Goal: Task Accomplishment & Management: Use online tool/utility

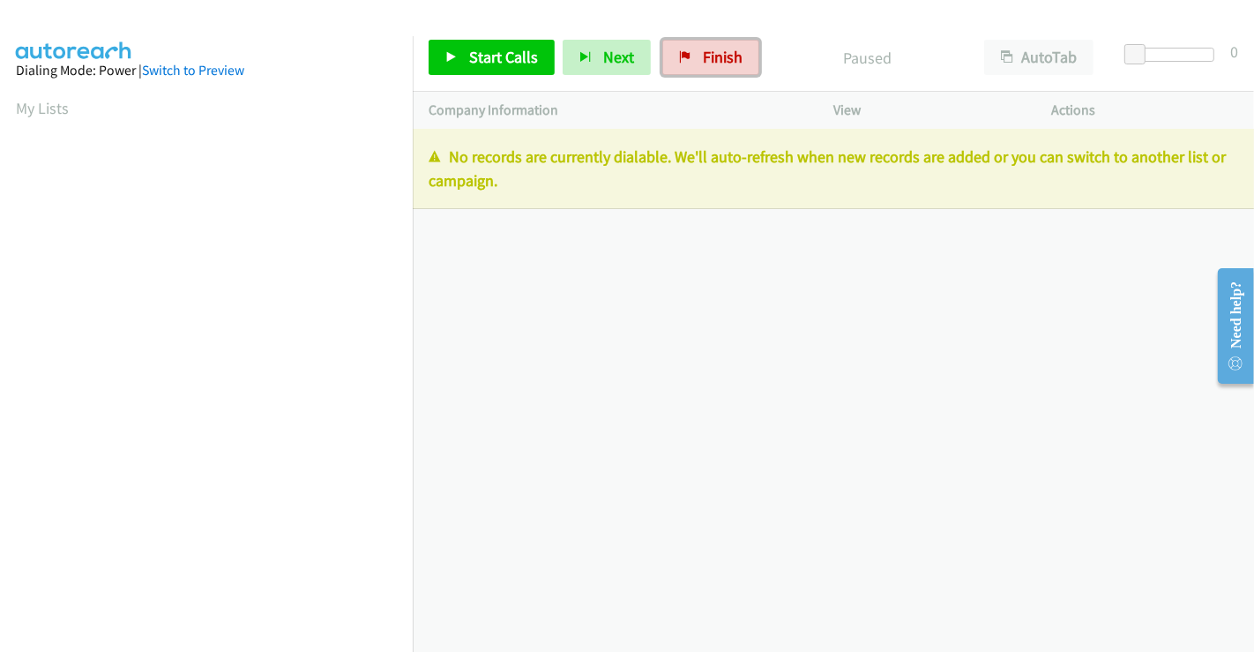
drag, startPoint x: 725, startPoint y: 64, endPoint x: 701, endPoint y: 107, distance: 49.4
click at [725, 64] on span "Finish" at bounding box center [723, 57] width 40 height 20
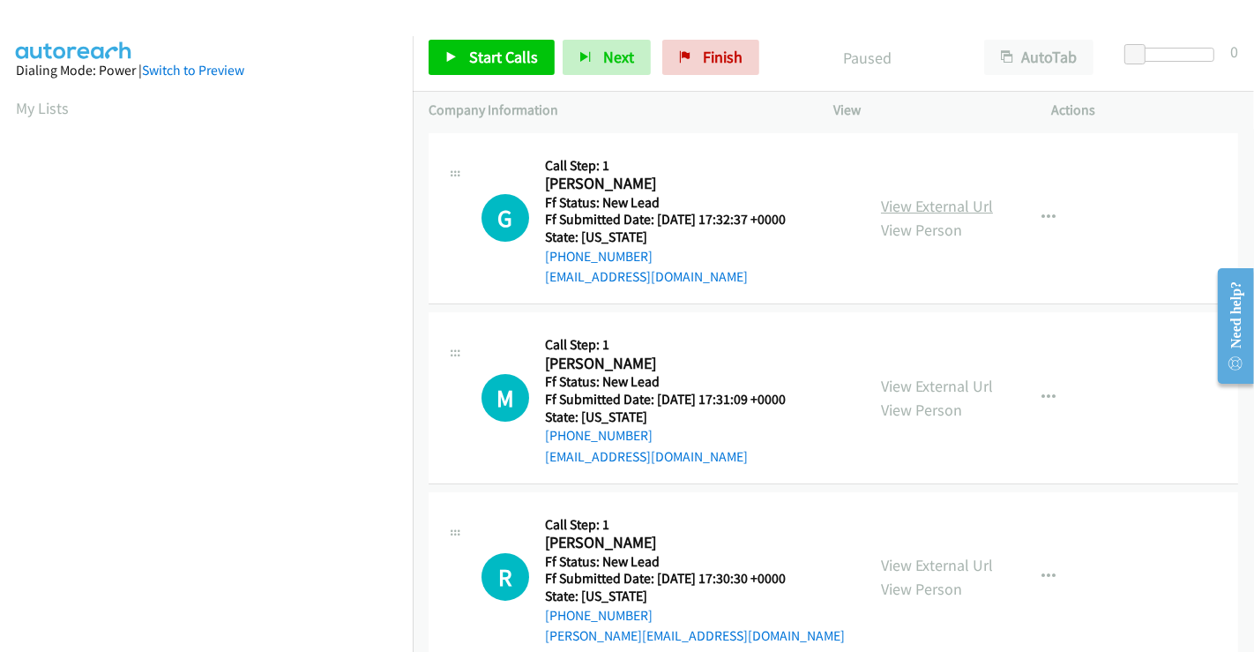
click at [925, 209] on link "View External Url" at bounding box center [937, 206] width 112 height 20
click at [933, 384] on link "View External Url" at bounding box center [937, 386] width 112 height 20
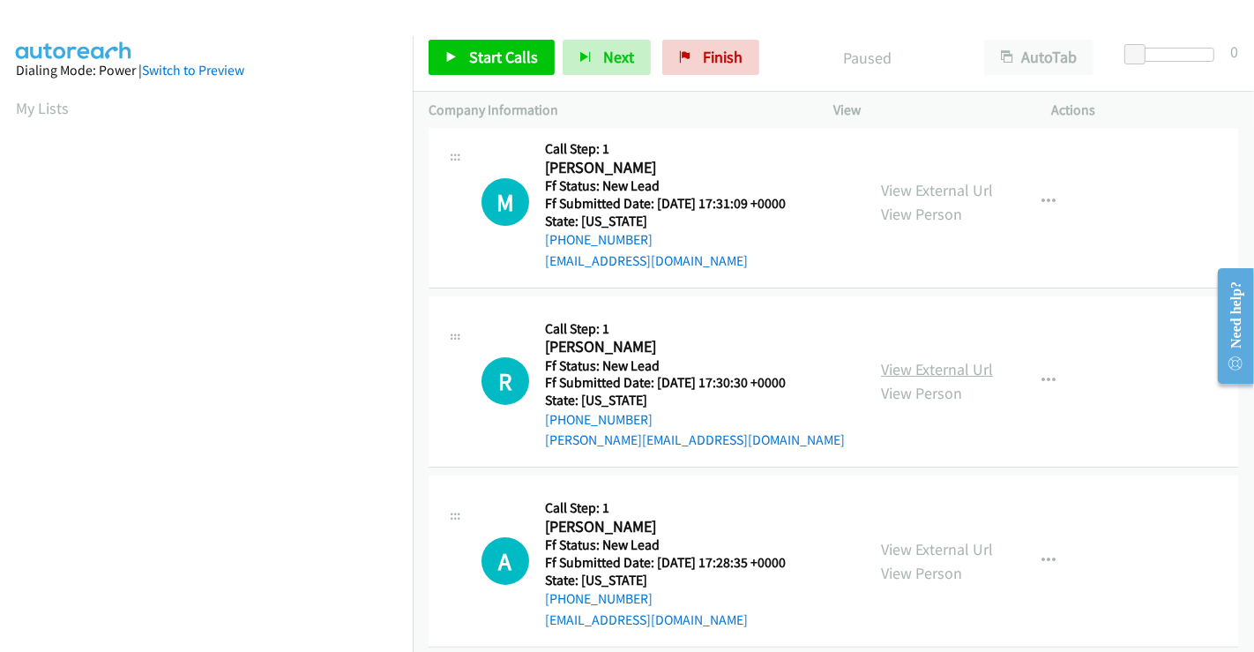
click at [929, 370] on link "View External Url" at bounding box center [937, 369] width 112 height 20
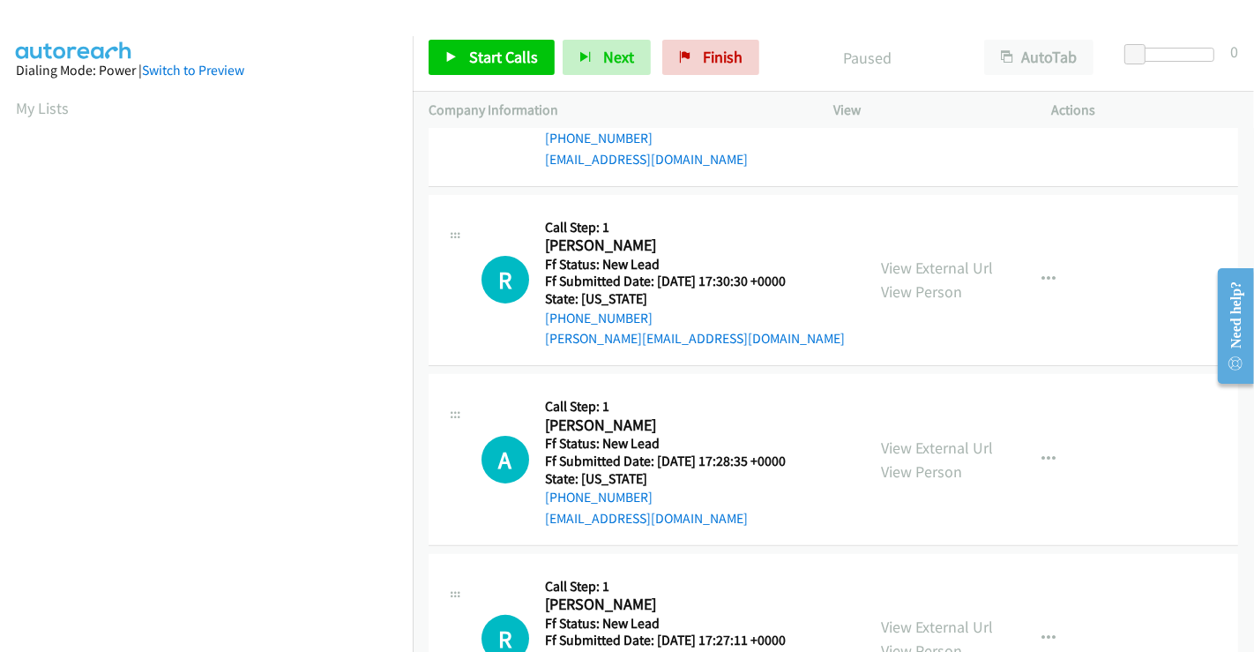
scroll to position [392, 0]
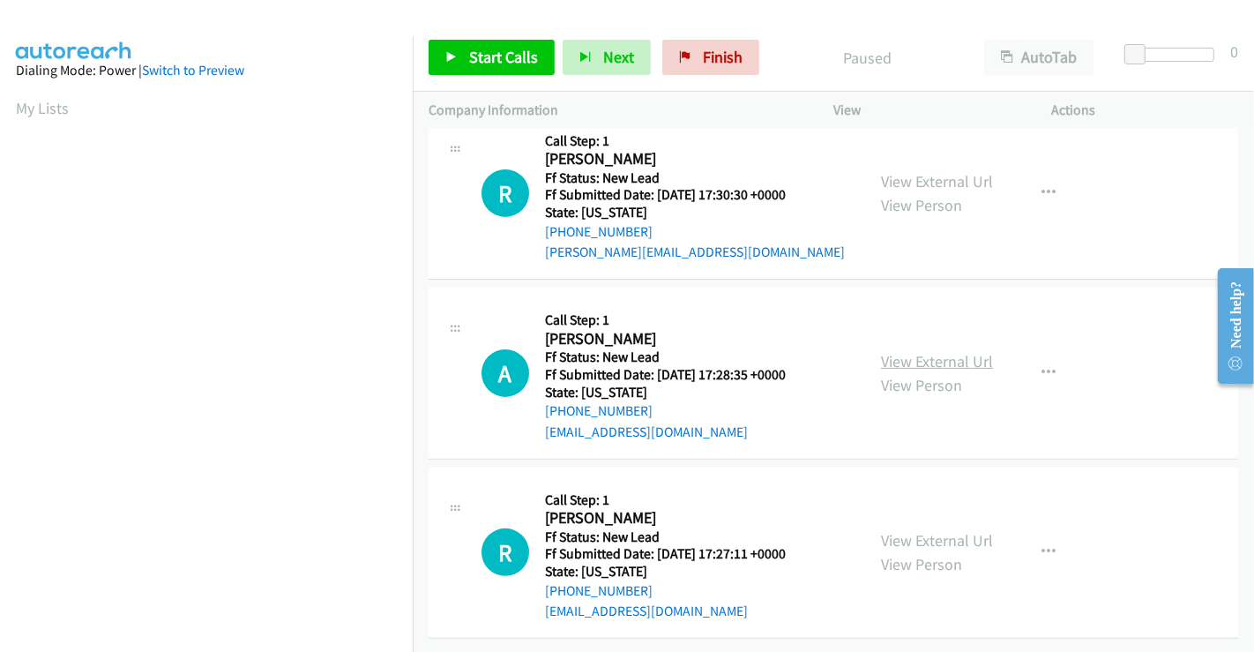
click at [917, 354] on link "View External Url" at bounding box center [937, 361] width 112 height 20
click at [921, 533] on link "View External Url" at bounding box center [937, 540] width 112 height 20
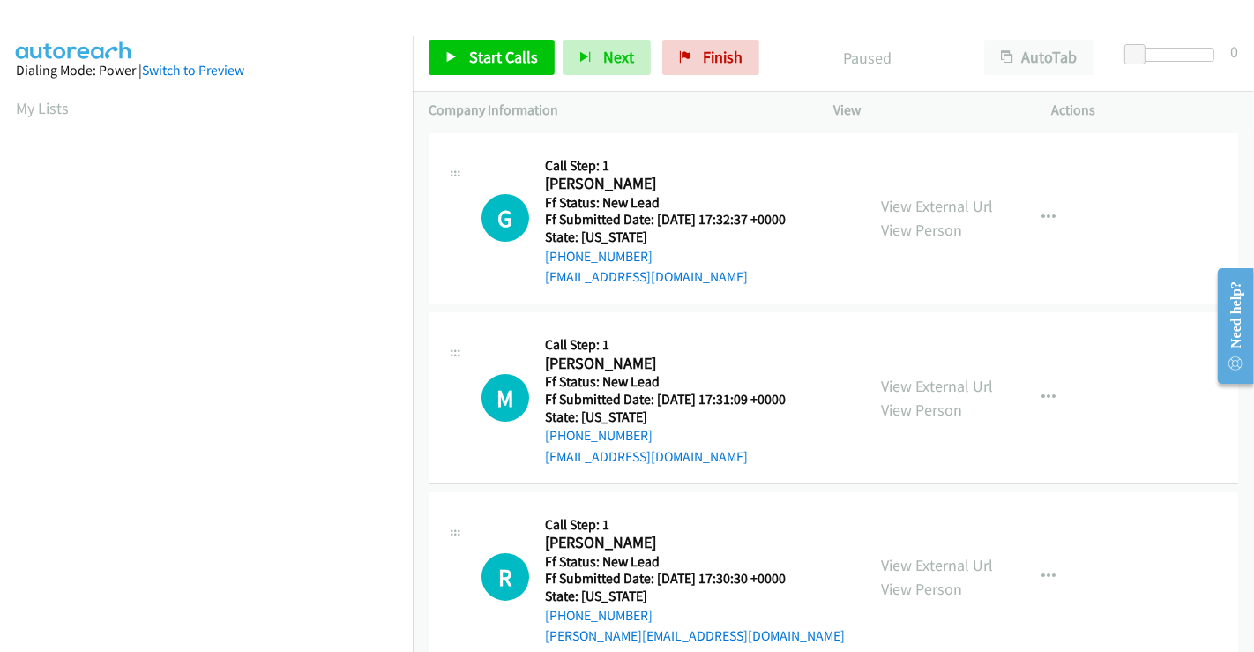
scroll to position [340, 0]
click at [490, 59] on span "Start Calls" at bounding box center [503, 57] width 69 height 20
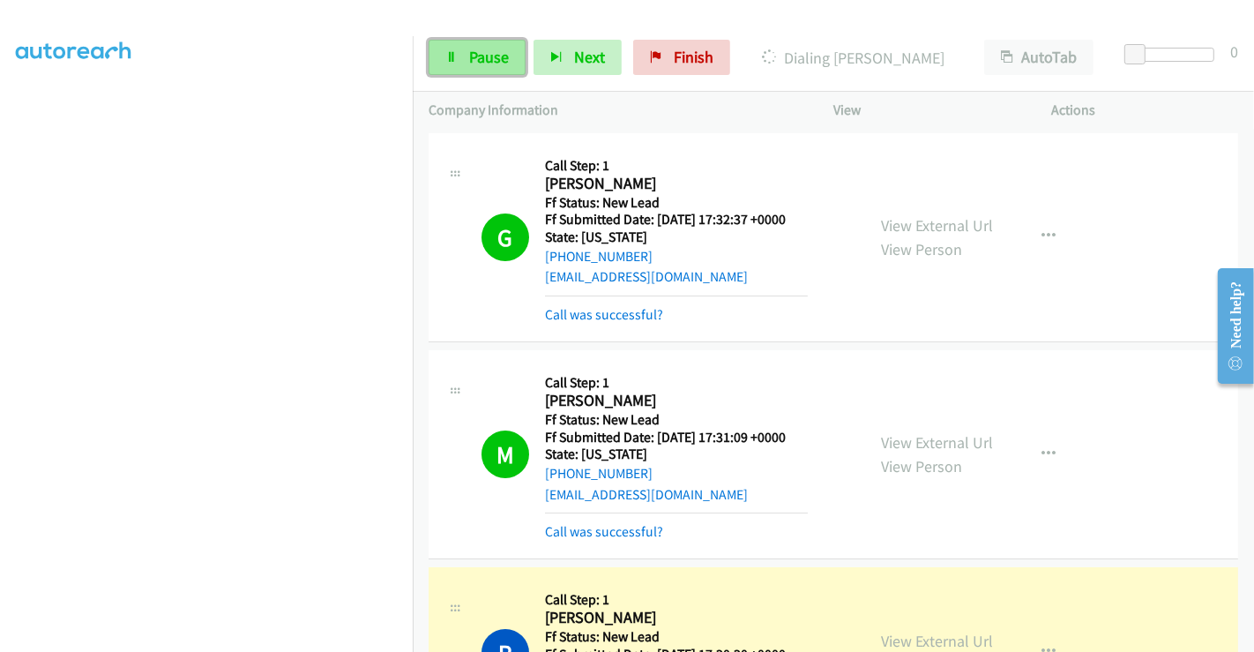
click at [489, 60] on span "Pause" at bounding box center [489, 57] width 40 height 20
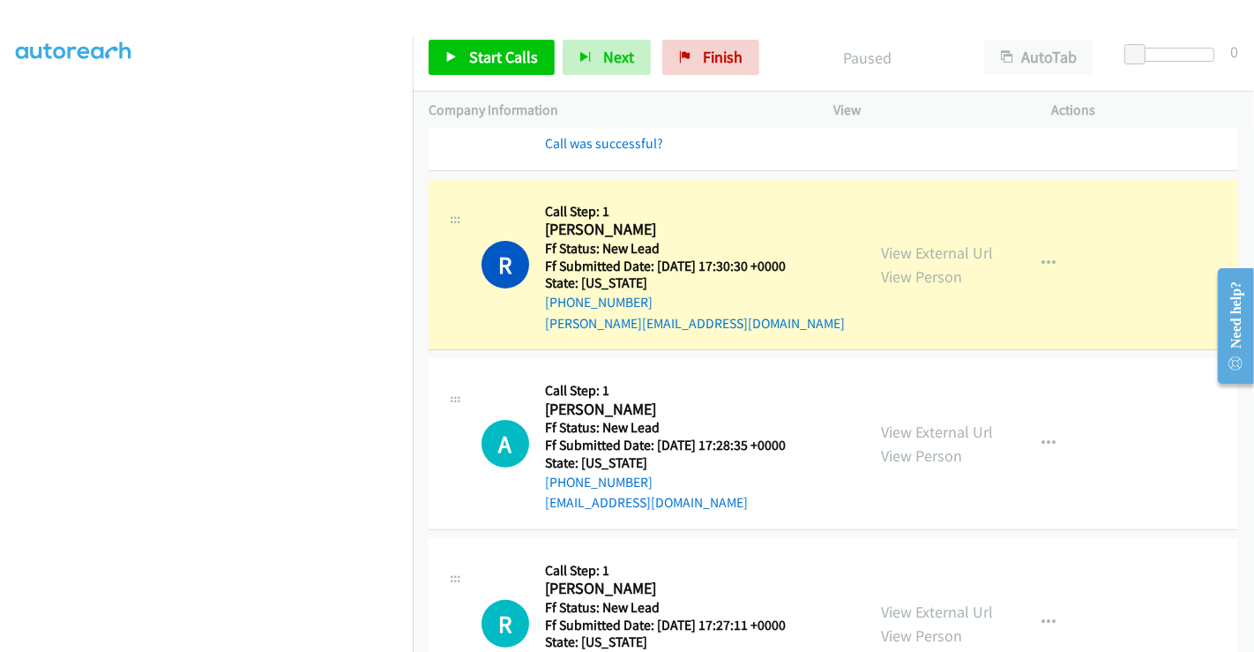
scroll to position [471, 0]
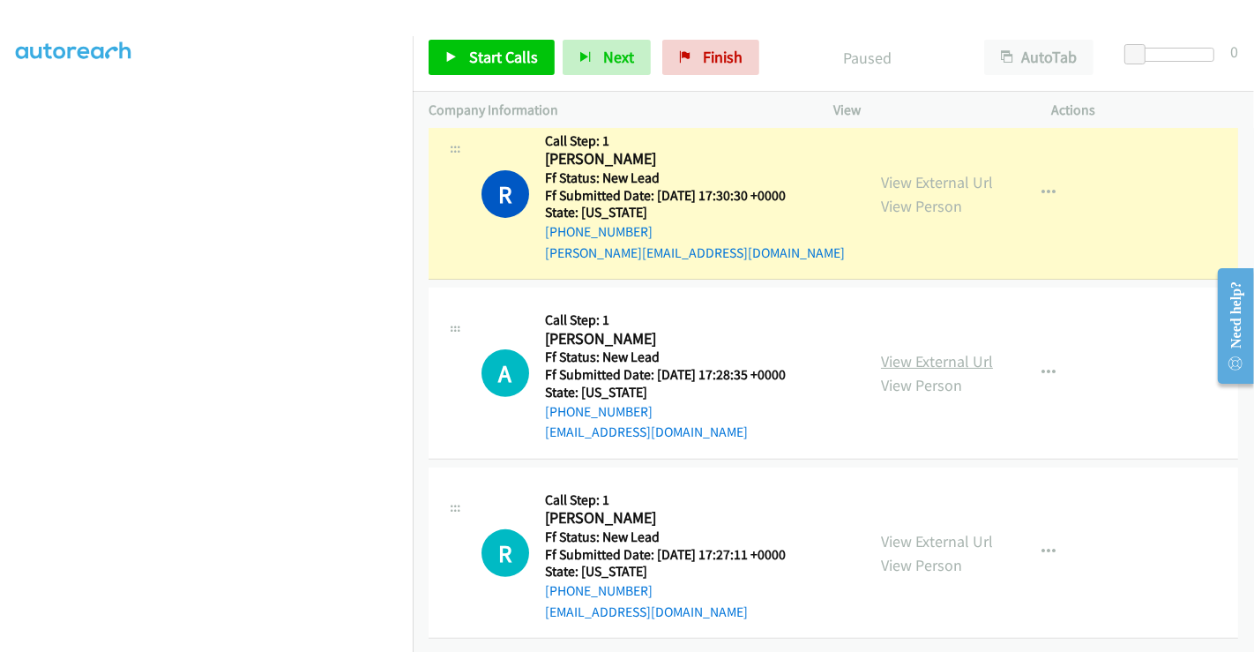
click at [914, 351] on link "View External Url" at bounding box center [937, 361] width 112 height 20
click at [927, 531] on link "View External Url" at bounding box center [937, 541] width 112 height 20
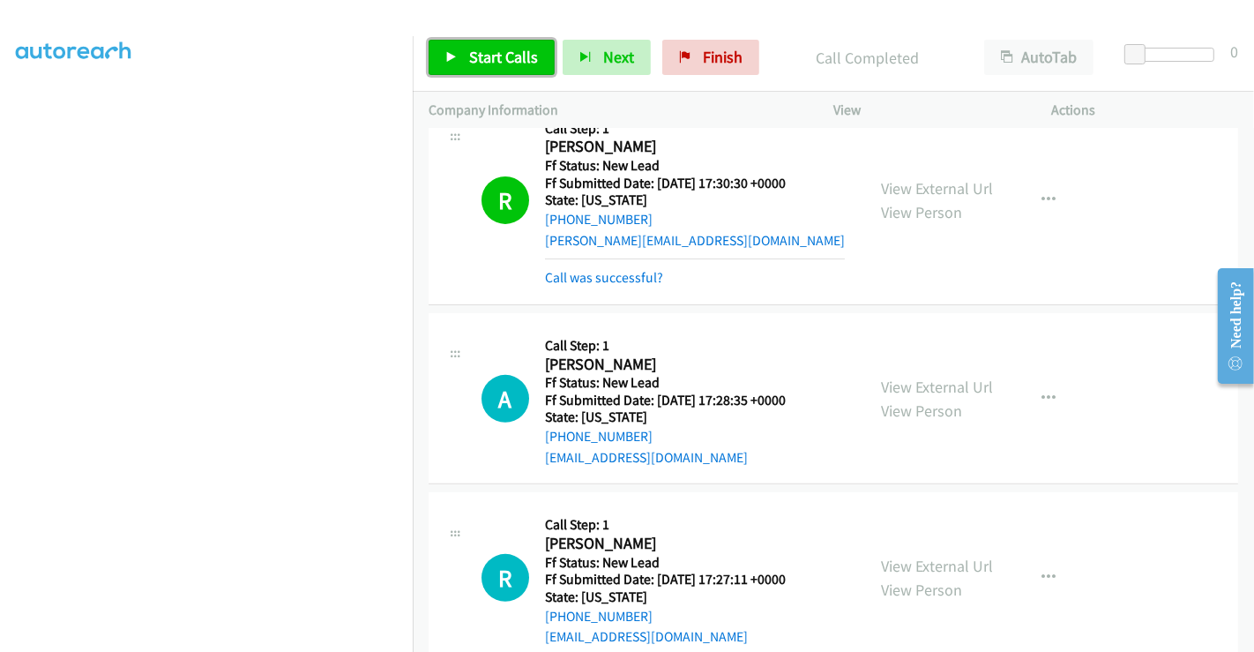
click at [483, 54] on span "Start Calls" at bounding box center [503, 57] width 69 height 20
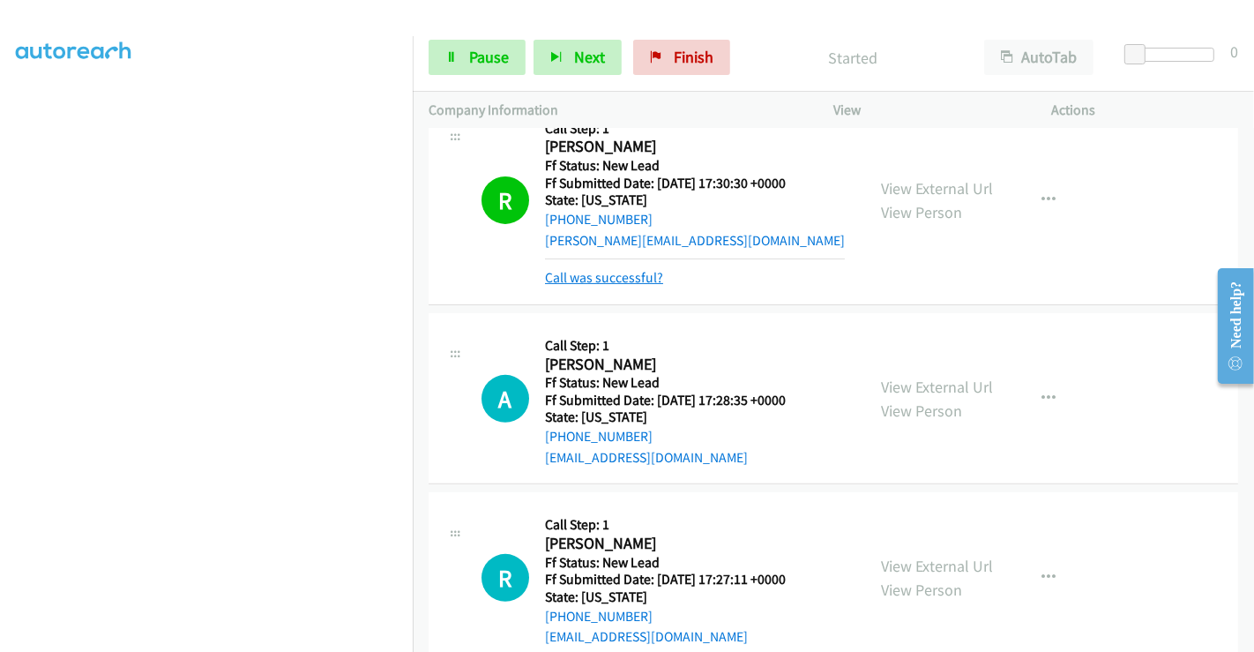
click at [577, 275] on link "Call was successful?" at bounding box center [604, 277] width 118 height 17
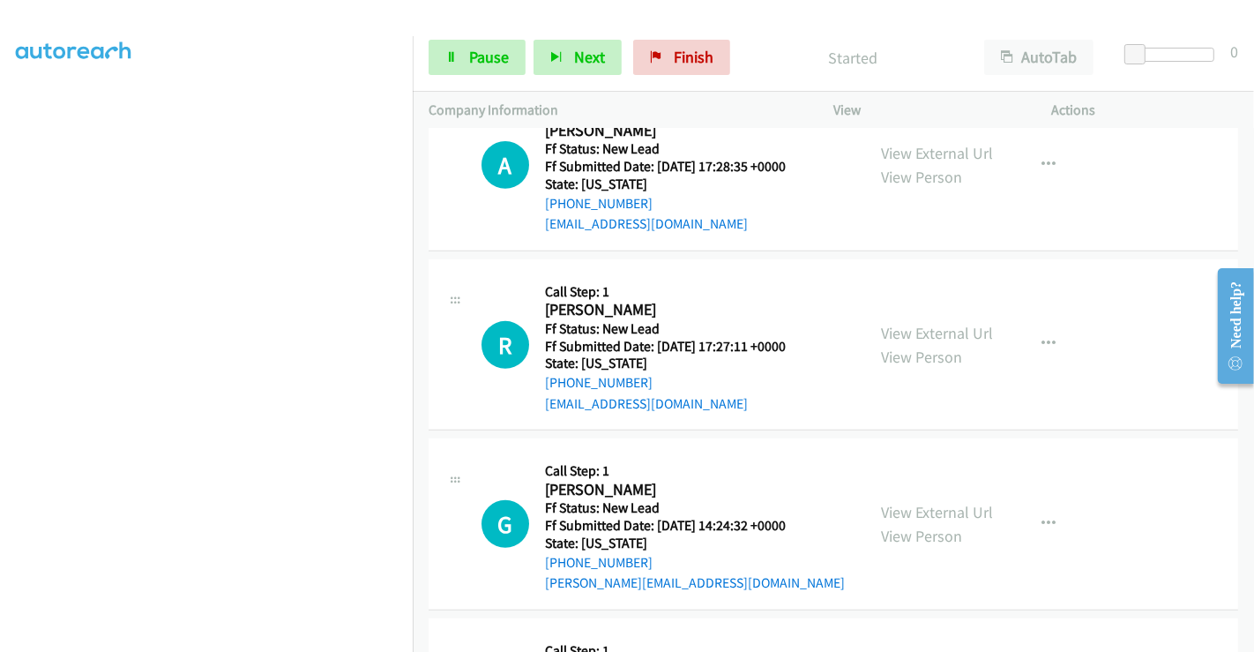
scroll to position [569, 0]
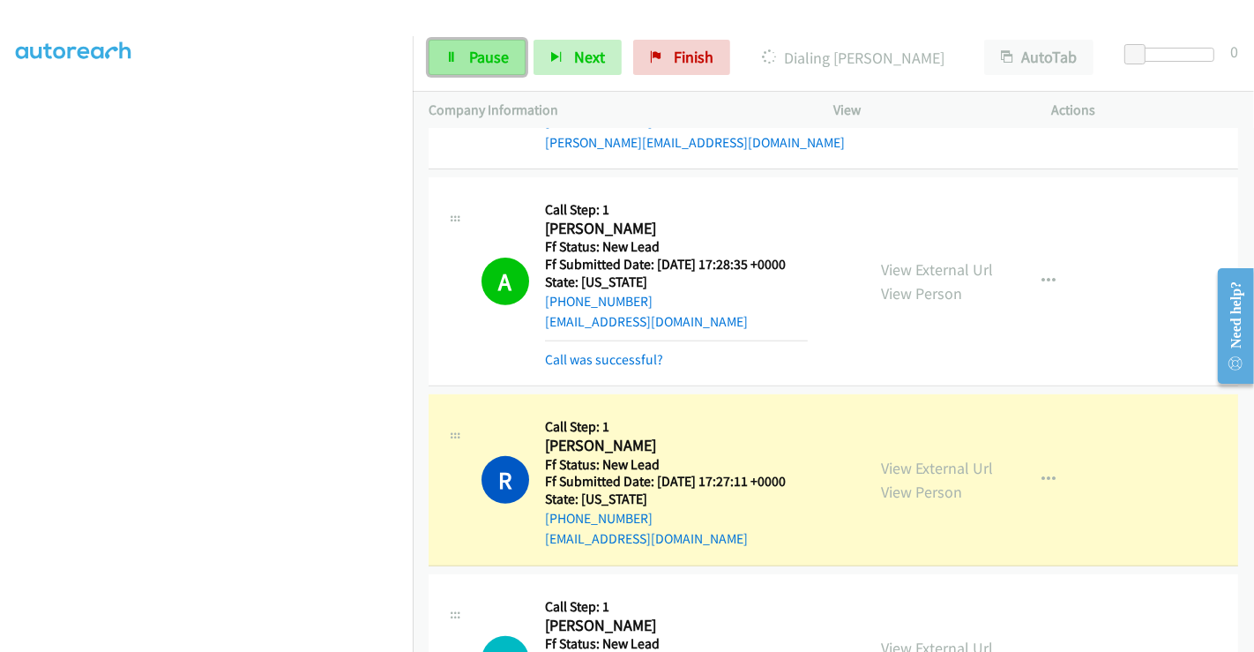
click at [453, 60] on icon at bounding box center [451, 58] width 12 height 12
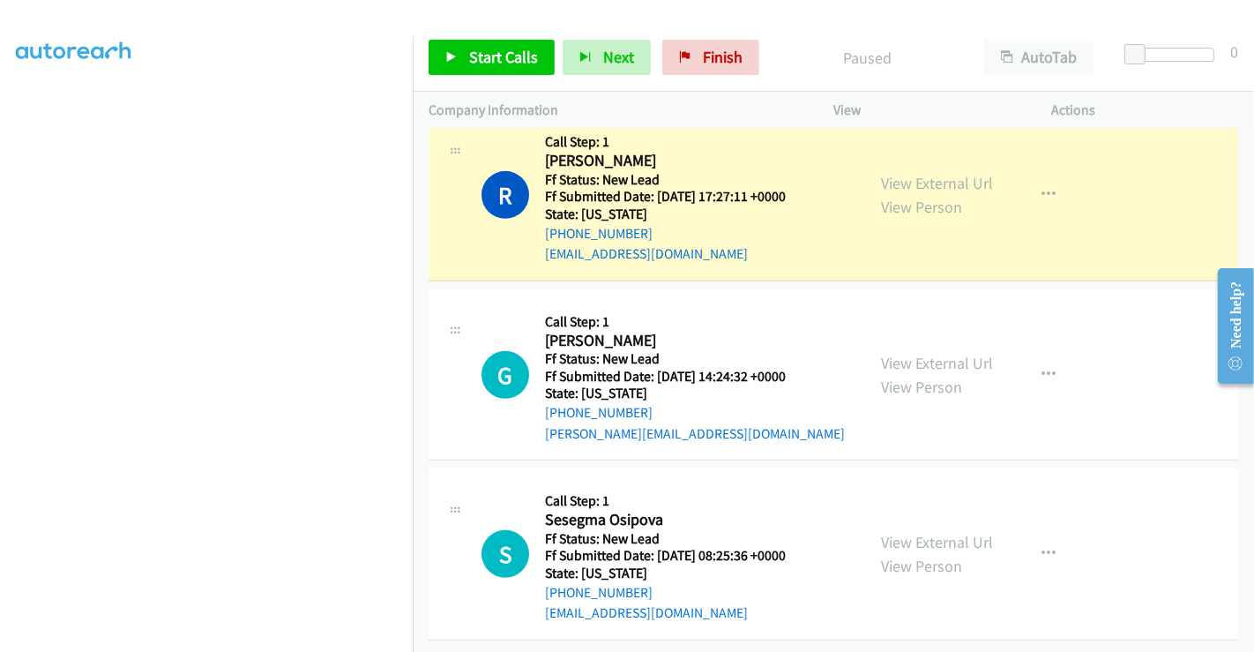
scroll to position [866, 0]
click at [912, 352] on link "View External Url" at bounding box center [937, 362] width 112 height 20
click at [937, 531] on link "View External Url" at bounding box center [937, 541] width 112 height 20
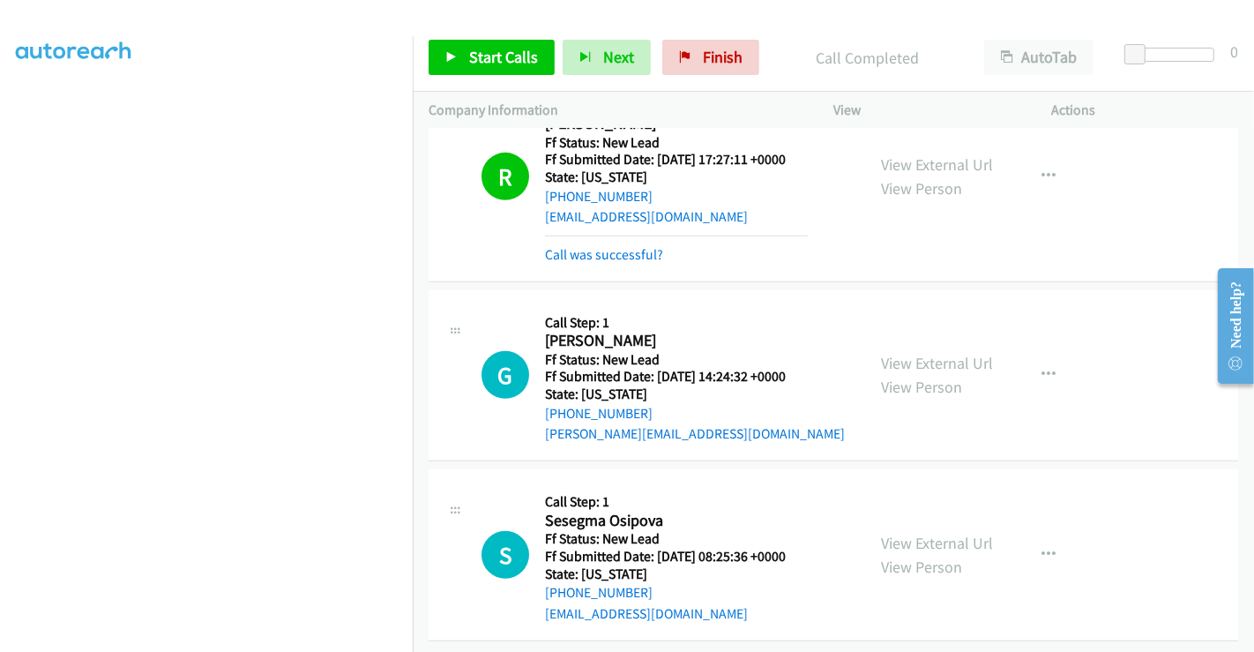
scroll to position [904, 0]
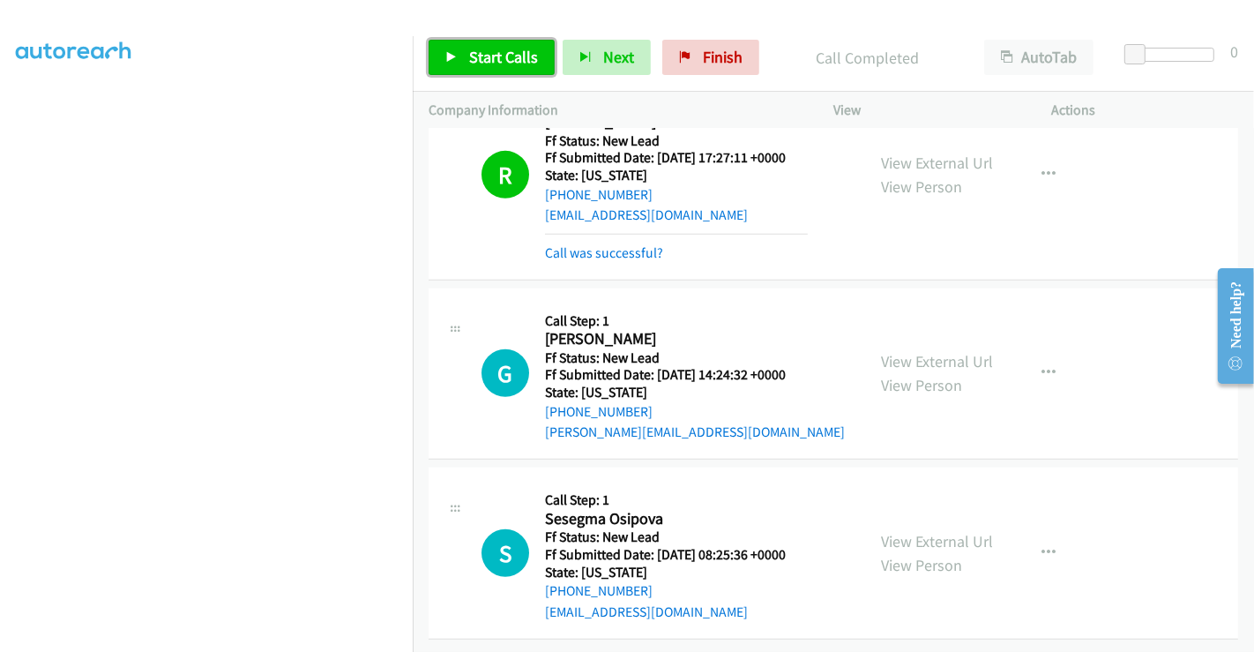
click at [493, 51] on span "Start Calls" at bounding box center [503, 57] width 69 height 20
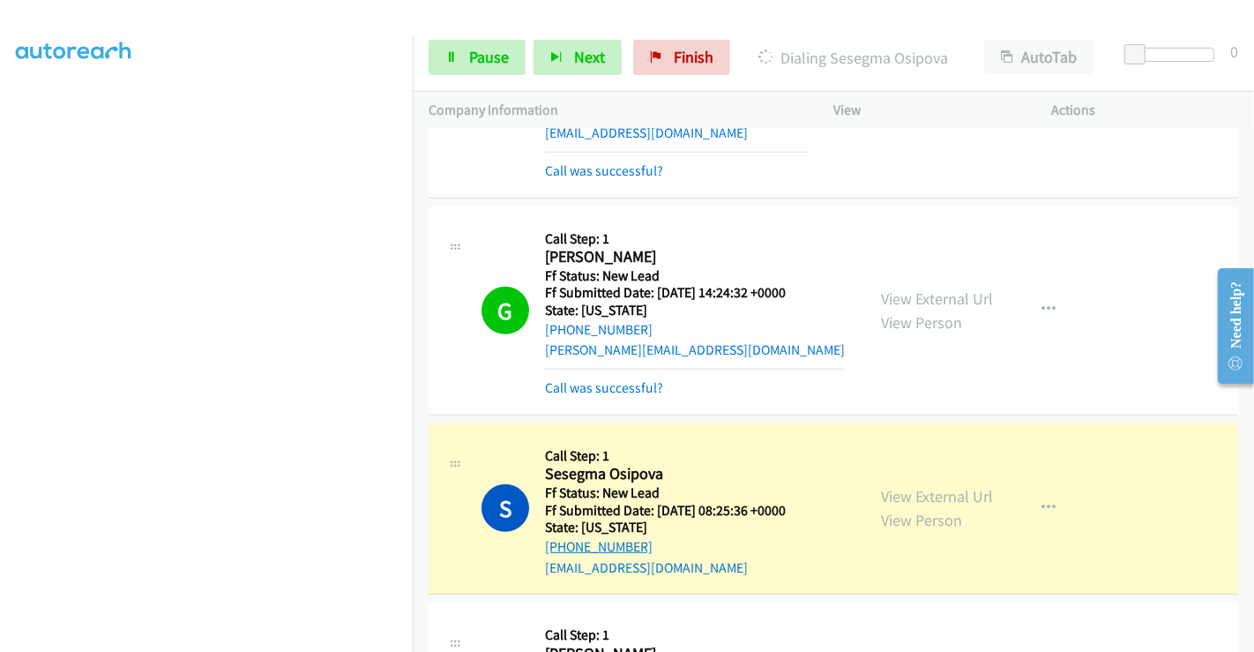
scroll to position [1296, 0]
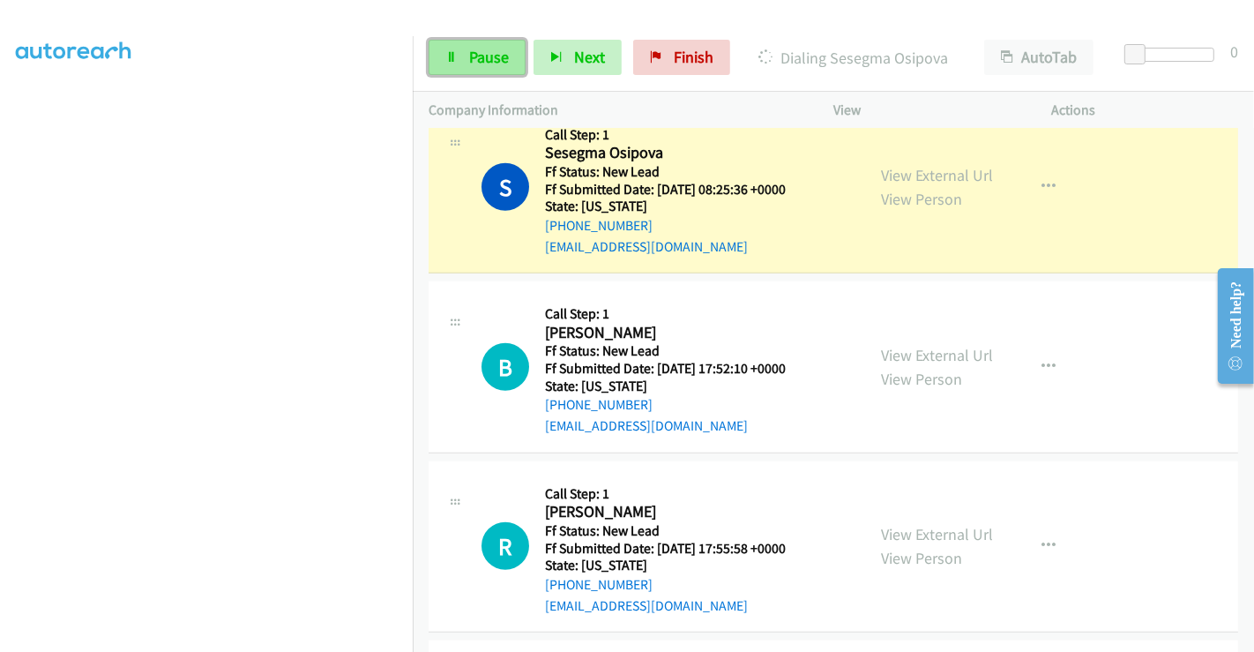
click at [488, 62] on span "Pause" at bounding box center [489, 57] width 40 height 20
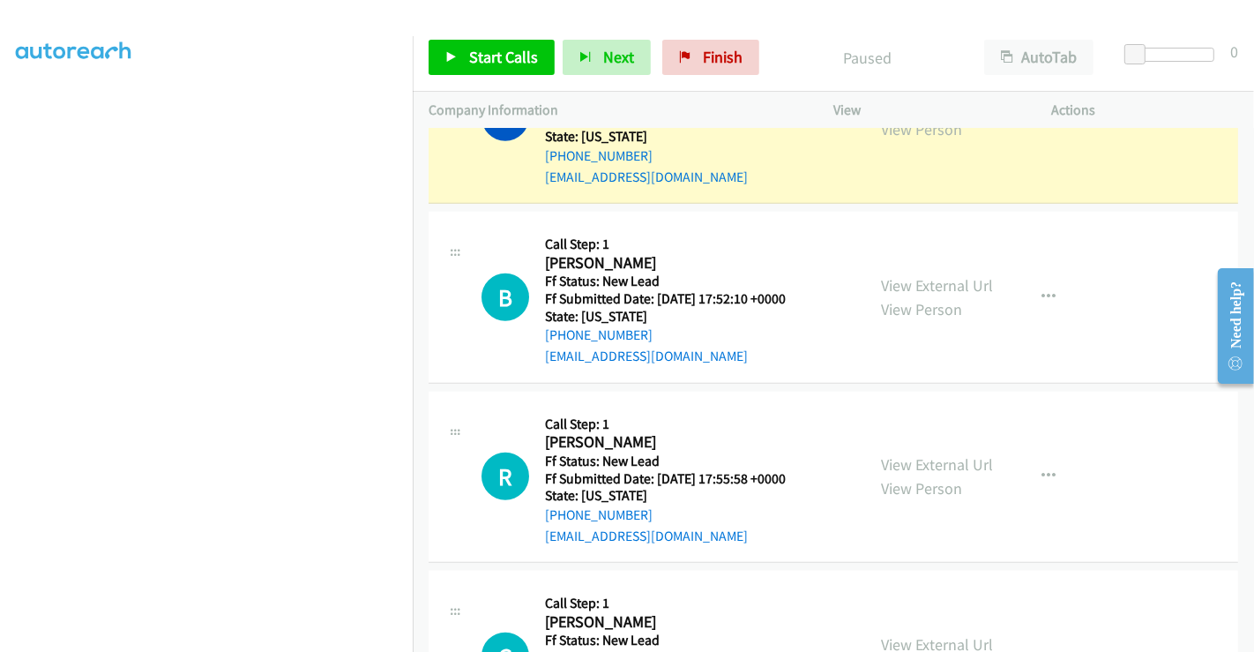
scroll to position [1348, 0]
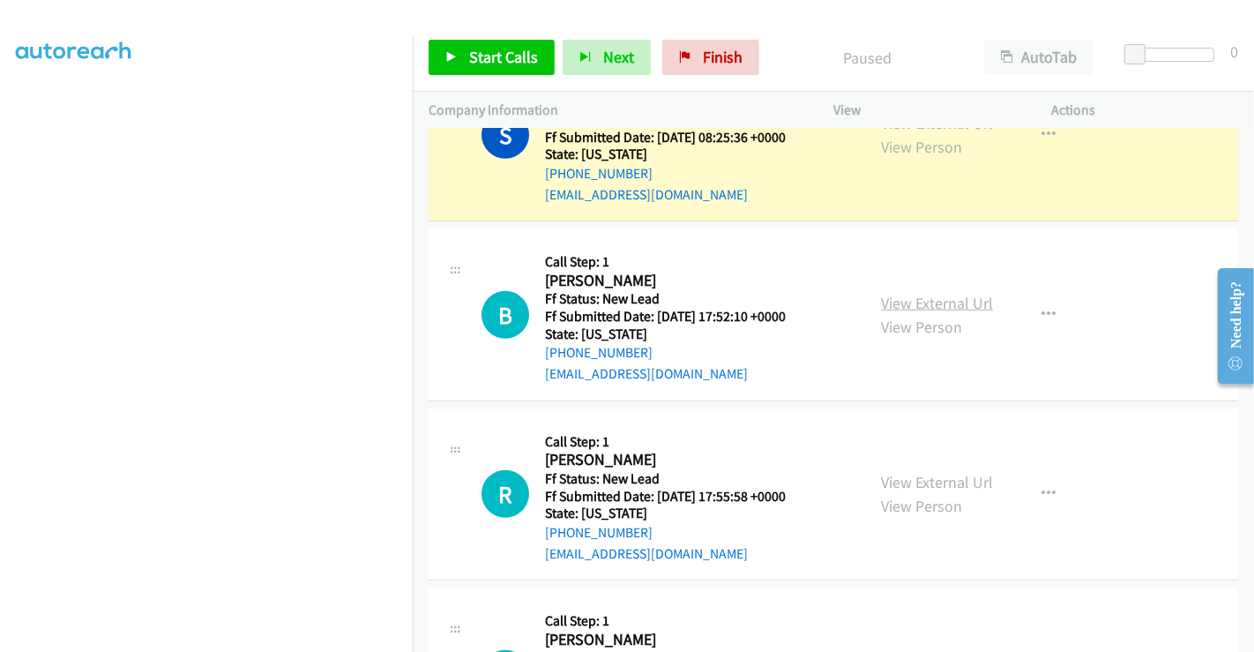
click at [907, 293] on link "View External Url" at bounding box center [937, 303] width 112 height 20
click at [912, 473] on link "View External Url" at bounding box center [937, 482] width 112 height 20
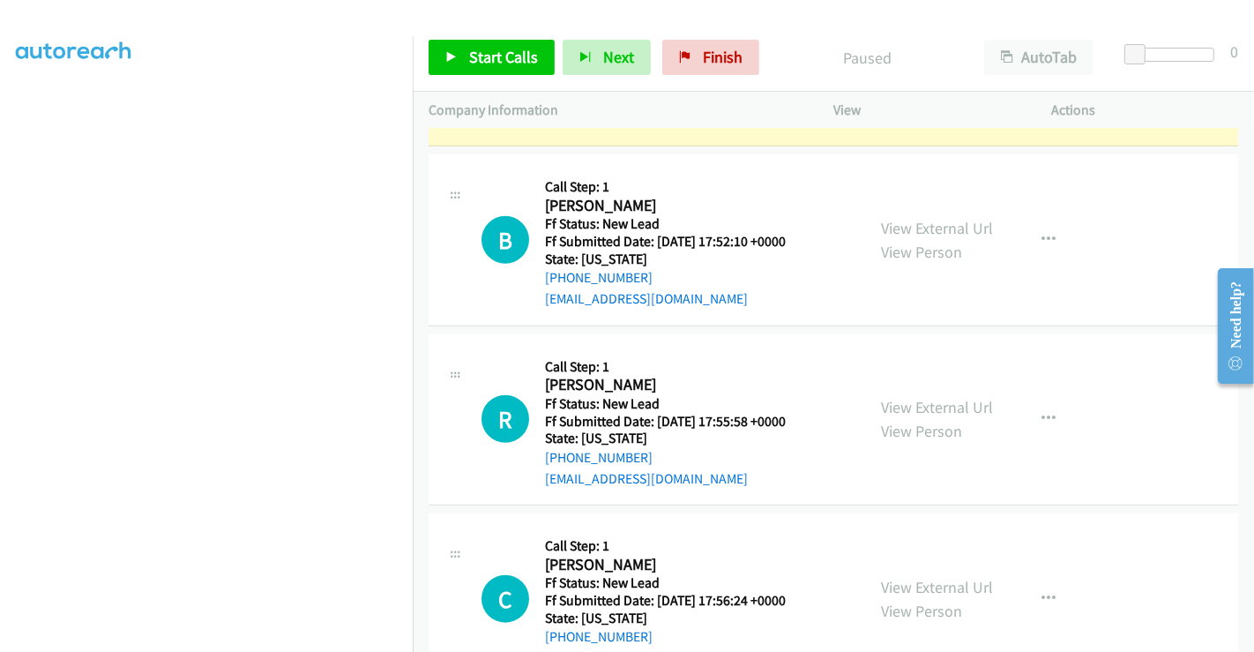
scroll to position [1642, 0]
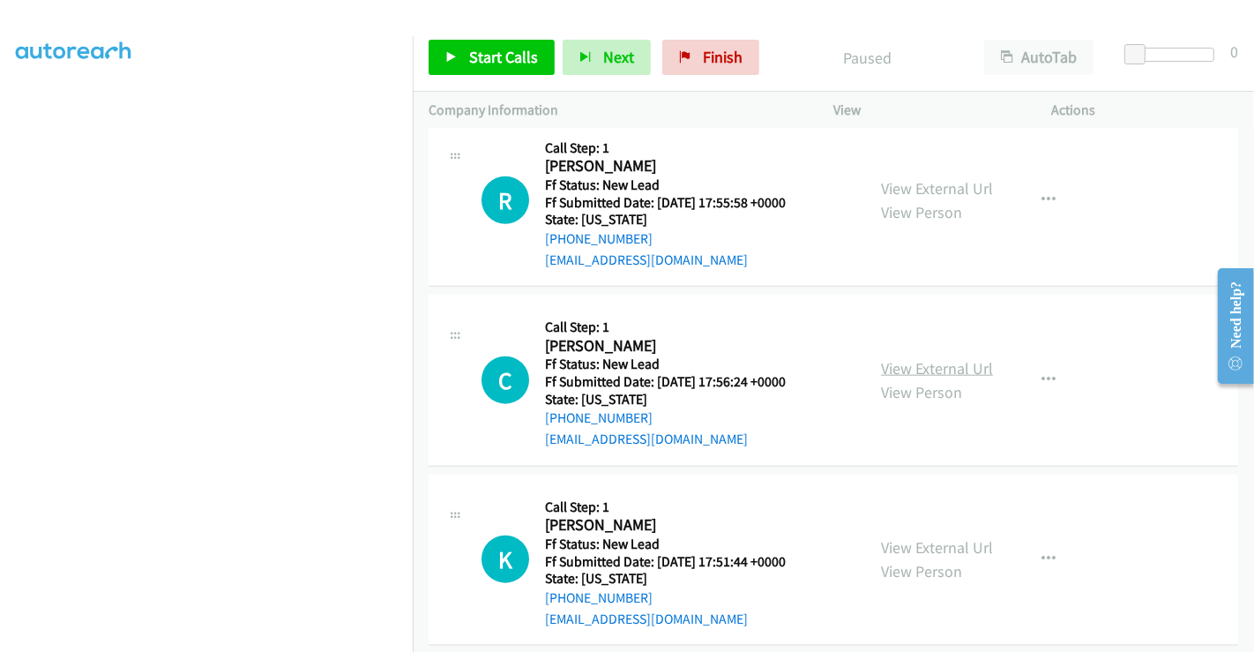
click at [915, 365] on link "View External Url" at bounding box center [937, 368] width 112 height 20
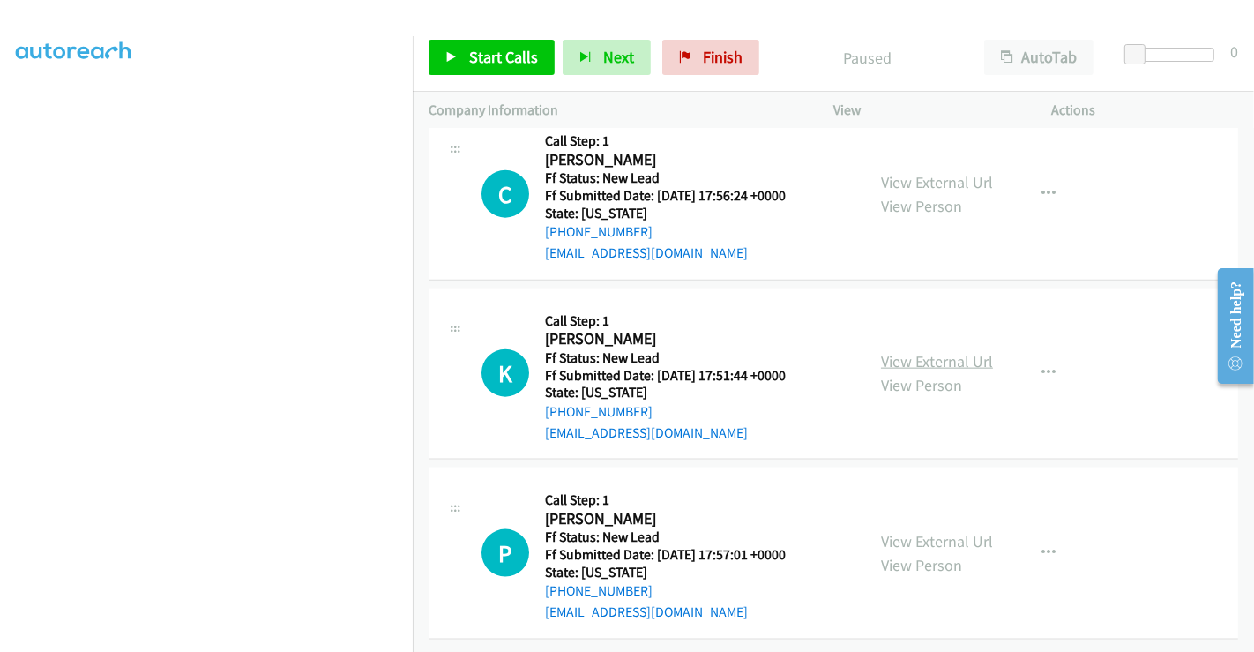
click at [912, 351] on link "View External Url" at bounding box center [937, 361] width 112 height 20
click at [924, 531] on link "View External Url" at bounding box center [937, 541] width 112 height 20
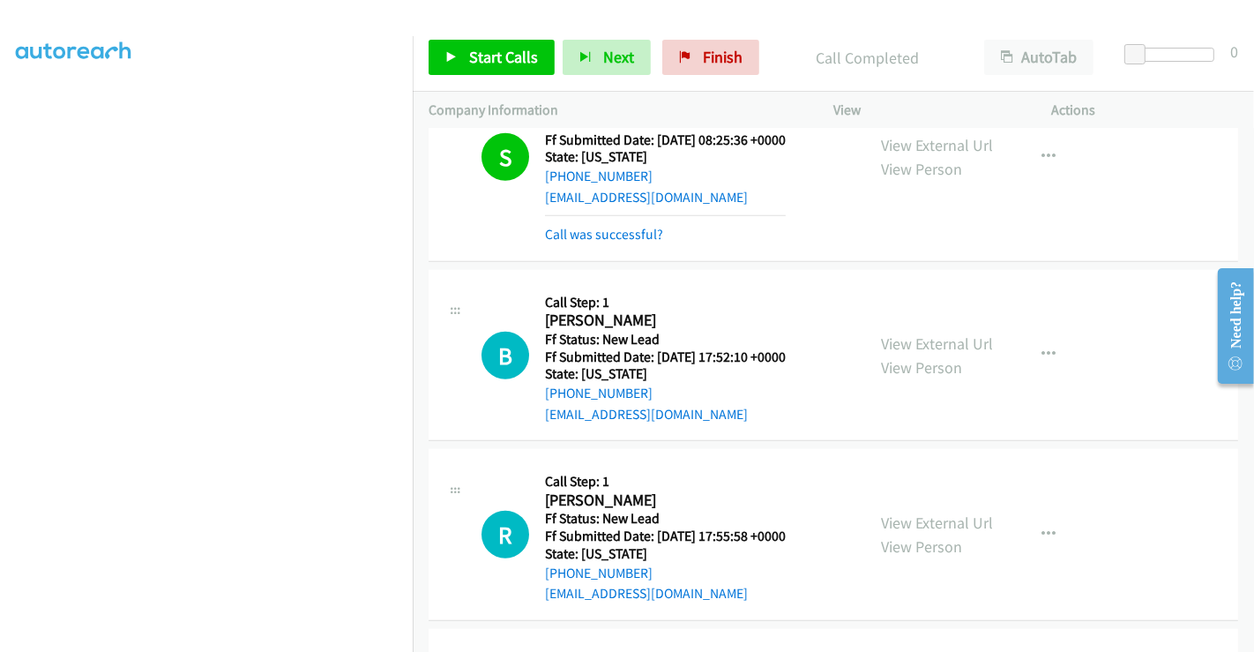
scroll to position [1385, 0]
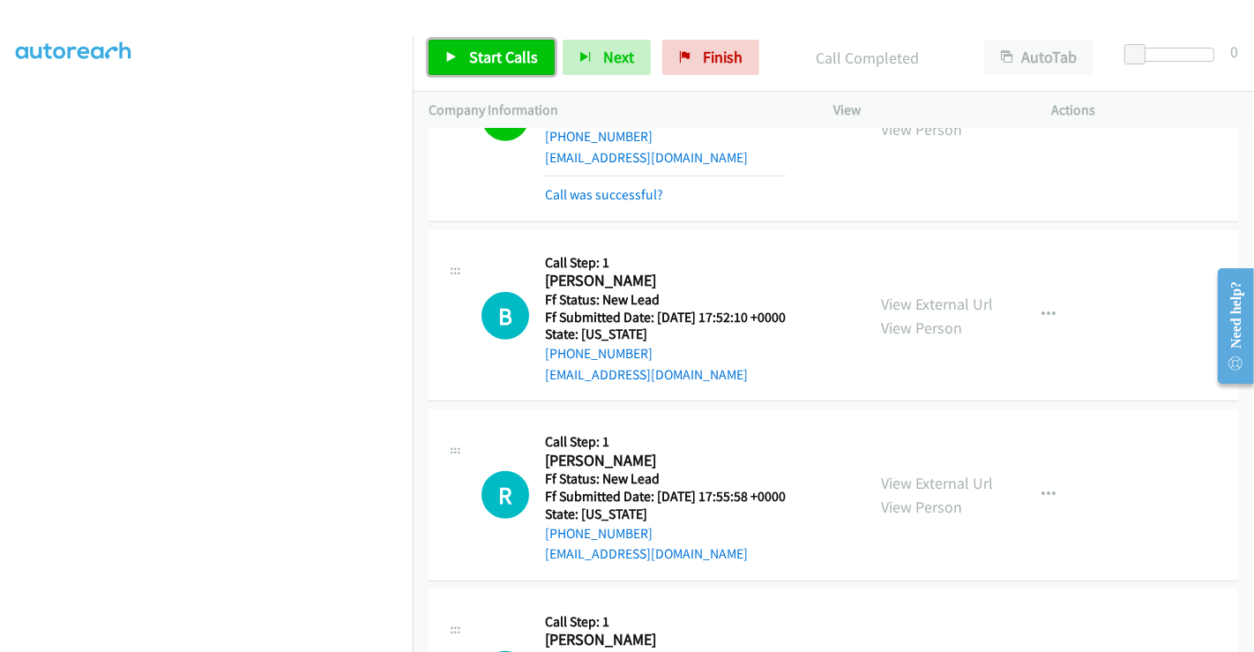
click at [473, 54] on span "Start Calls" at bounding box center [503, 57] width 69 height 20
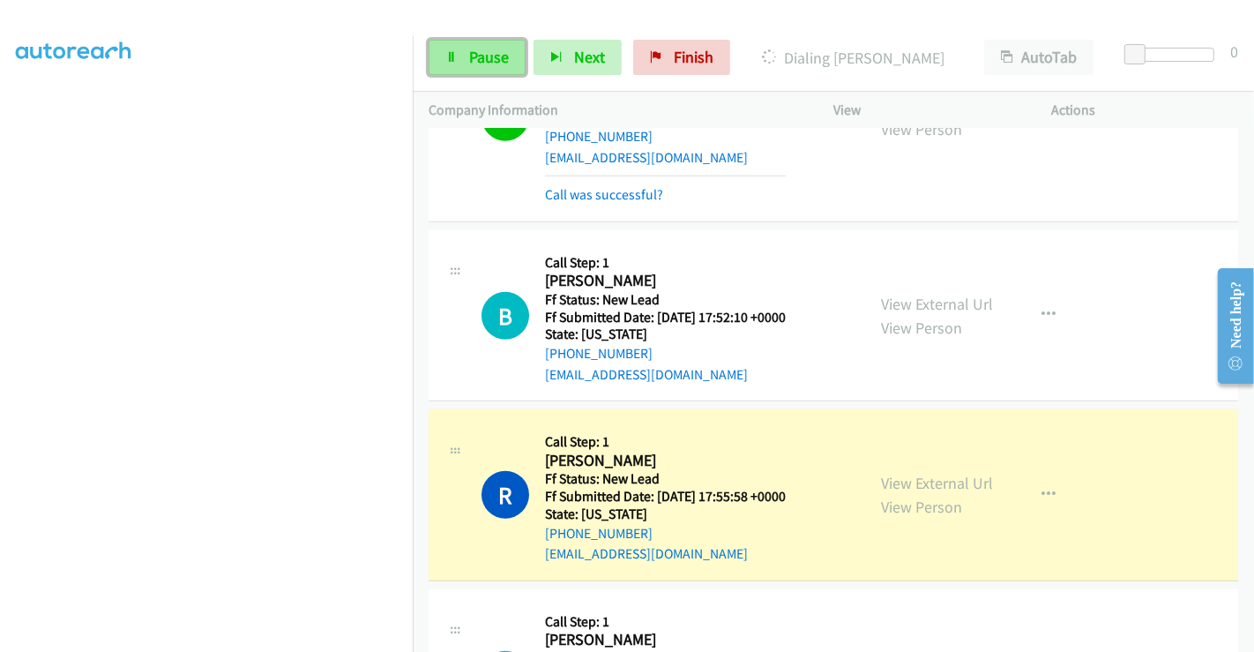
click at [477, 56] on span "Pause" at bounding box center [489, 57] width 40 height 20
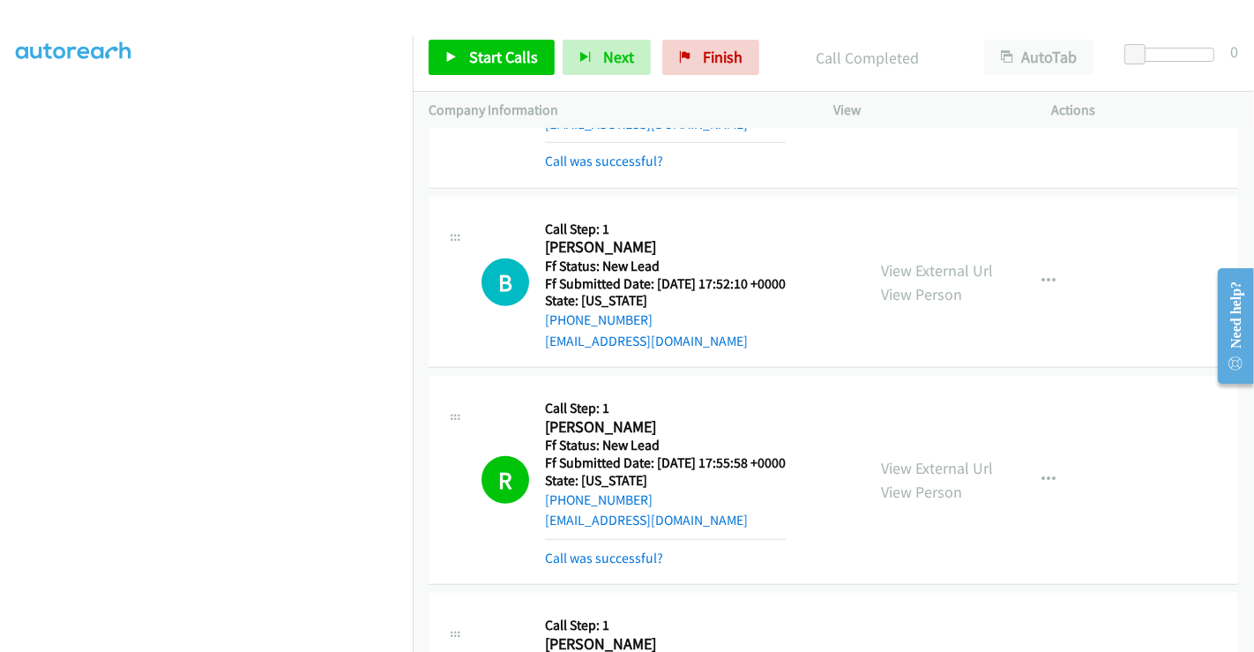
scroll to position [1287, 0]
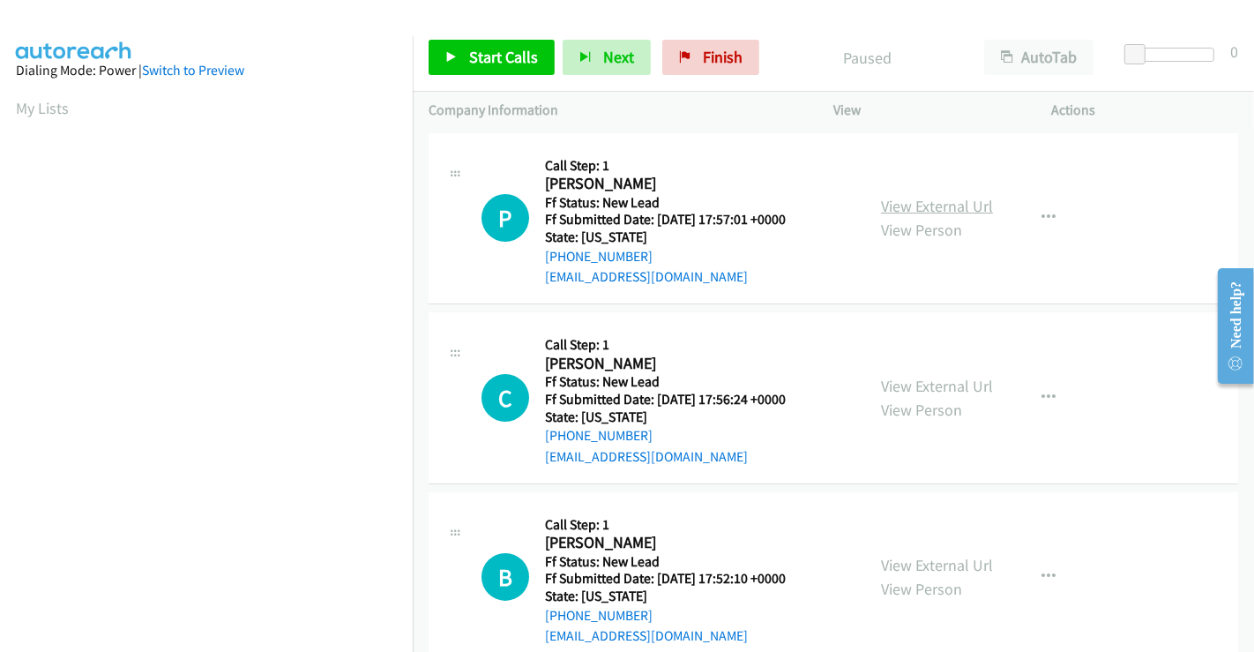
click at [921, 212] on link "View External Url" at bounding box center [937, 206] width 112 height 20
click at [483, 46] on link "Start Calls" at bounding box center [492, 57] width 126 height 35
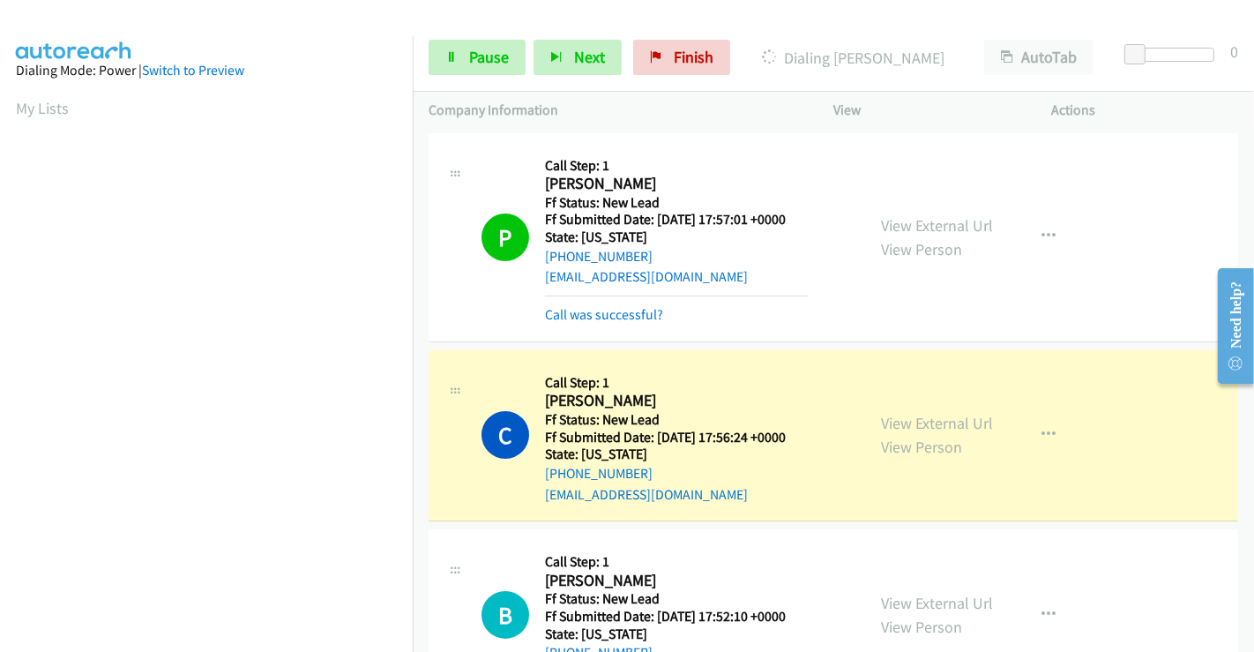
scroll to position [340, 0]
click at [464, 64] on link "Pause" at bounding box center [477, 57] width 97 height 35
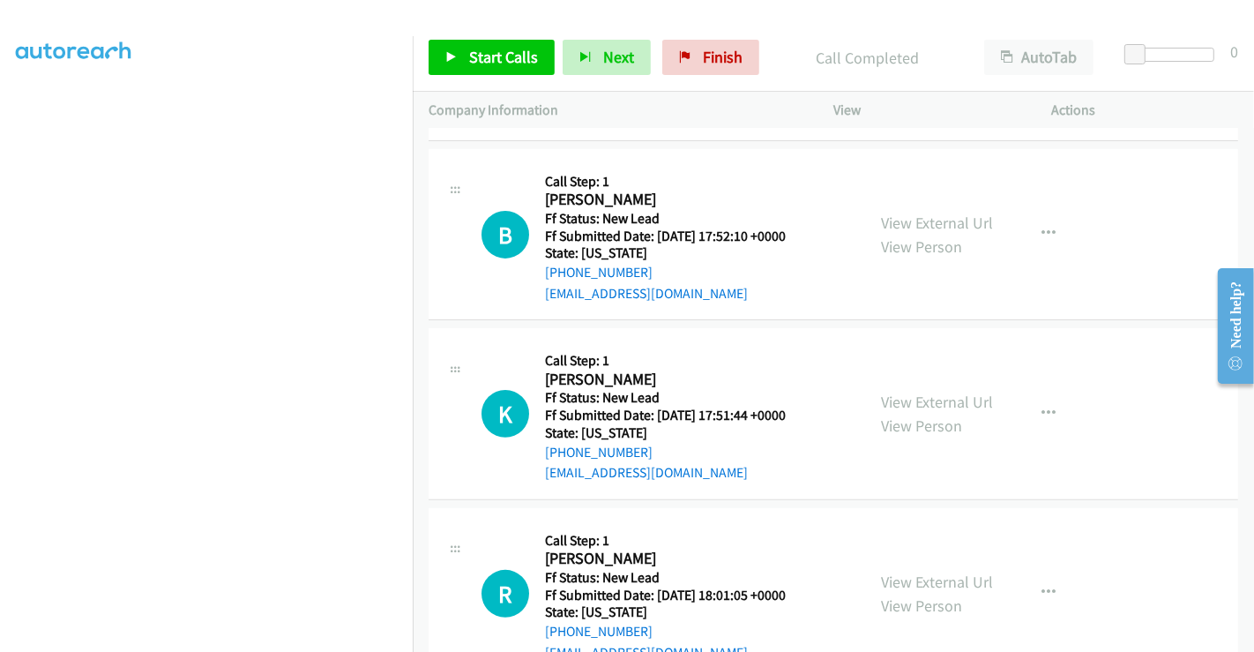
scroll to position [451, 0]
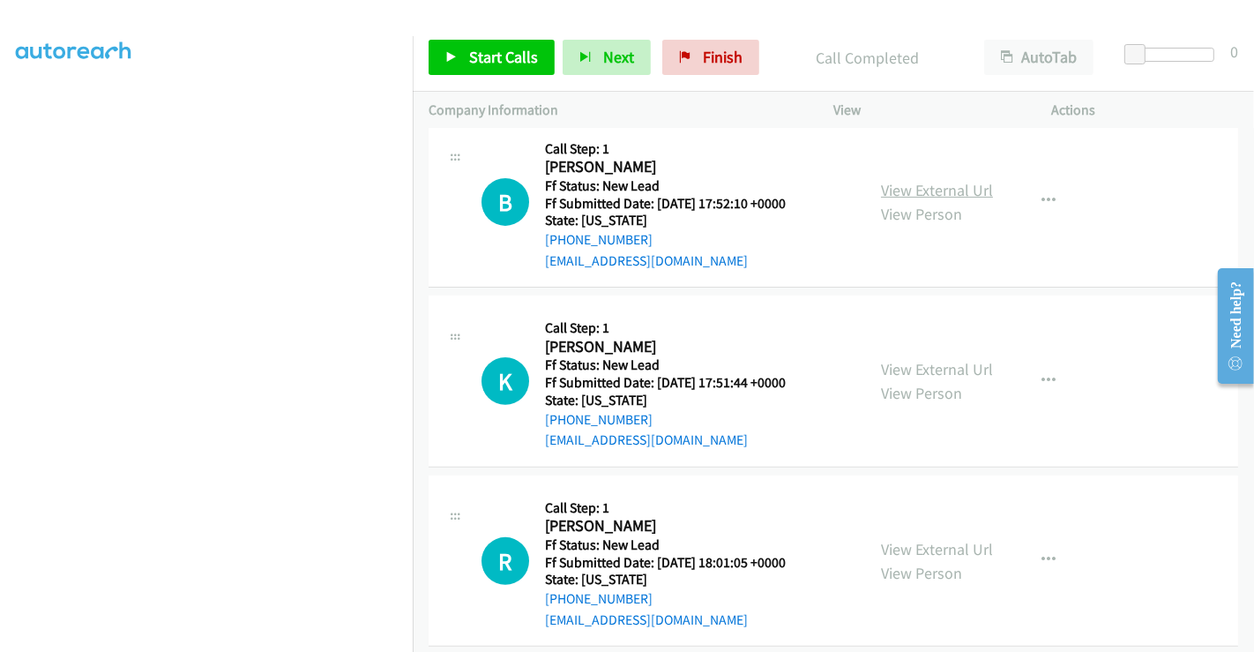
click at [924, 195] on link "View External Url" at bounding box center [937, 190] width 112 height 20
click at [917, 368] on link "View External Url" at bounding box center [937, 369] width 112 height 20
click at [915, 537] on div "View External Url View Person" at bounding box center [937, 561] width 112 height 48
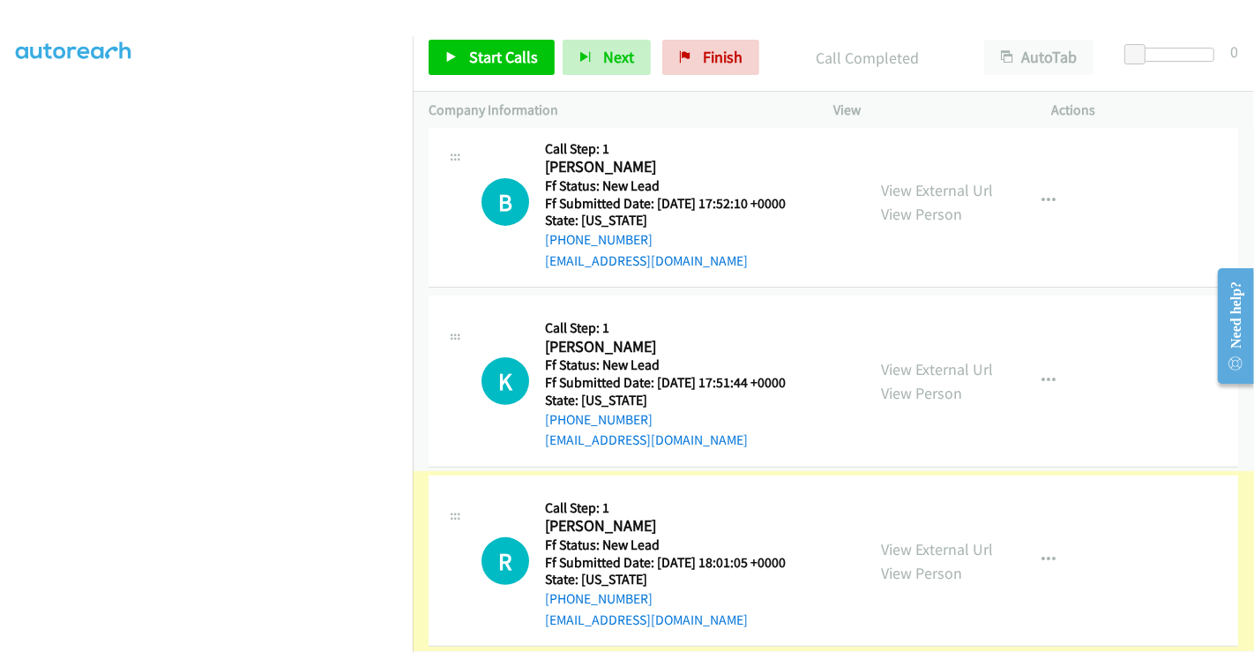
click at [917, 540] on link "View External Url" at bounding box center [937, 549] width 112 height 20
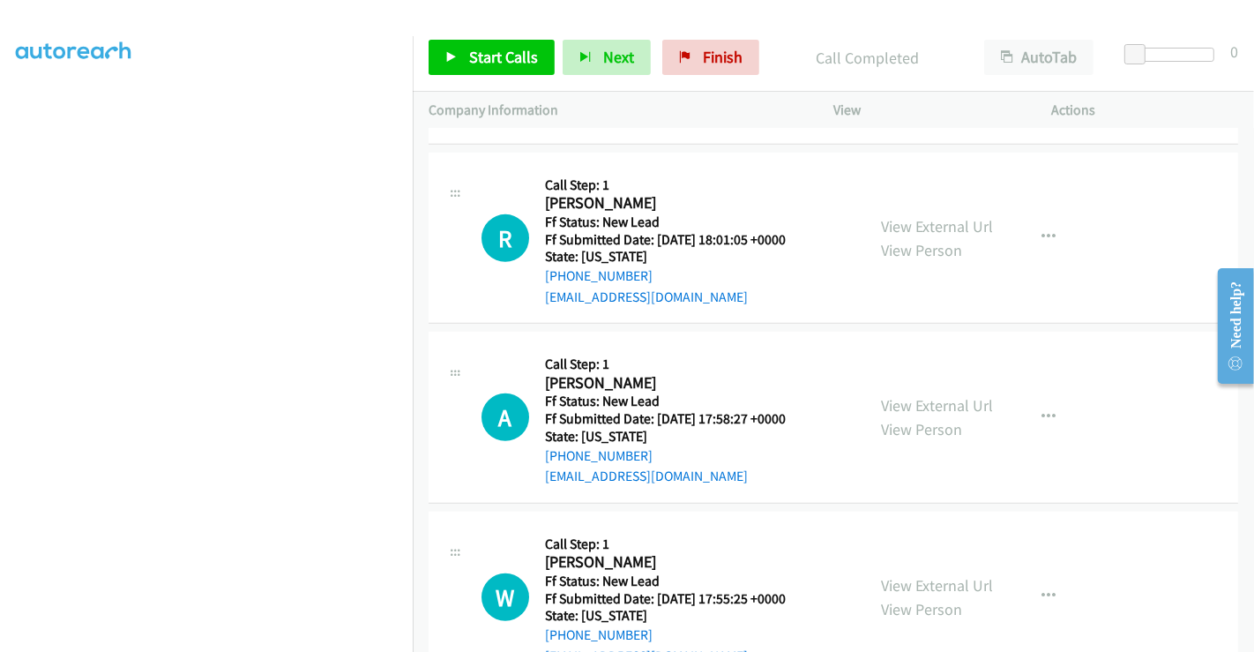
scroll to position [829, 0]
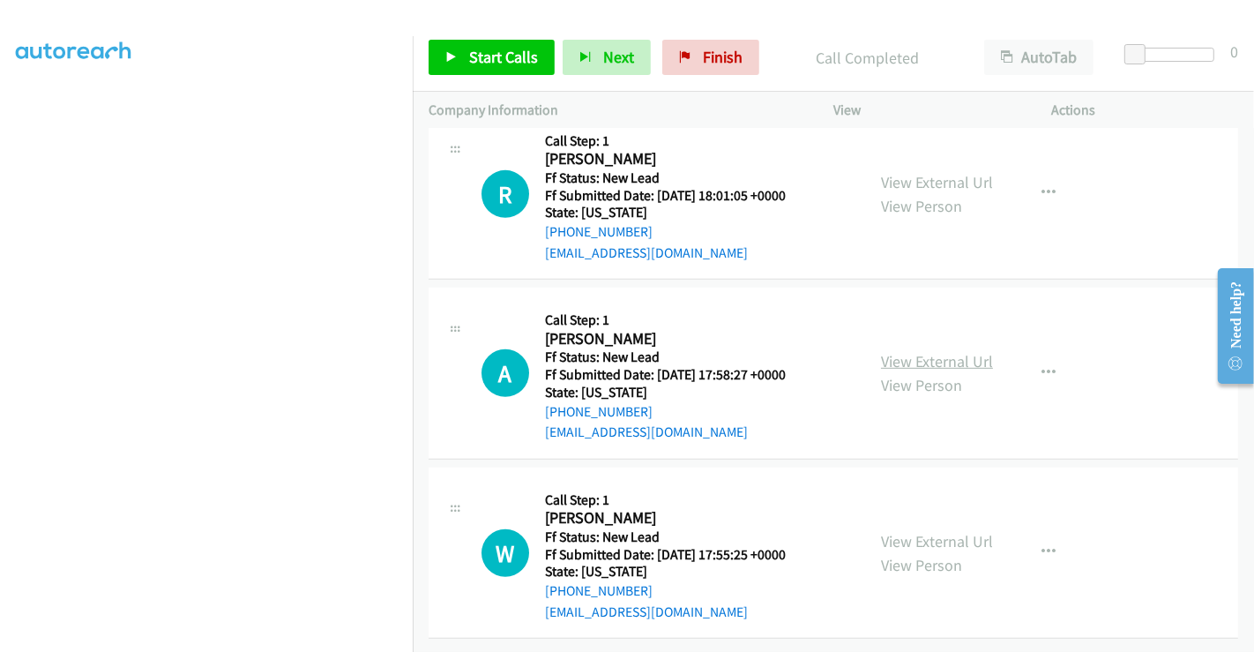
click at [921, 351] on link "View External Url" at bounding box center [937, 361] width 112 height 20
click at [924, 531] on link "View External Url" at bounding box center [937, 541] width 112 height 20
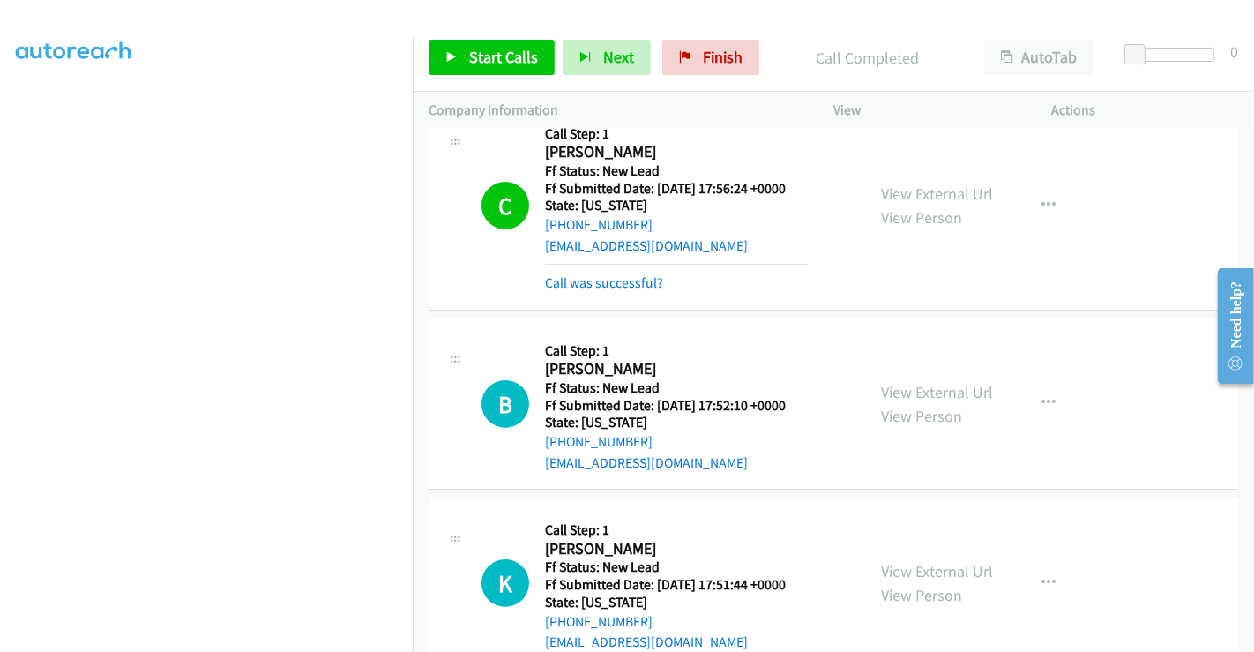
scroll to position [242, 0]
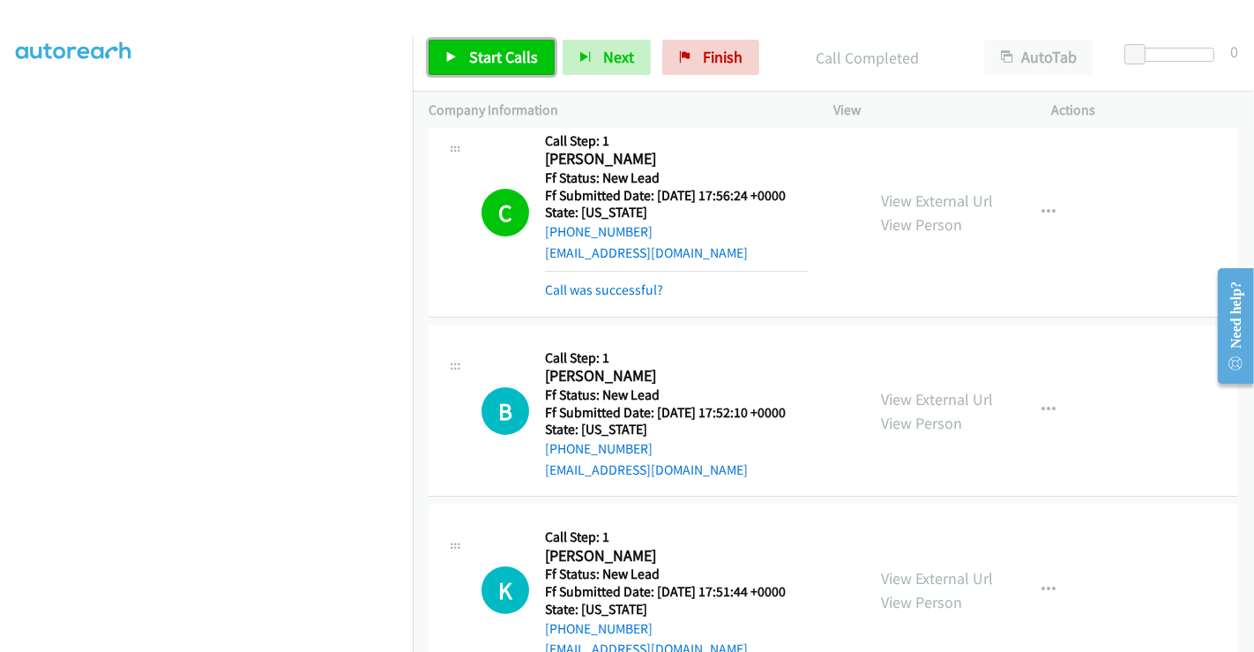
click at [462, 53] on link "Start Calls" at bounding box center [492, 57] width 126 height 35
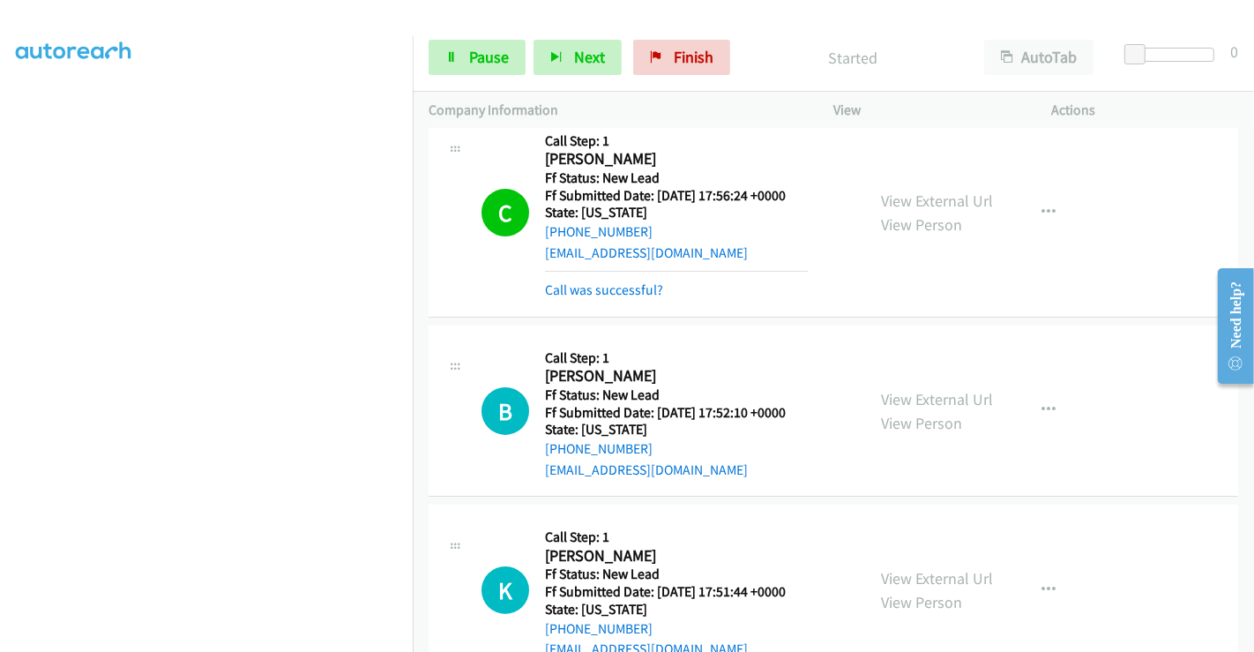
click at [489, 55] on span "Pause" at bounding box center [489, 57] width 40 height 20
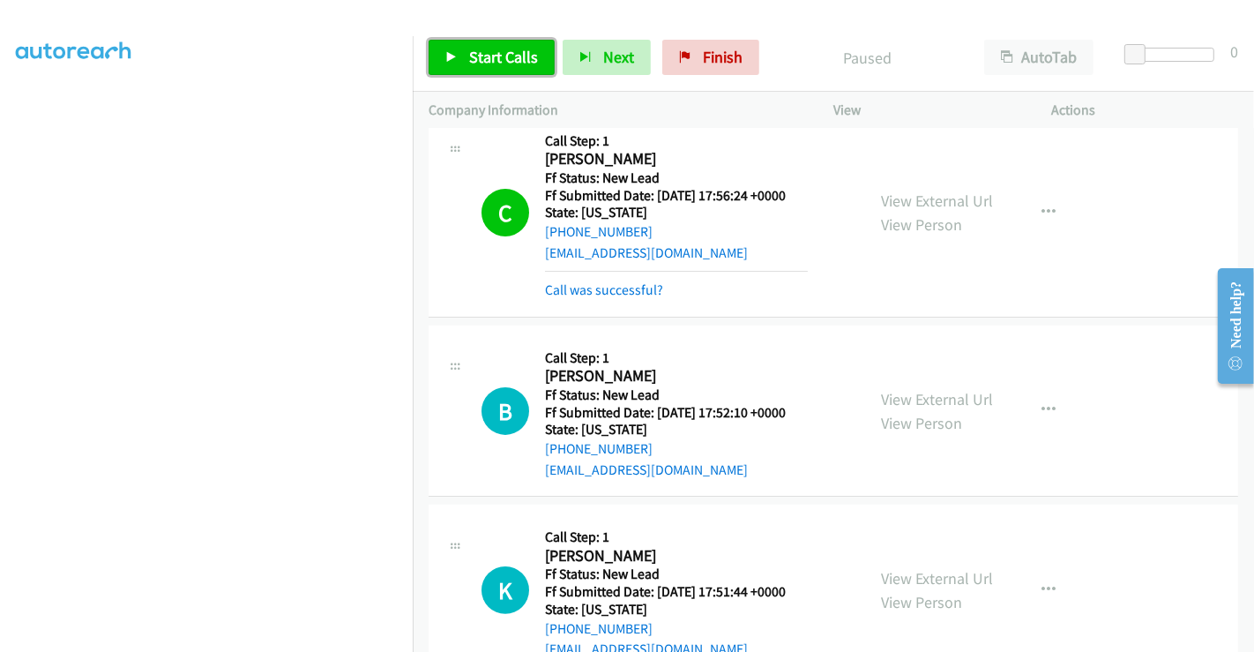
click at [491, 46] on link "Start Calls" at bounding box center [492, 57] width 126 height 35
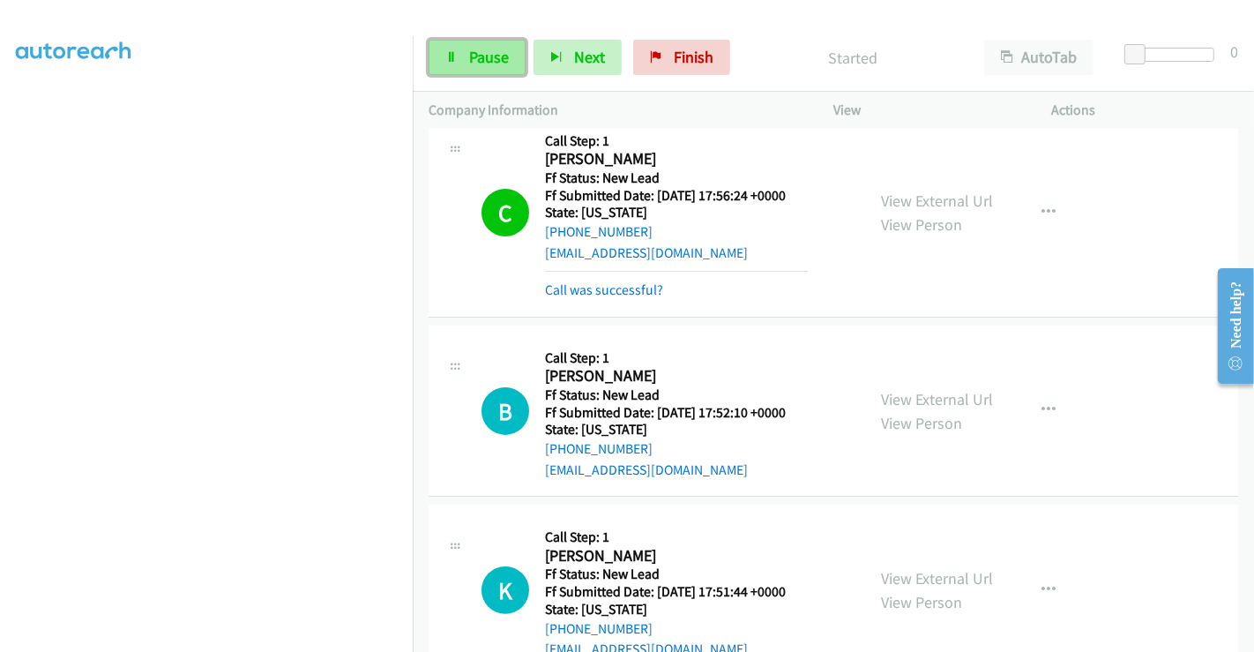
click at [464, 44] on link "Pause" at bounding box center [477, 57] width 97 height 35
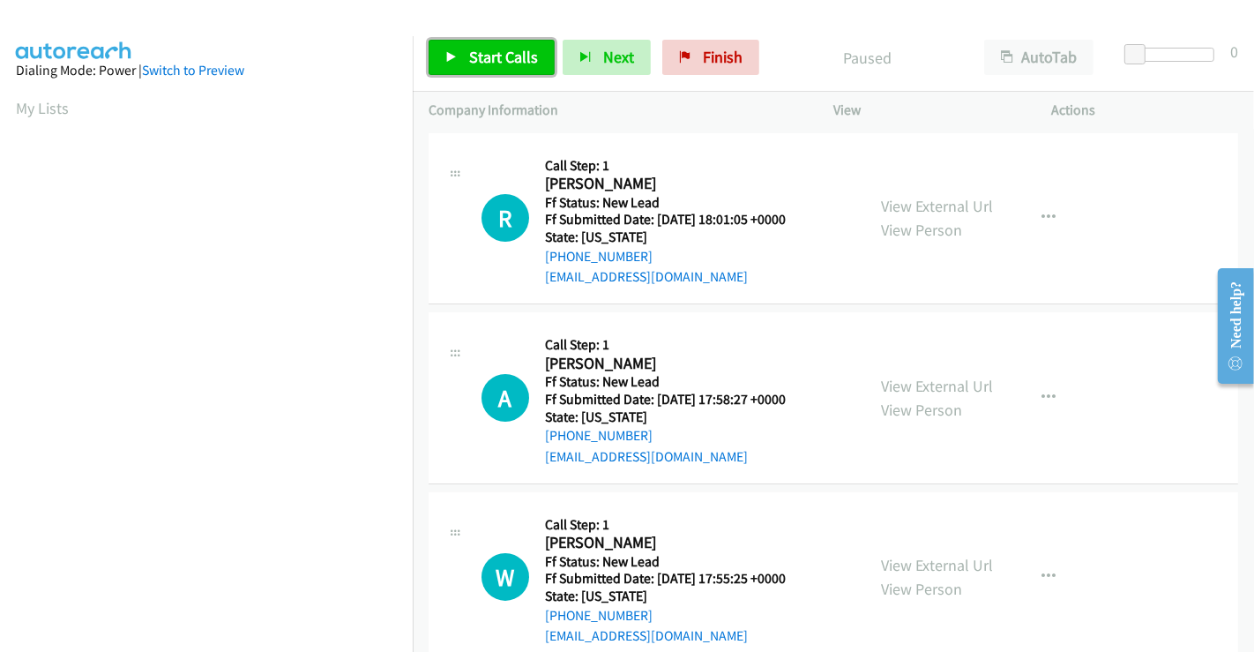
click at [509, 41] on link "Start Calls" at bounding box center [492, 57] width 126 height 35
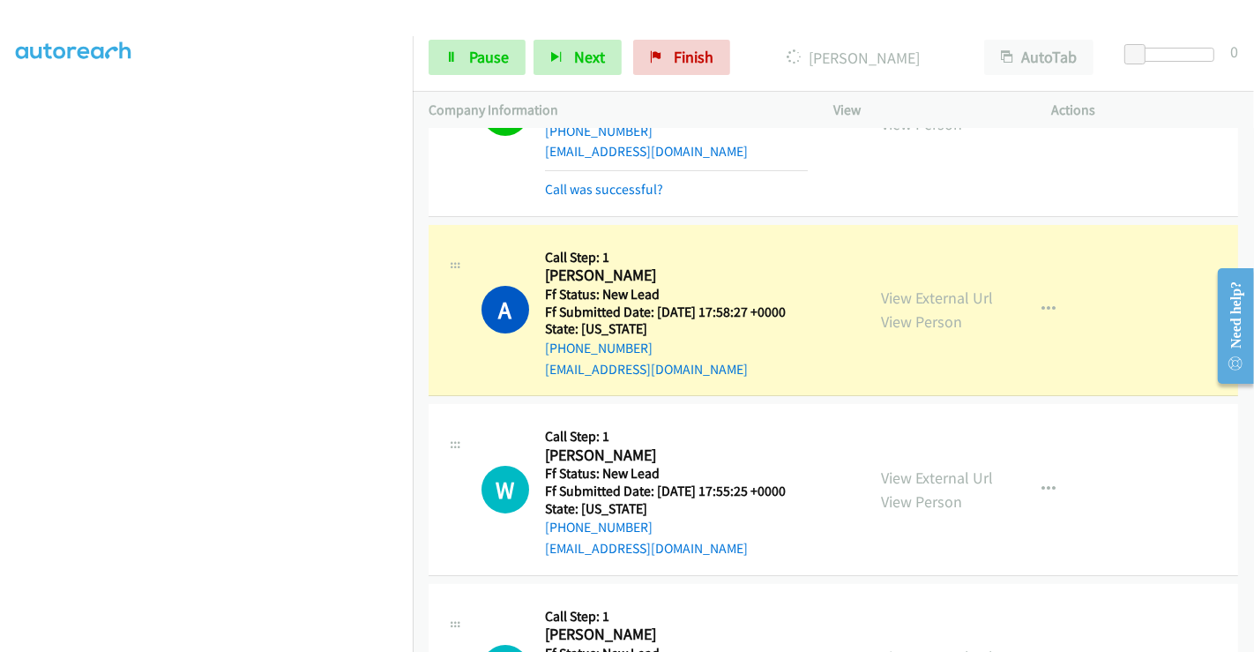
scroll to position [196, 0]
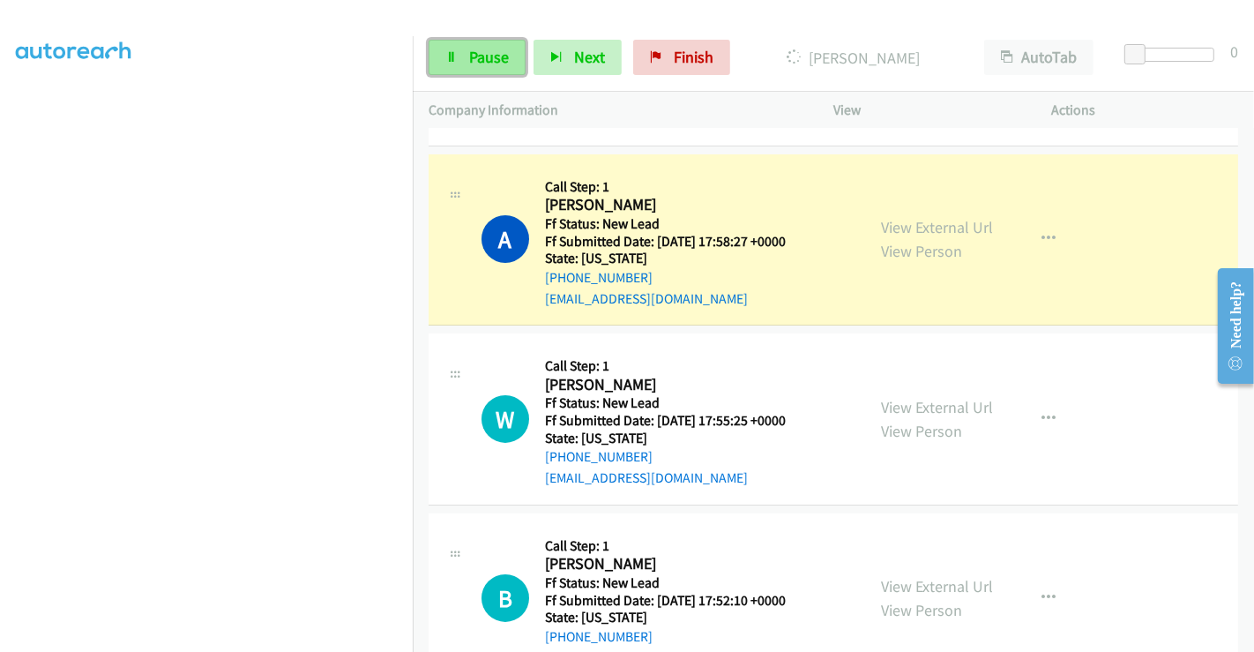
click at [486, 64] on span "Pause" at bounding box center [489, 57] width 40 height 20
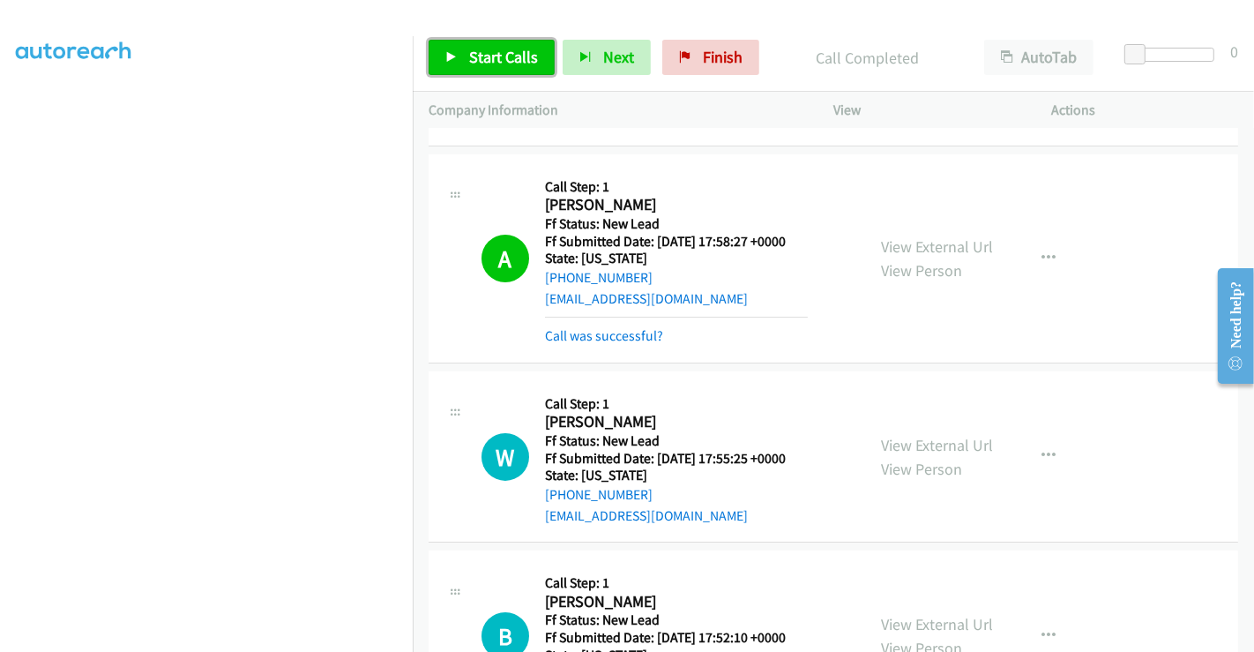
click at [490, 51] on span "Start Calls" at bounding box center [503, 57] width 69 height 20
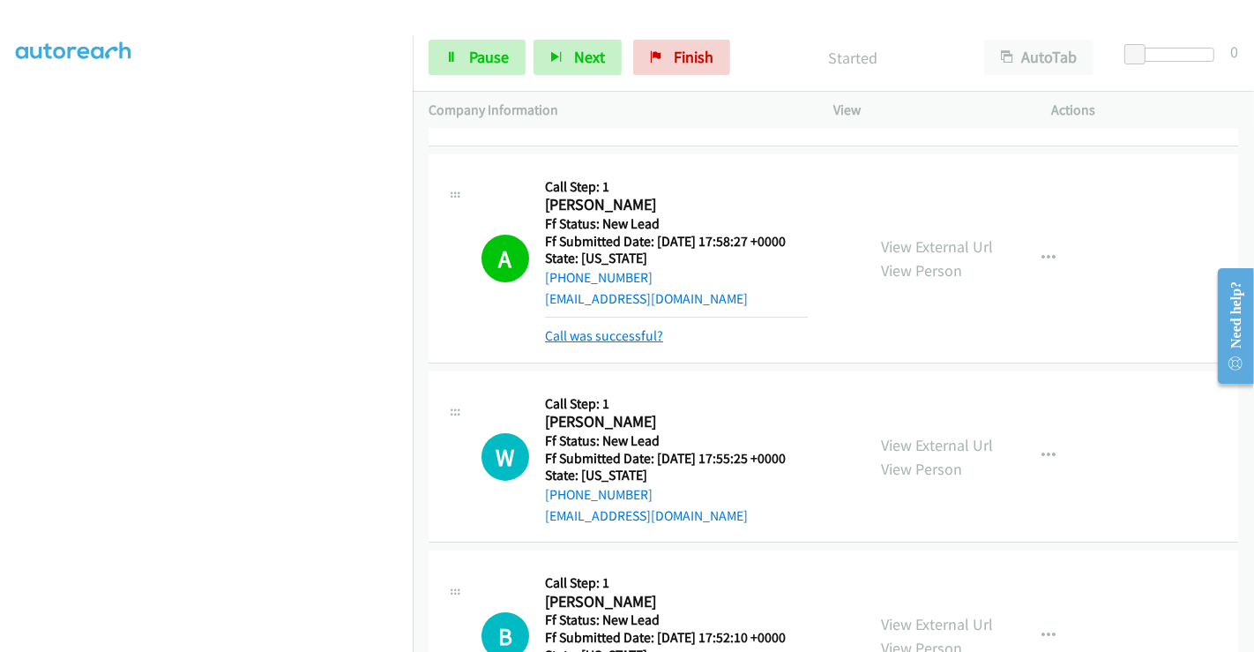
click at [621, 336] on link "Call was successful?" at bounding box center [604, 335] width 118 height 17
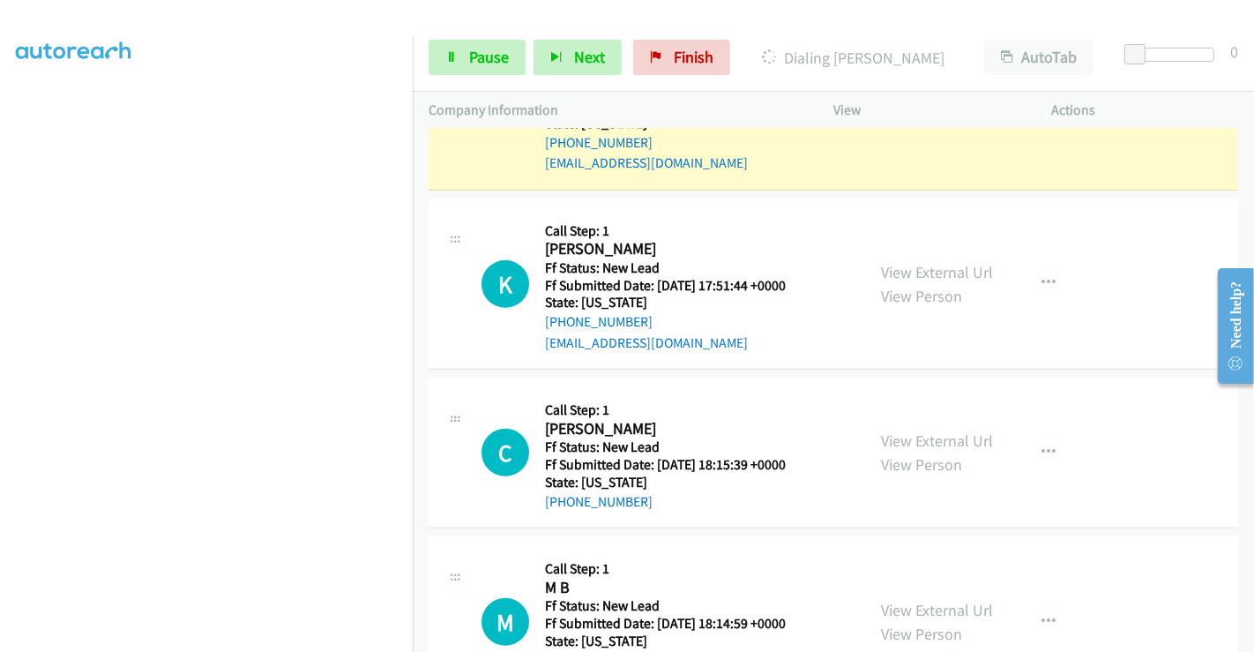
scroll to position [531, 0]
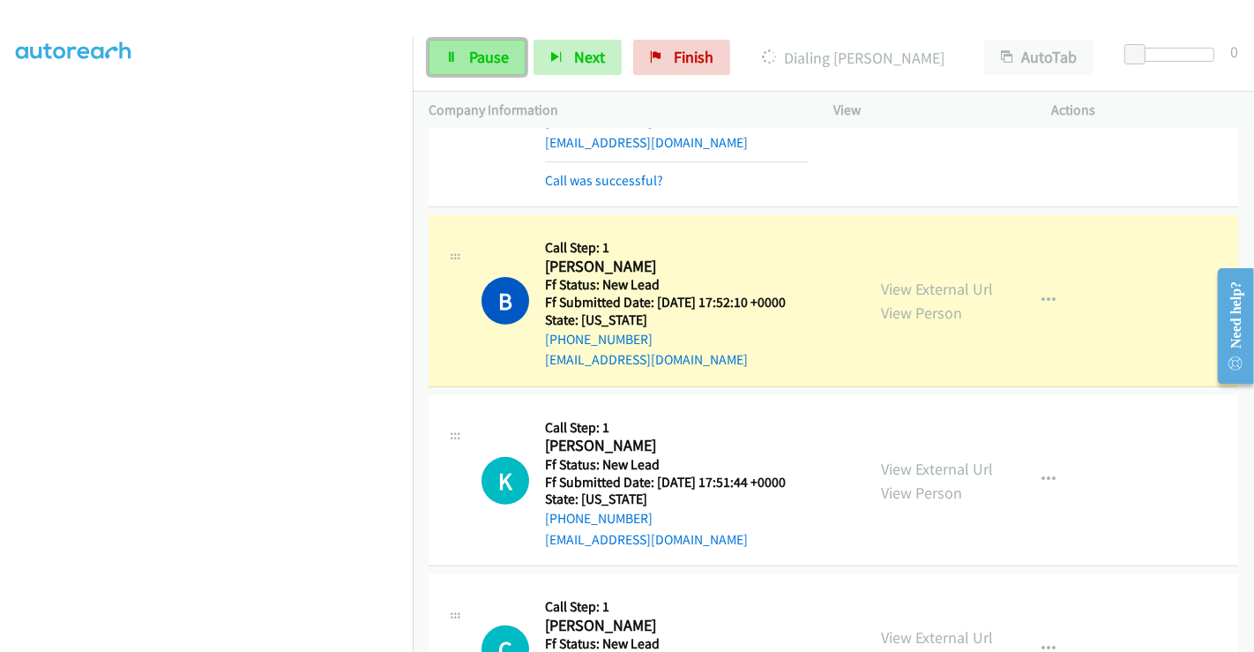
click at [468, 45] on link "Pause" at bounding box center [477, 57] width 97 height 35
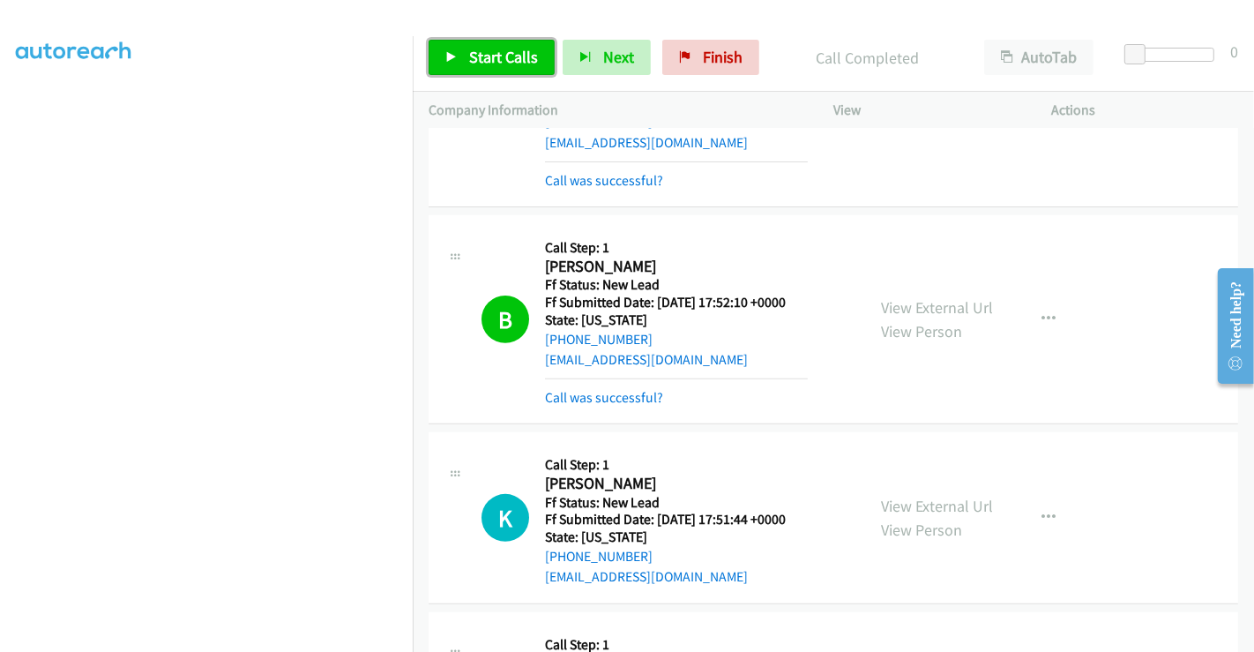
click at [505, 60] on span "Start Calls" at bounding box center [503, 57] width 69 height 20
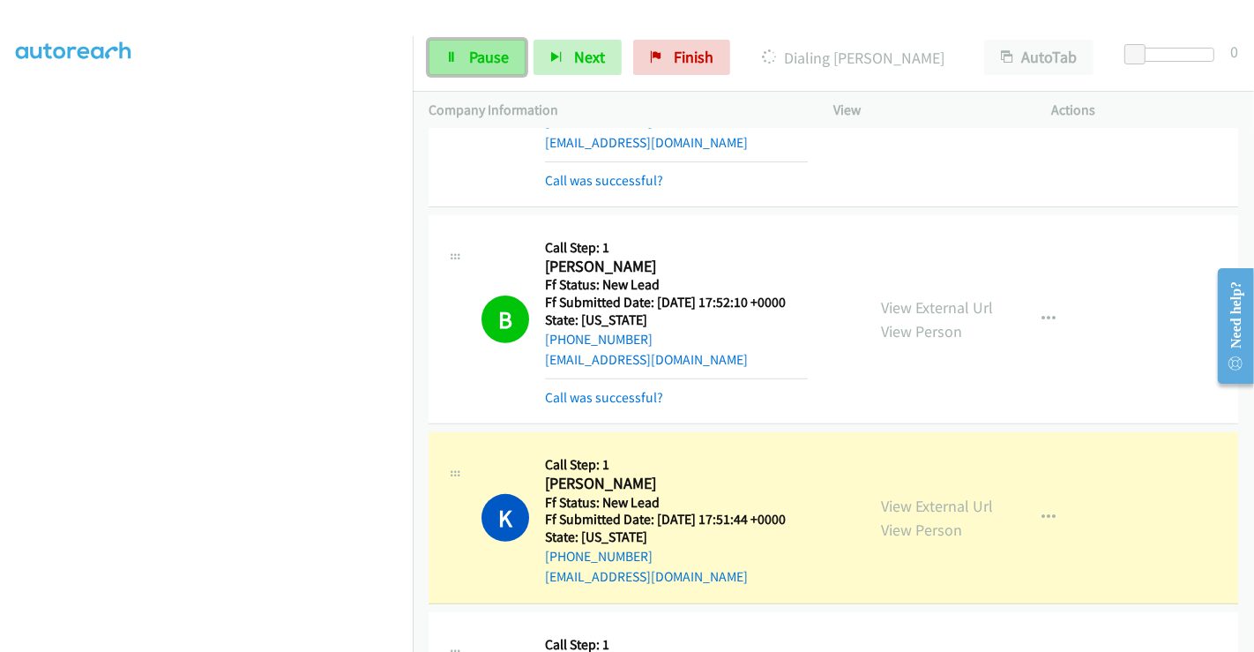
click at [469, 56] on span "Pause" at bounding box center [489, 57] width 40 height 20
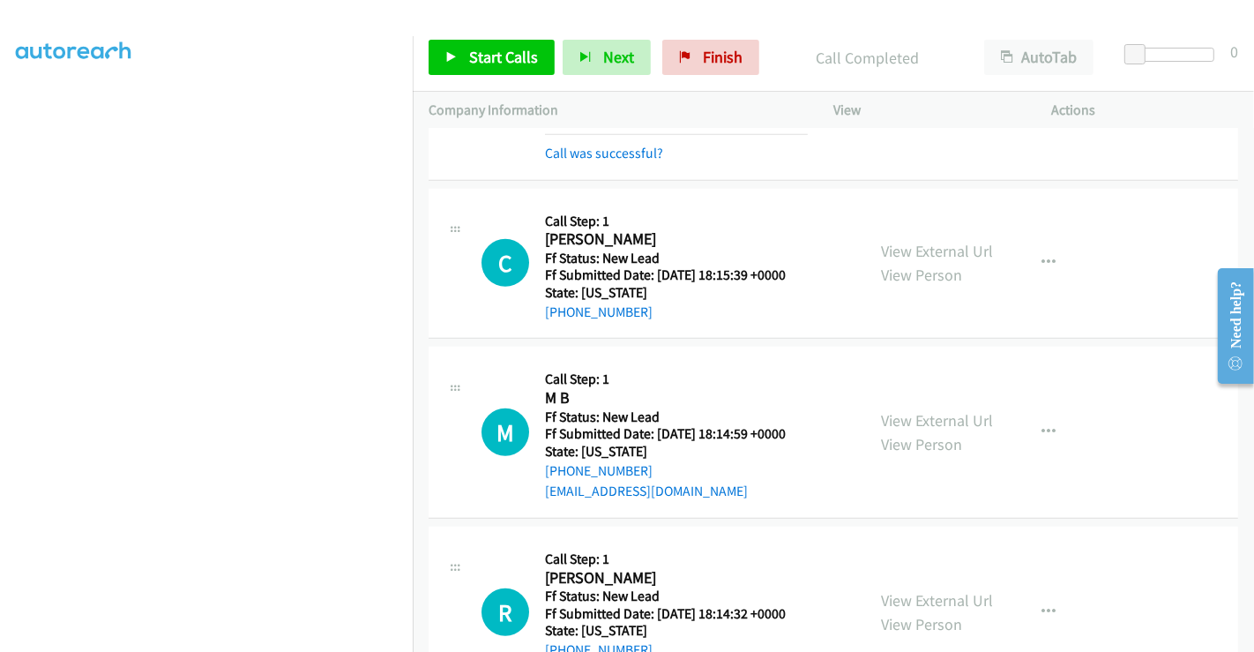
scroll to position [1242, 0]
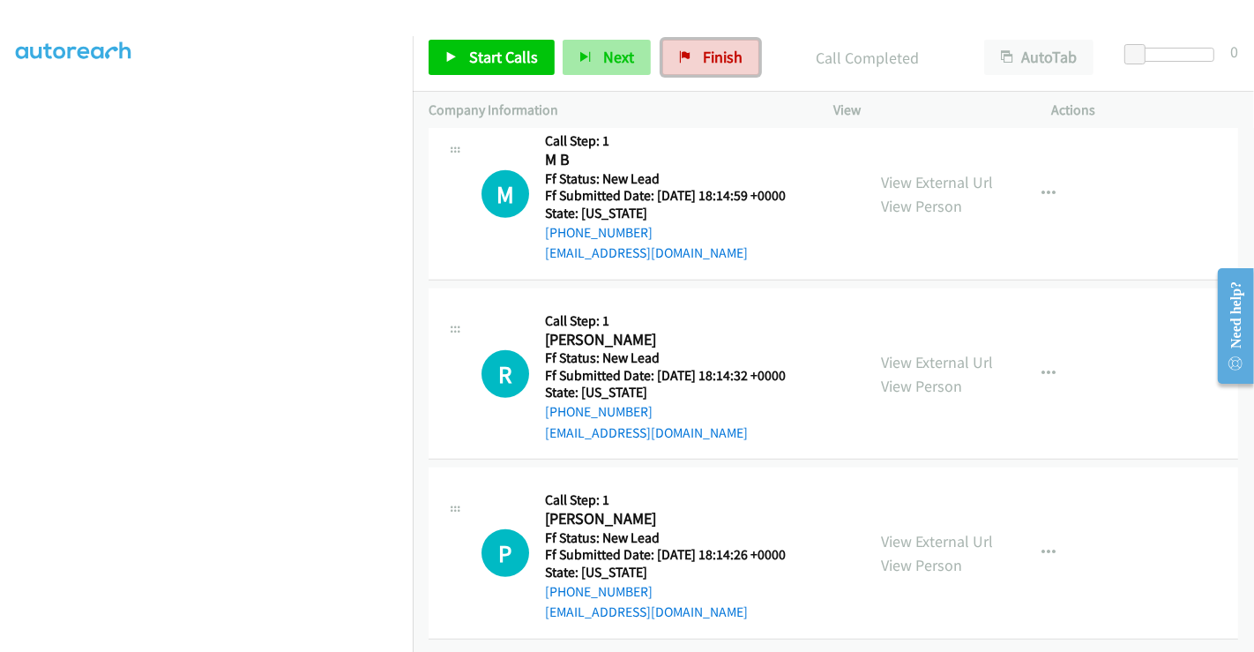
drag, startPoint x: 689, startPoint y: 54, endPoint x: 567, endPoint y: 45, distance: 122.1
click at [689, 54] on link "Finish" at bounding box center [710, 57] width 97 height 35
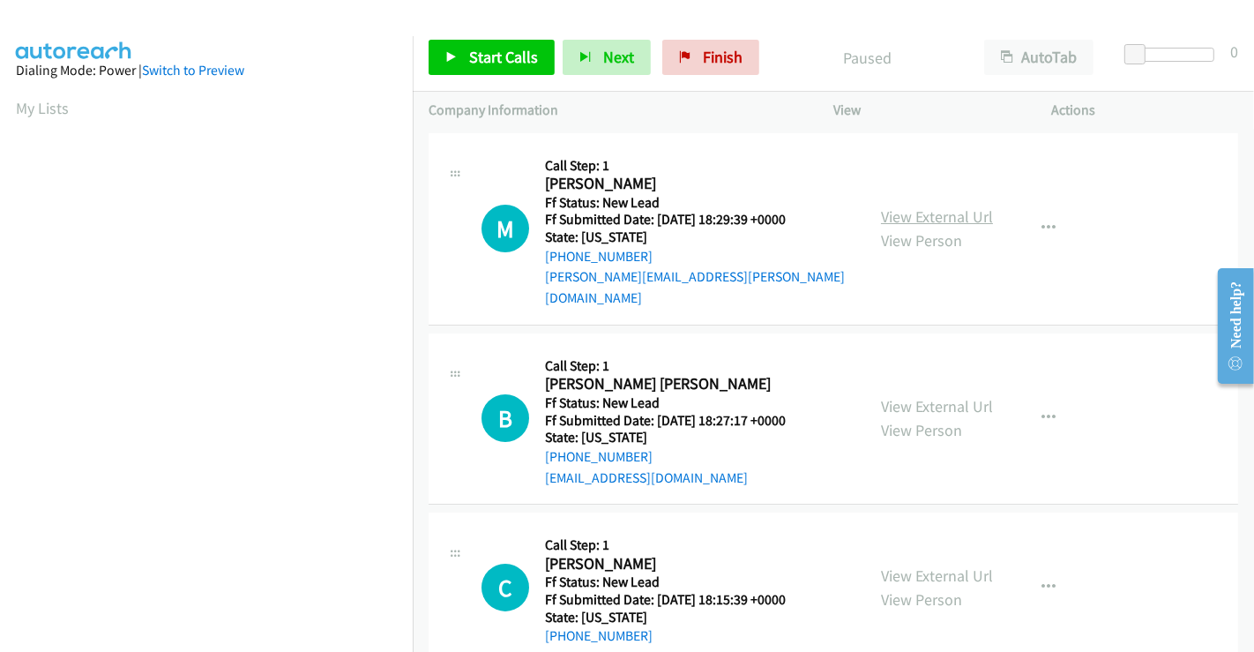
click at [893, 207] on link "View External Url" at bounding box center [937, 216] width 112 height 20
click at [906, 396] on link "View External Url" at bounding box center [937, 406] width 112 height 20
click at [927, 565] on link "View External Url" at bounding box center [937, 575] width 112 height 20
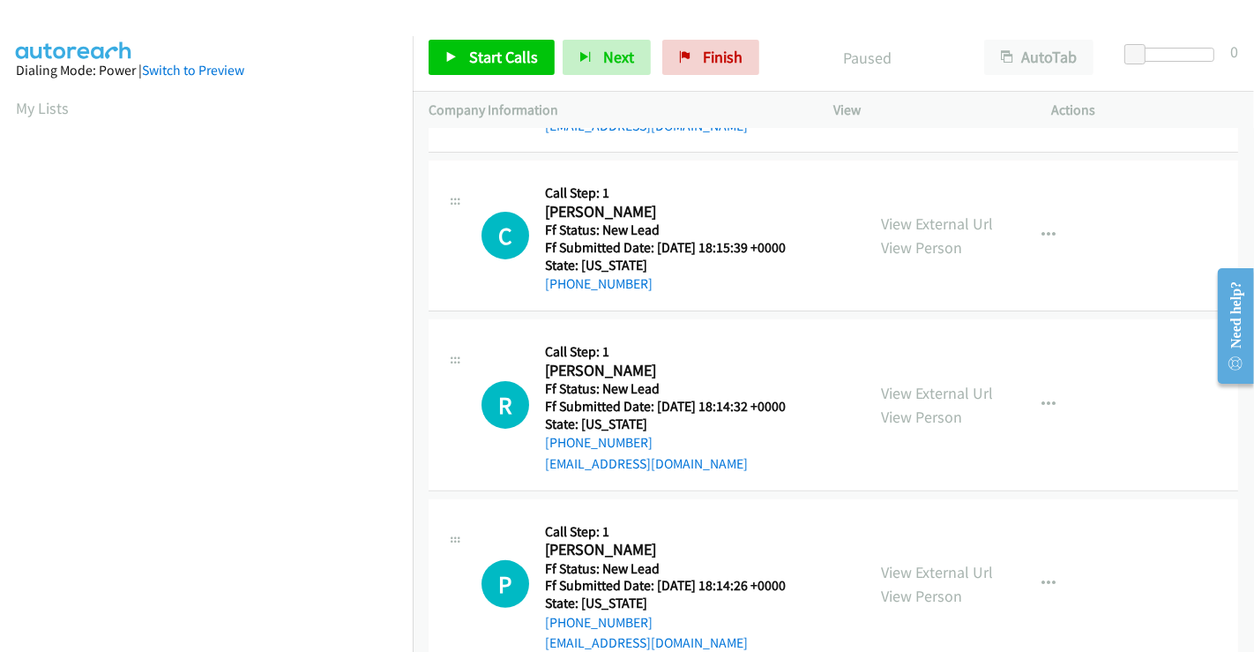
scroll to position [375, 0]
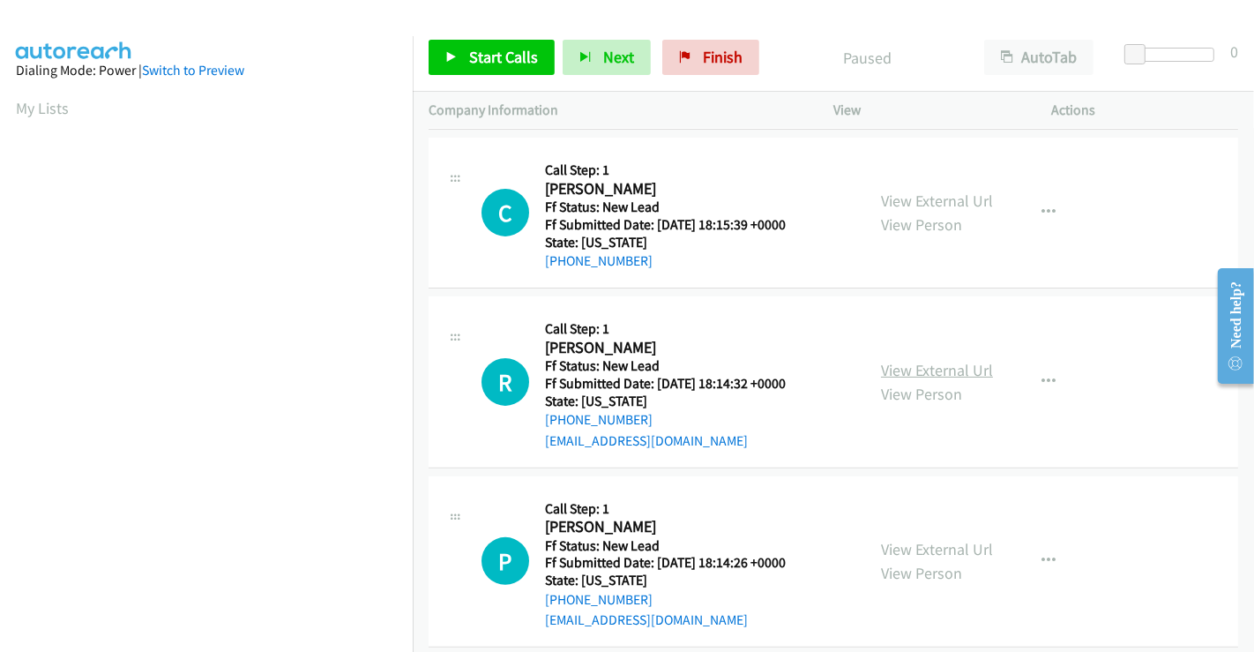
click at [892, 360] on link "View External Url" at bounding box center [937, 370] width 112 height 20
click at [919, 539] on link "View External Url" at bounding box center [937, 549] width 112 height 20
click at [530, 153] on div "C Callback Scheduled Call Step: 1 [PERSON_NAME] America/Phoenix Ff Status: New …" at bounding box center [666, 212] width 368 height 118
drag, startPoint x: 531, startPoint y: 153, endPoint x: 486, endPoint y: 59, distance: 103.8
click at [486, 59] on span "Start Calls" at bounding box center [503, 57] width 69 height 20
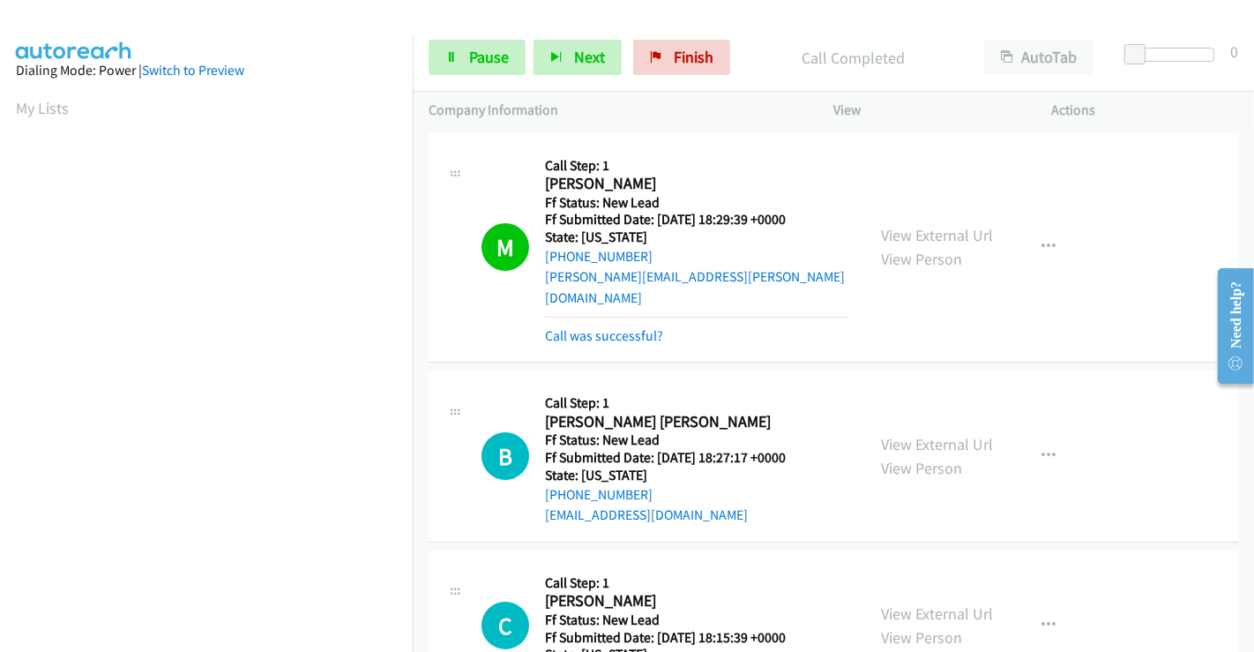
scroll to position [340, 0]
click at [490, 59] on span "Pause" at bounding box center [489, 57] width 40 height 20
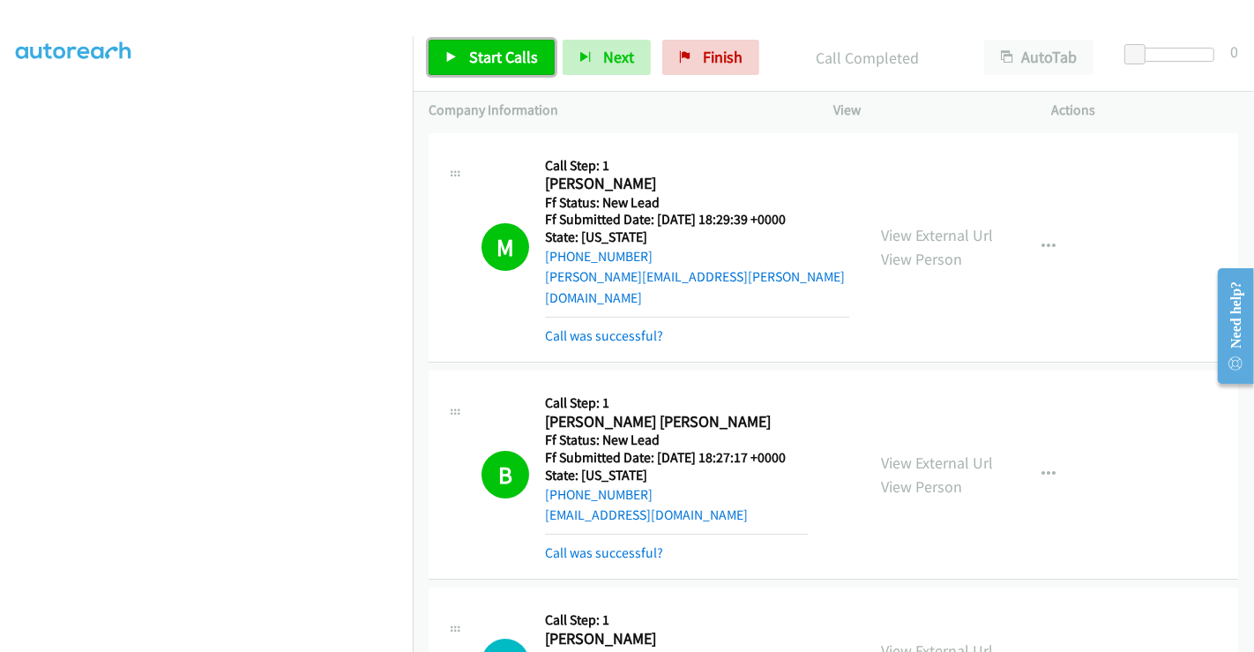
click at [484, 54] on span "Start Calls" at bounding box center [503, 57] width 69 height 20
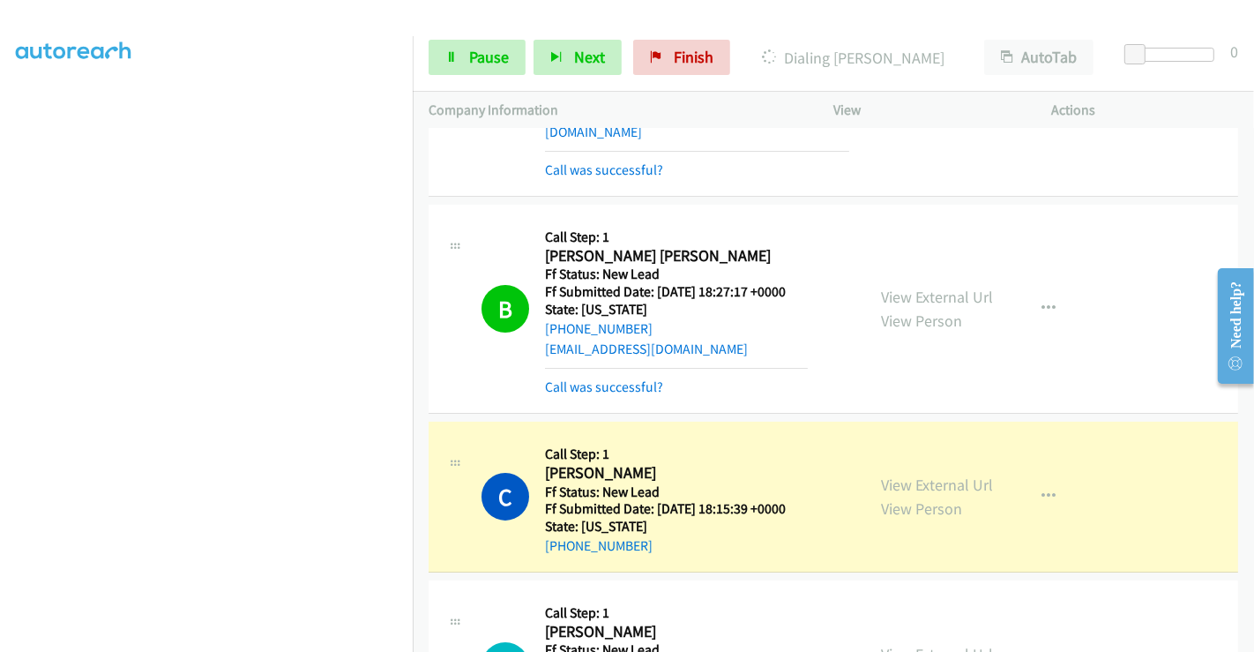
scroll to position [451, 0]
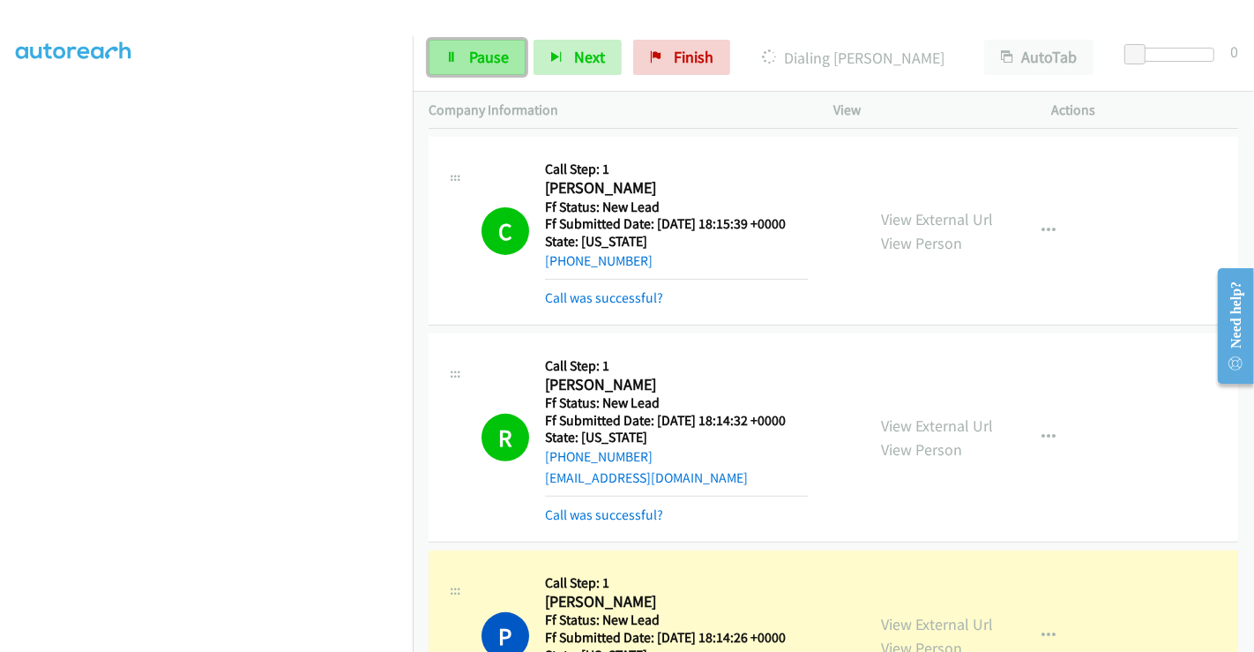
click at [476, 56] on span "Pause" at bounding box center [489, 57] width 40 height 20
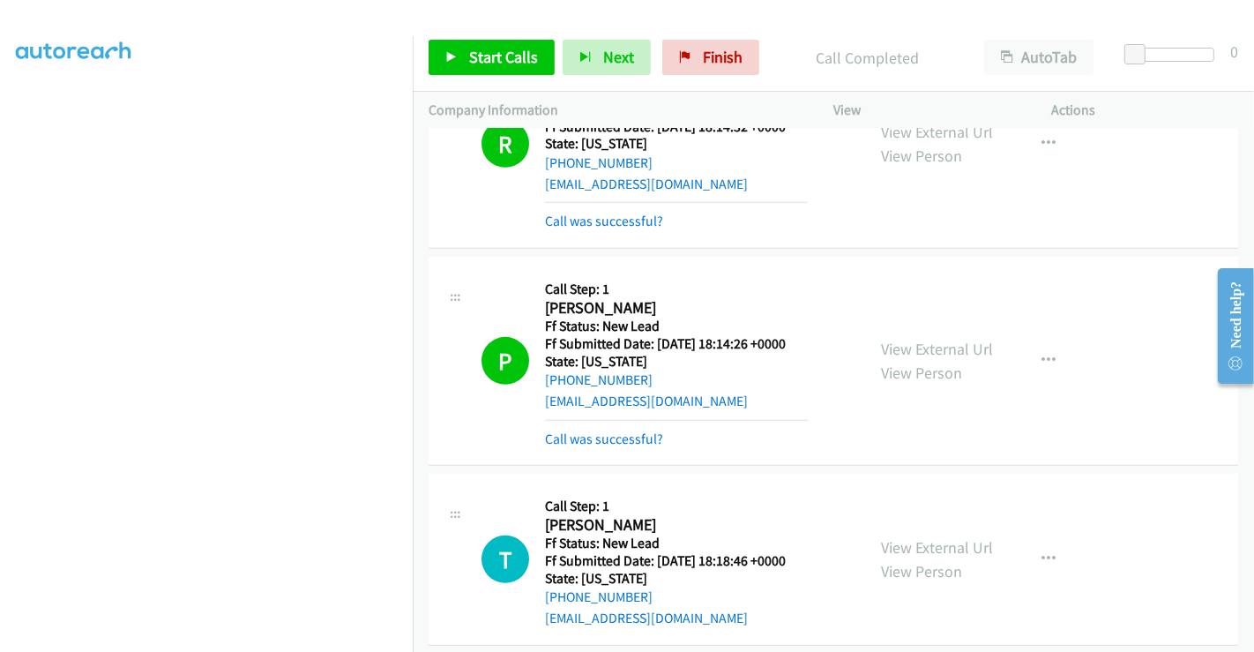
scroll to position [940, 0]
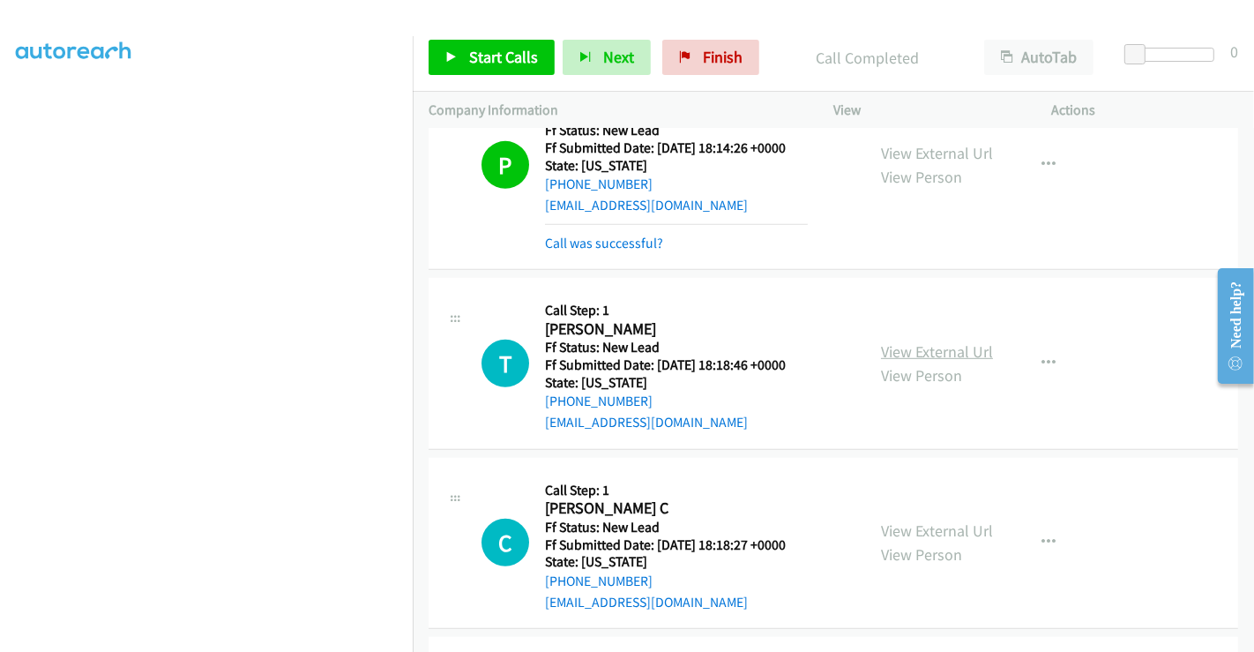
click at [917, 341] on link "View External Url" at bounding box center [937, 351] width 112 height 20
click at [937, 520] on link "View External Url" at bounding box center [937, 530] width 112 height 20
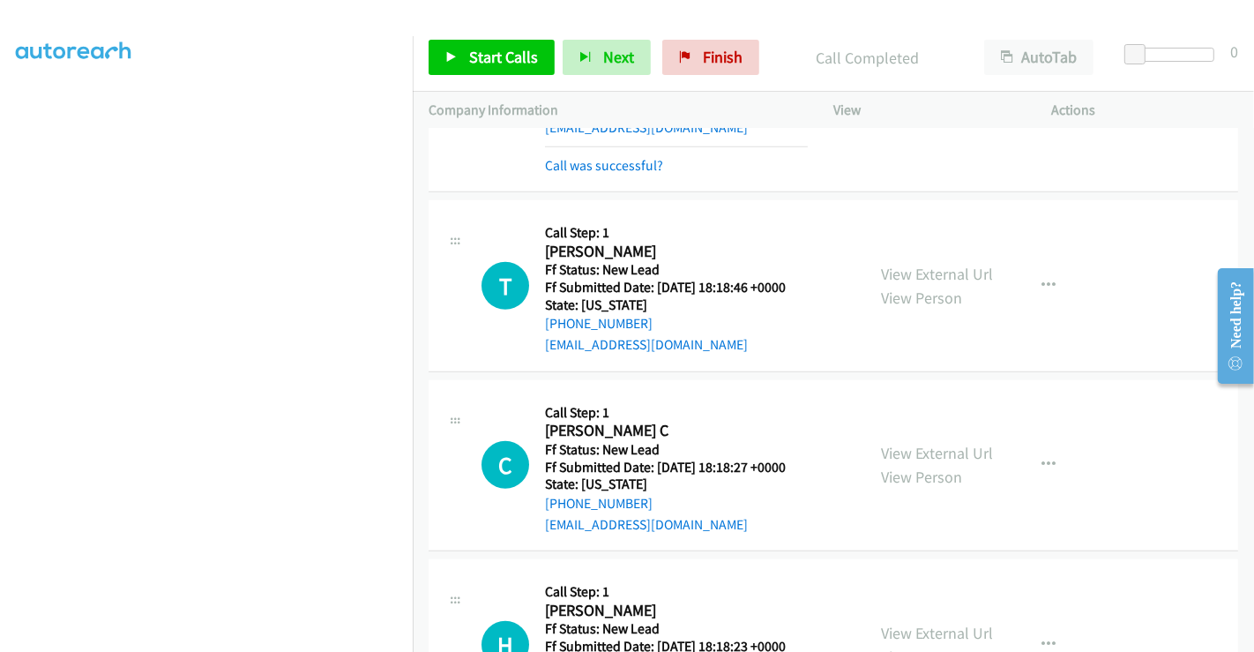
scroll to position [1100, 0]
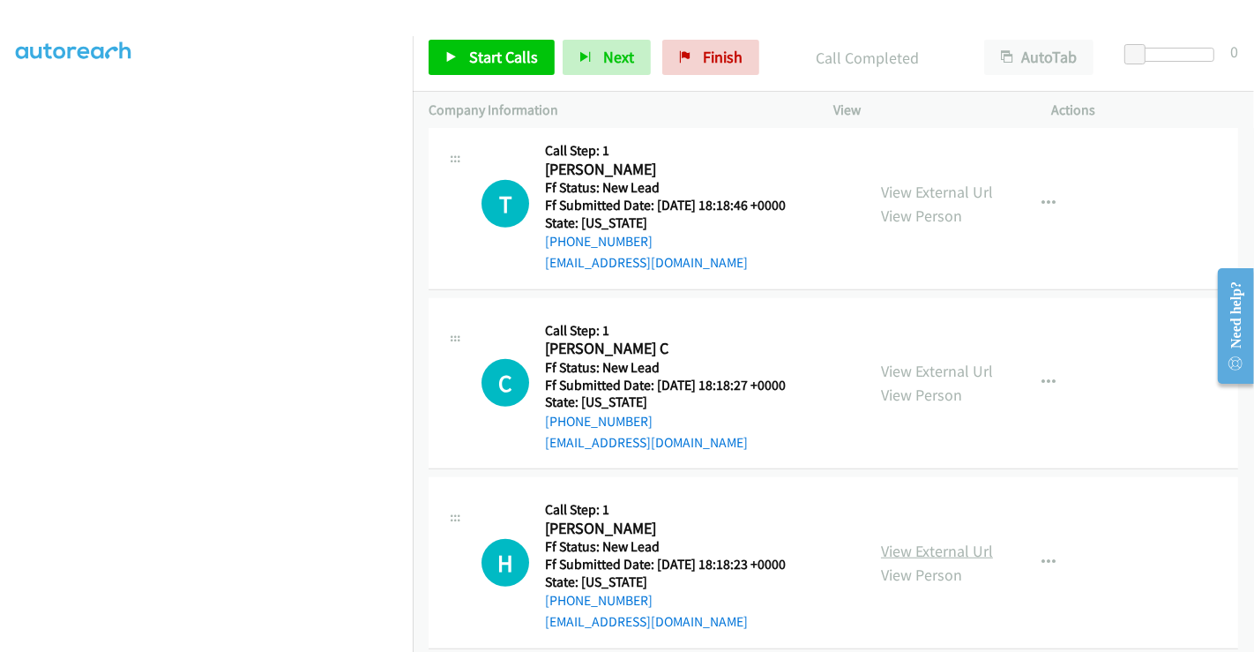
click at [937, 541] on link "View External Url" at bounding box center [937, 551] width 112 height 20
click at [513, 55] on span "Start Calls" at bounding box center [503, 57] width 69 height 20
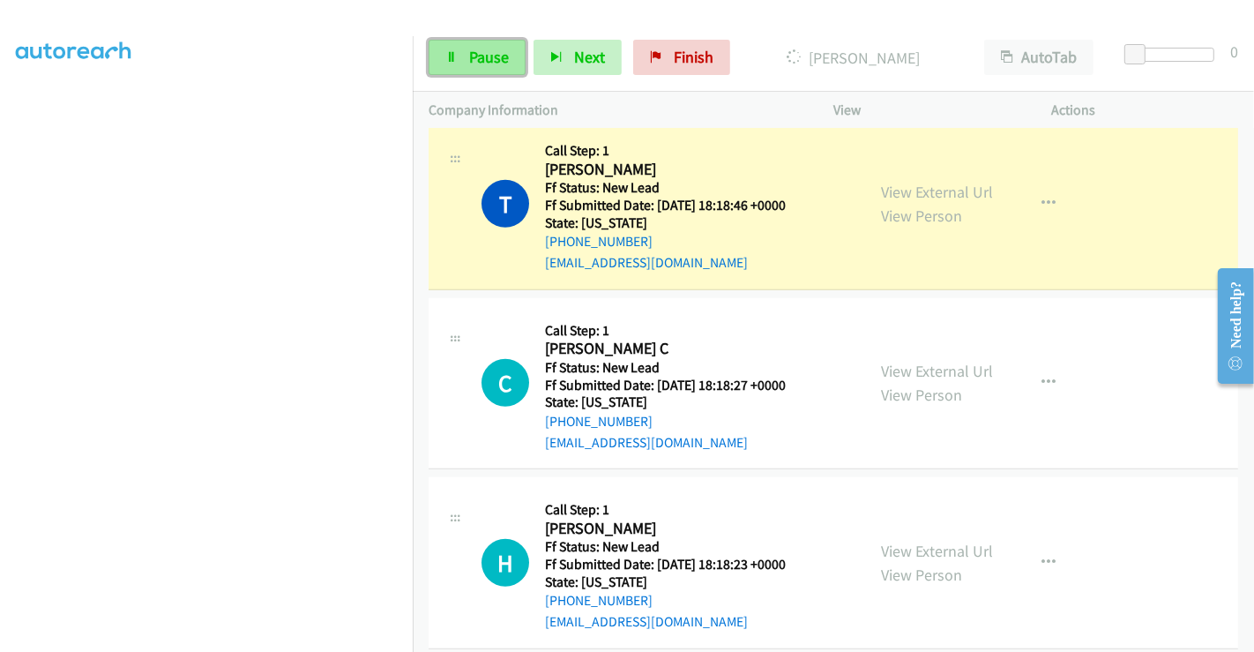
click at [490, 61] on span "Pause" at bounding box center [489, 57] width 40 height 20
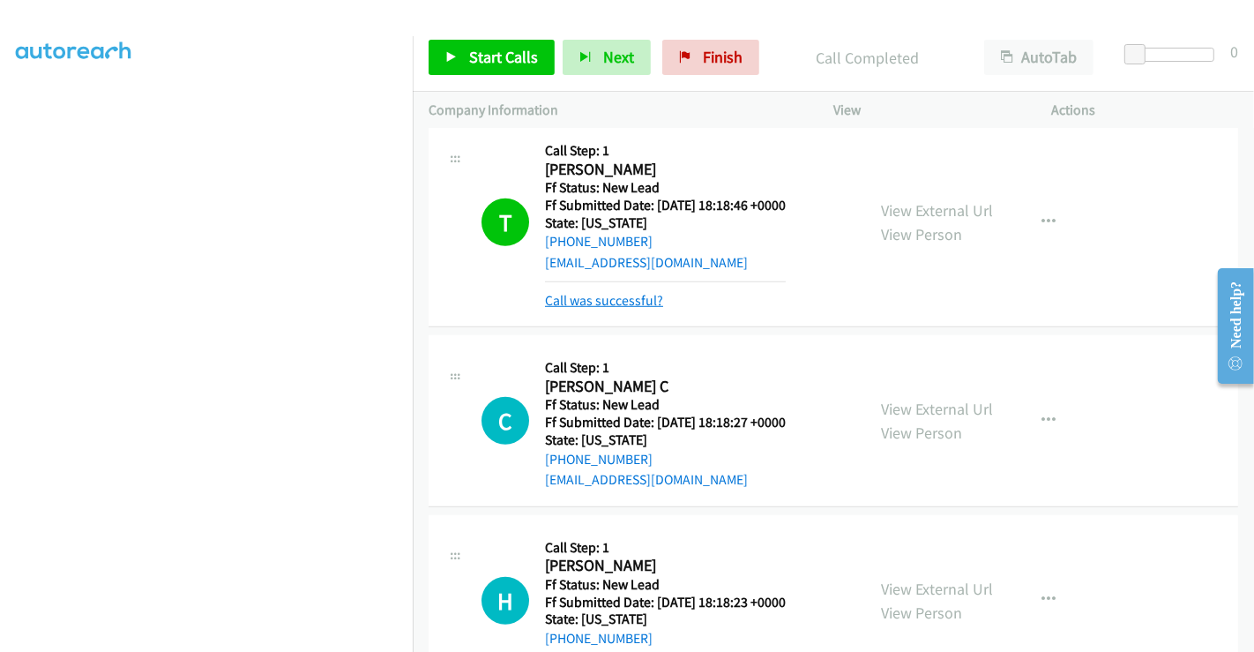
click at [632, 292] on link "Call was successful?" at bounding box center [604, 300] width 118 height 17
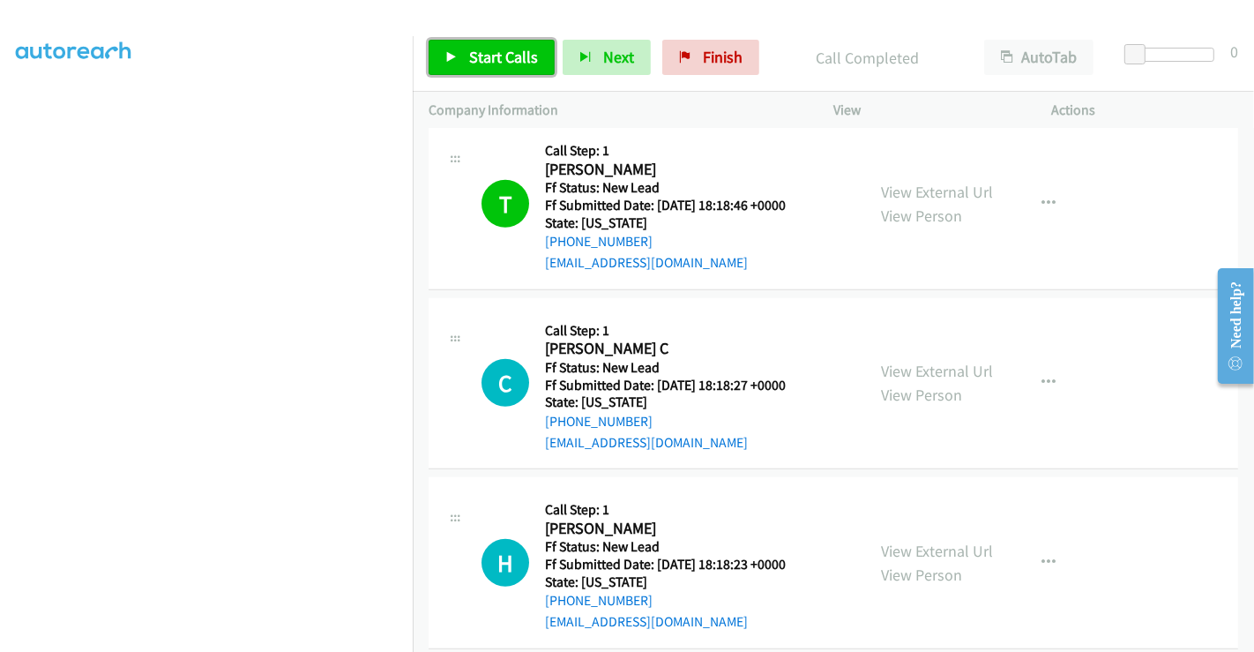
click at [494, 61] on span "Start Calls" at bounding box center [503, 57] width 69 height 20
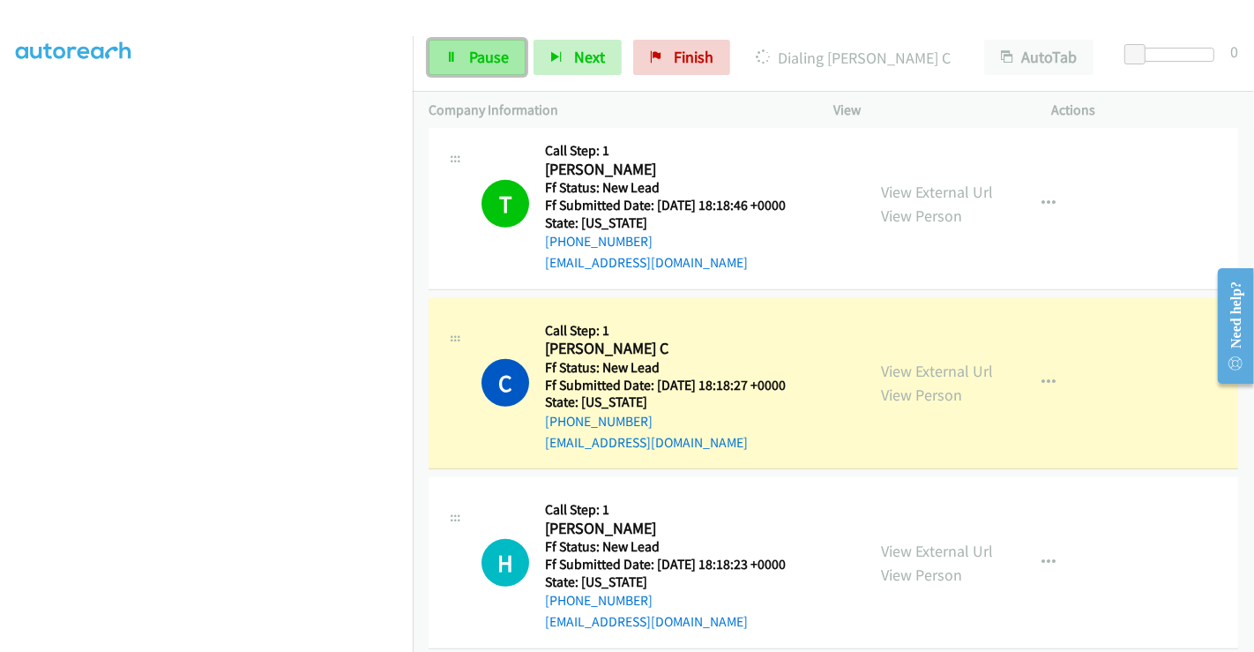
click at [484, 57] on span "Pause" at bounding box center [489, 57] width 40 height 20
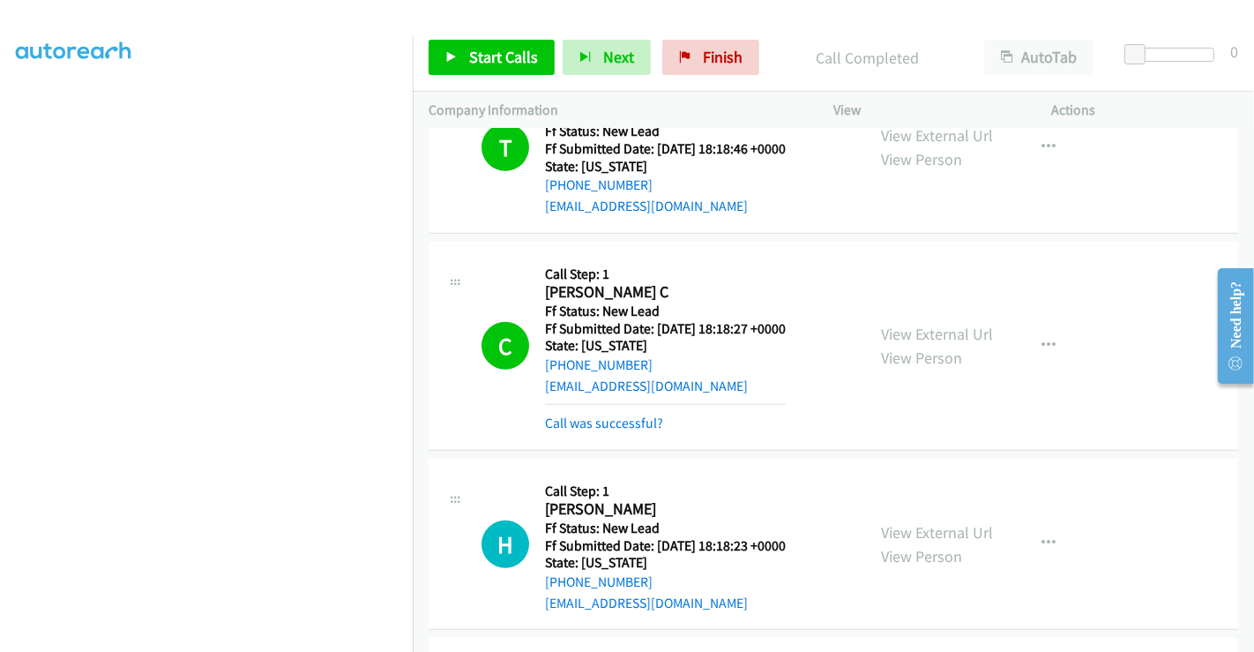
scroll to position [1296, 0]
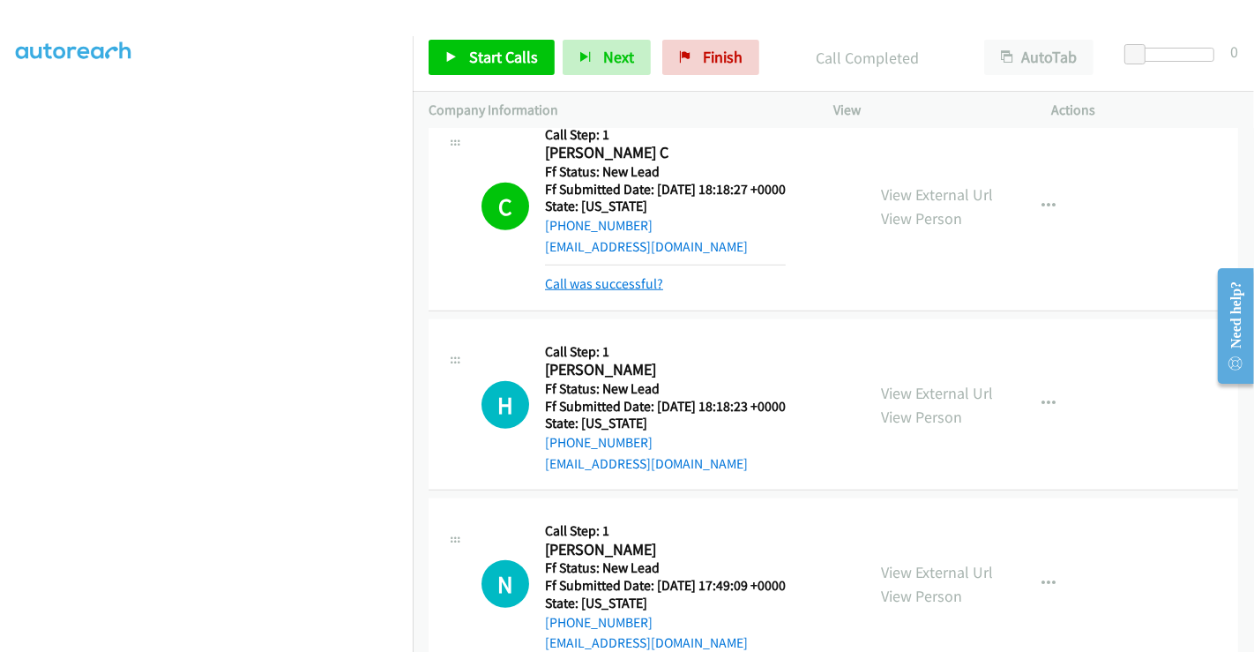
click at [630, 275] on link "Call was successful?" at bounding box center [604, 283] width 118 height 17
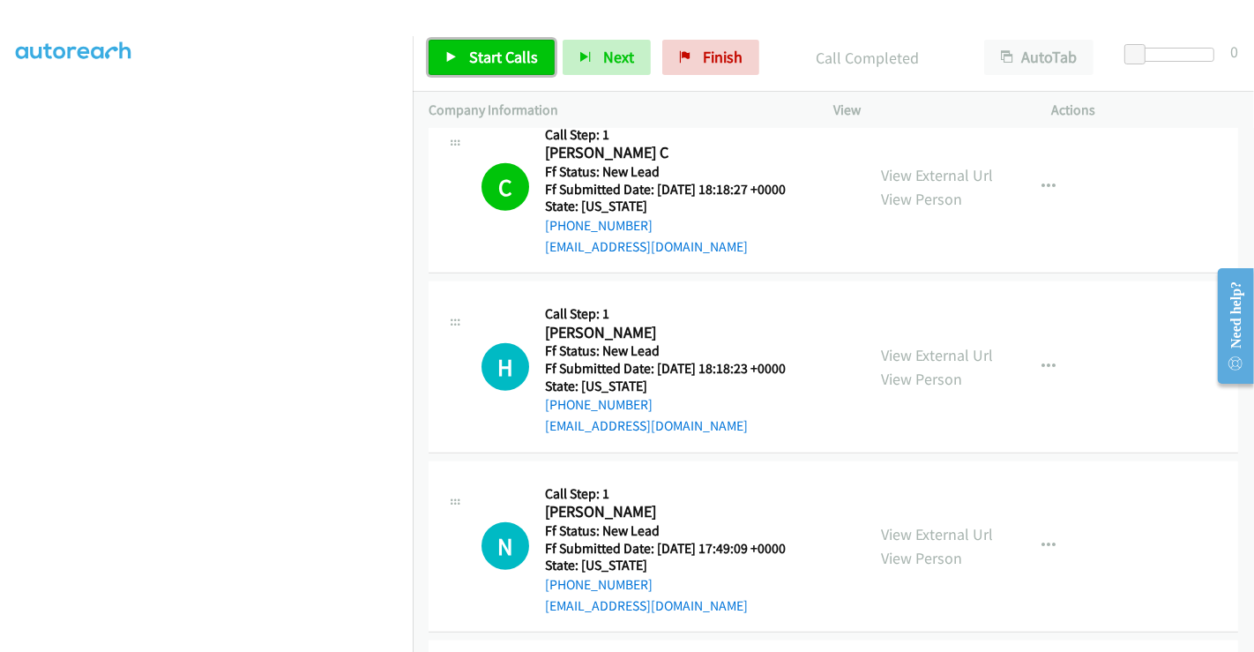
click at [506, 53] on span "Start Calls" at bounding box center [503, 57] width 69 height 20
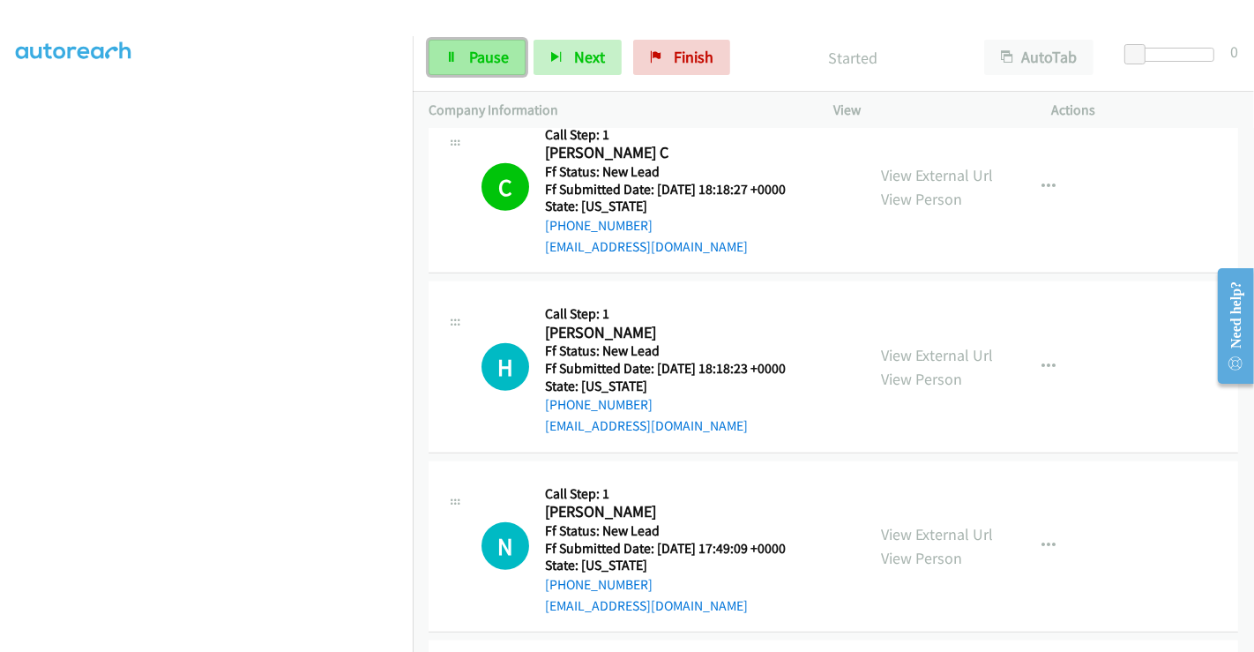
click at [483, 56] on span "Pause" at bounding box center [489, 57] width 40 height 20
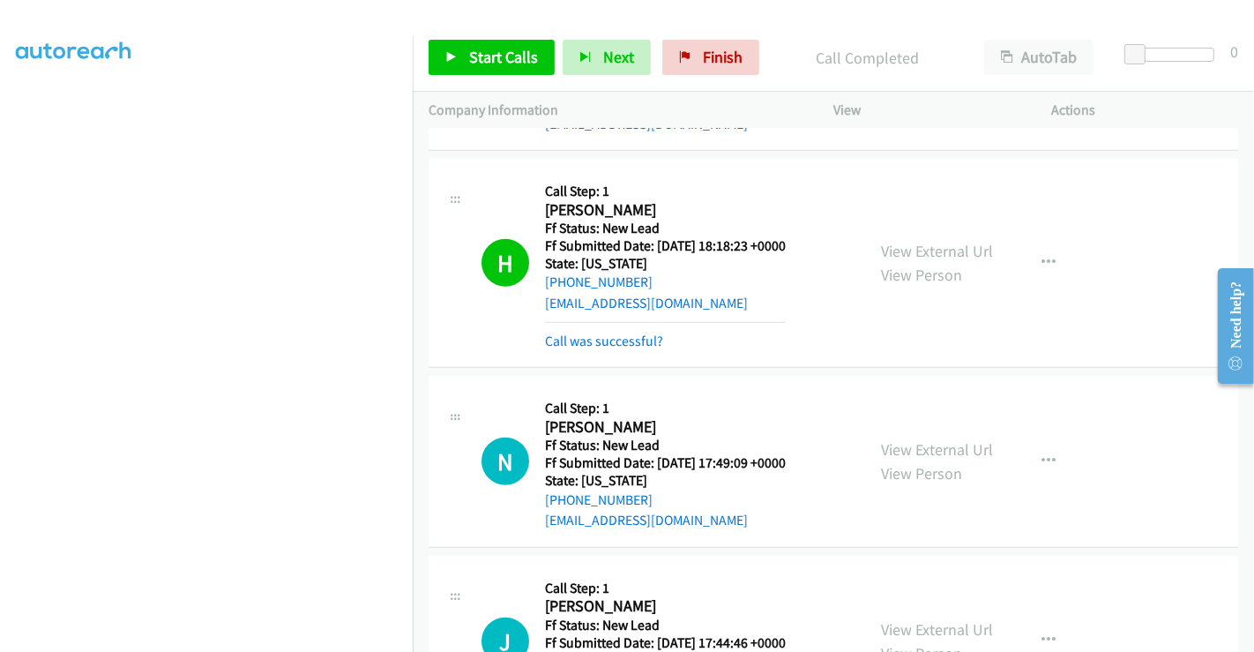
scroll to position [1590, 0]
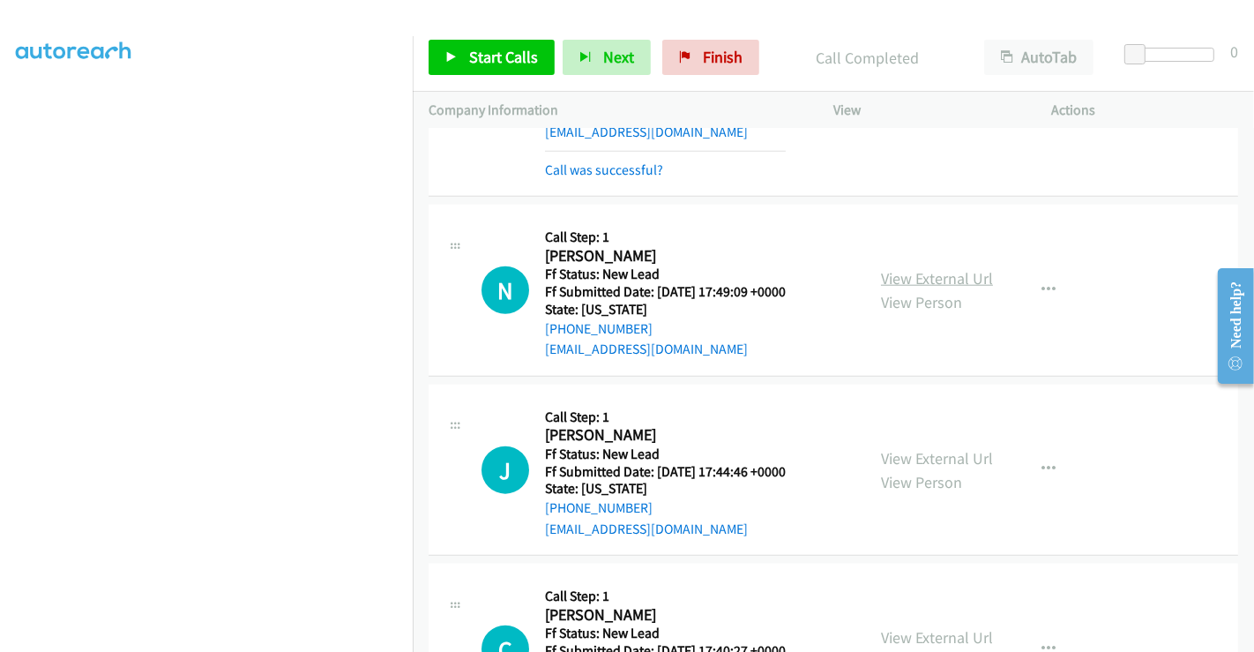
click at [919, 268] on link "View External Url" at bounding box center [937, 278] width 112 height 20
click at [917, 448] on link "View External Url" at bounding box center [937, 458] width 112 height 20
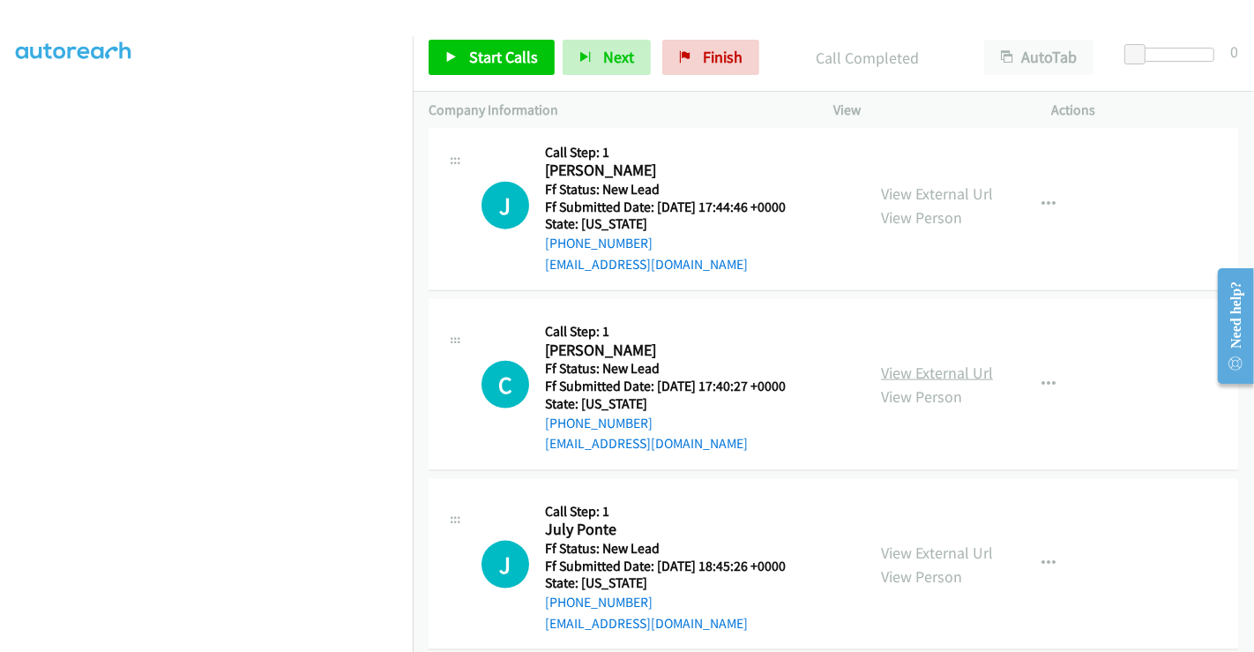
click at [926, 363] on link "View External Url" at bounding box center [937, 373] width 112 height 20
click at [926, 543] on link "View External Url" at bounding box center [937, 553] width 112 height 20
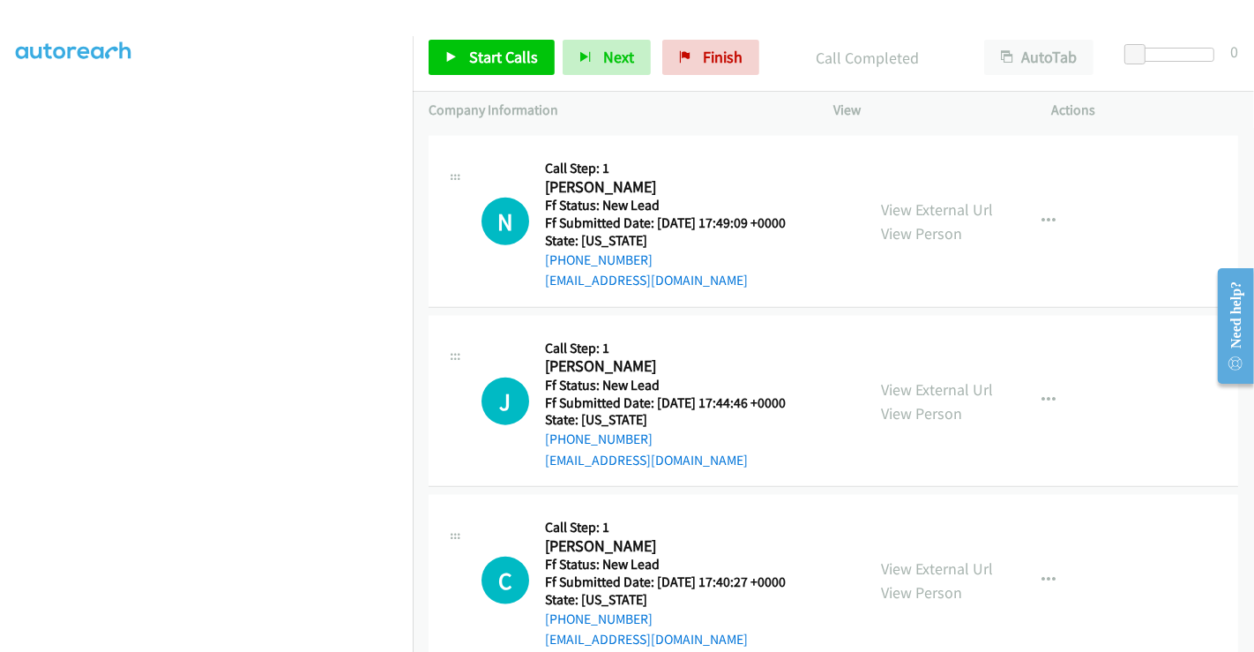
scroll to position [1462, 0]
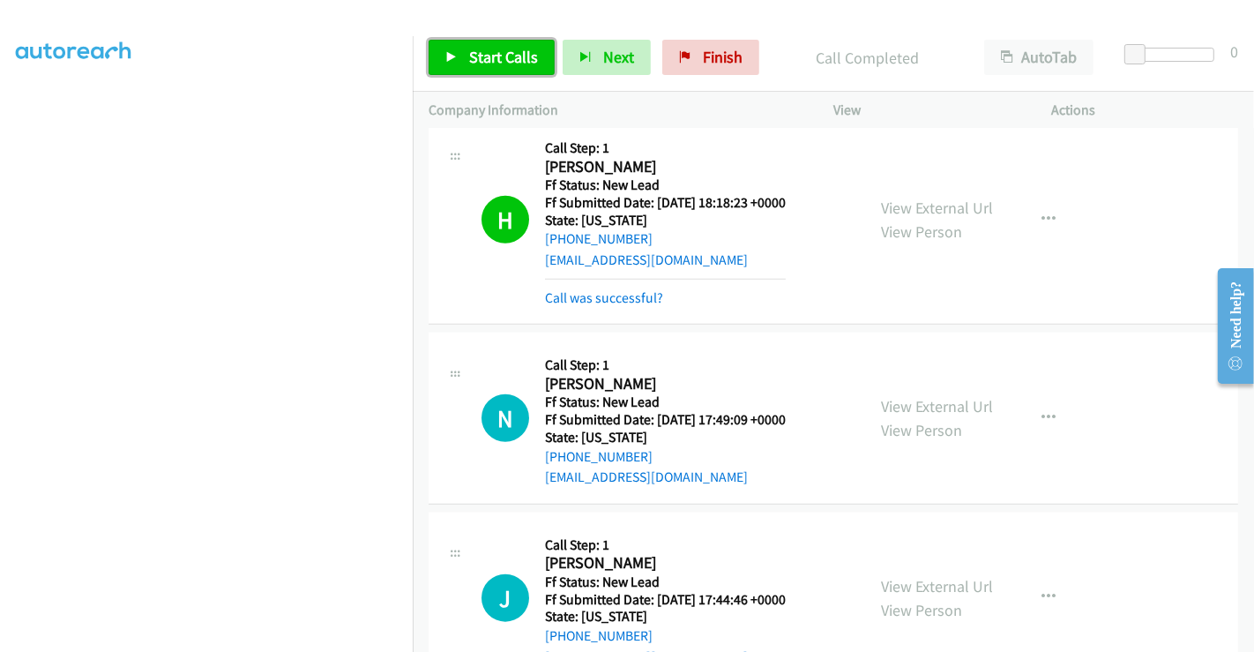
click at [478, 47] on span "Start Calls" at bounding box center [503, 57] width 69 height 20
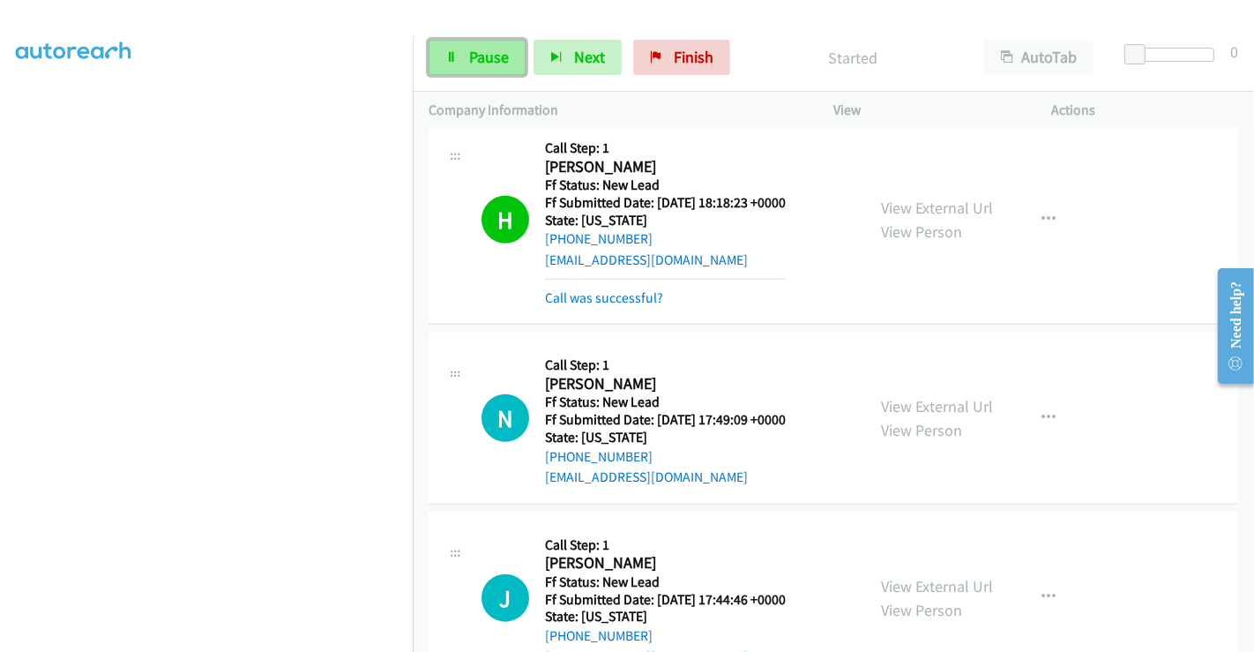
click at [447, 66] on link "Pause" at bounding box center [477, 57] width 97 height 35
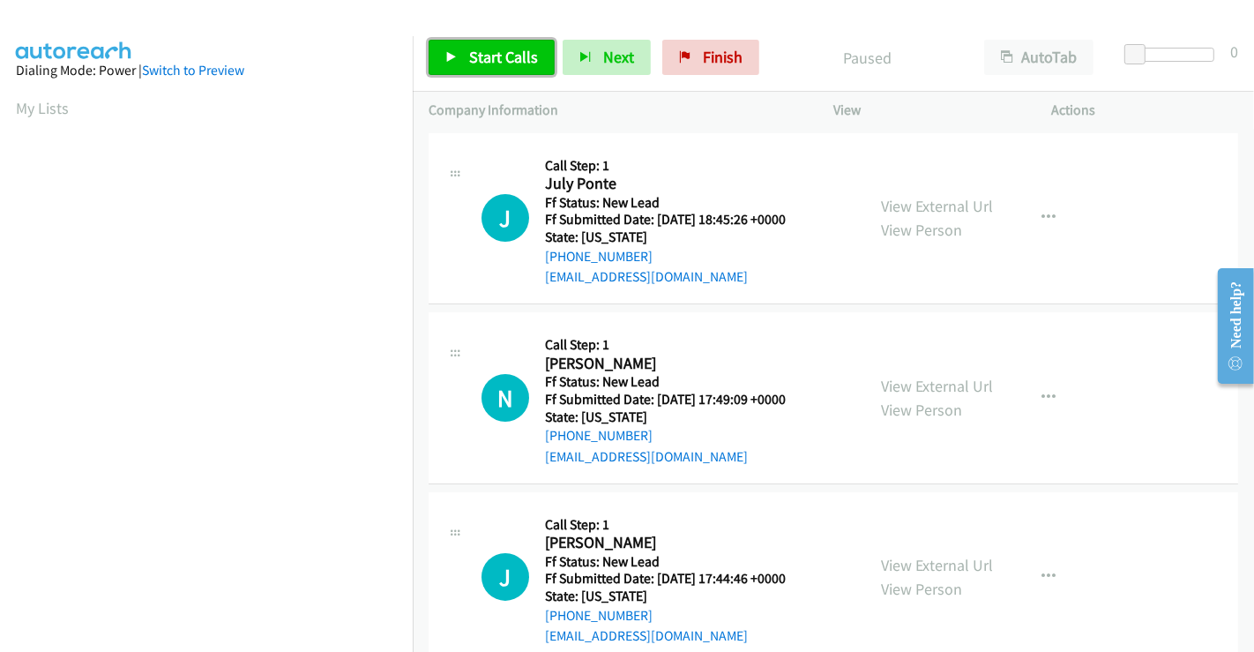
click at [506, 58] on span "Start Calls" at bounding box center [503, 57] width 69 height 20
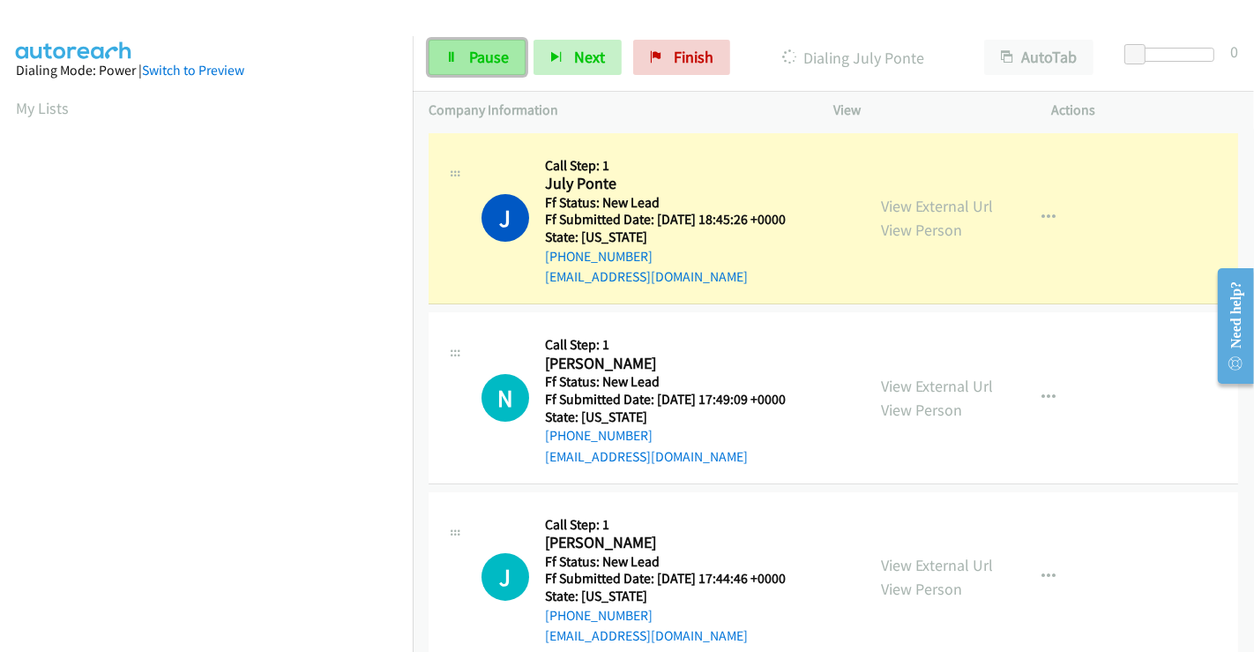
click at [470, 69] on link "Pause" at bounding box center [477, 57] width 97 height 35
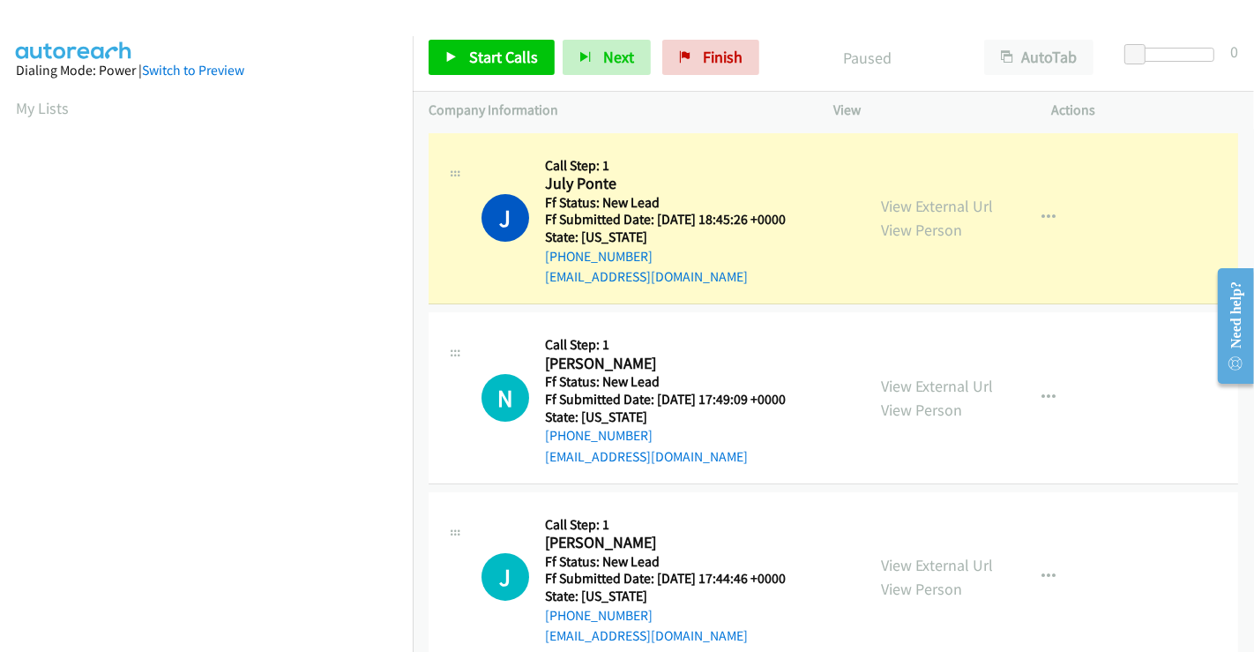
scroll to position [340, 0]
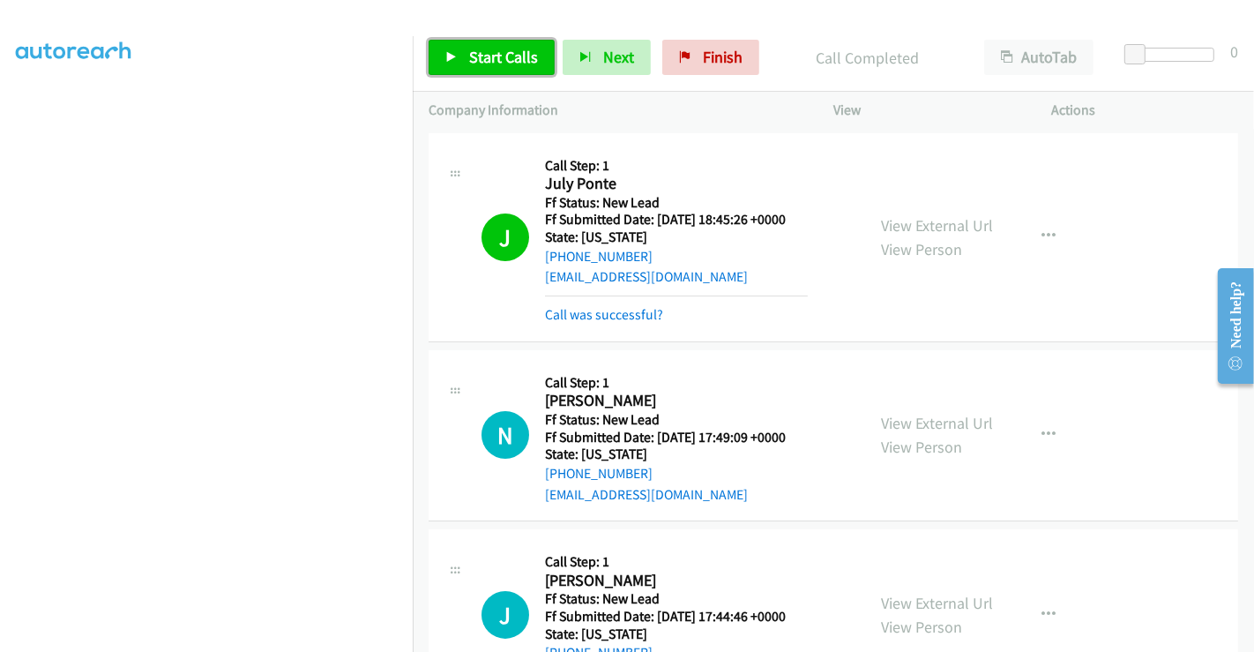
click at [502, 61] on span "Start Calls" at bounding box center [503, 57] width 69 height 20
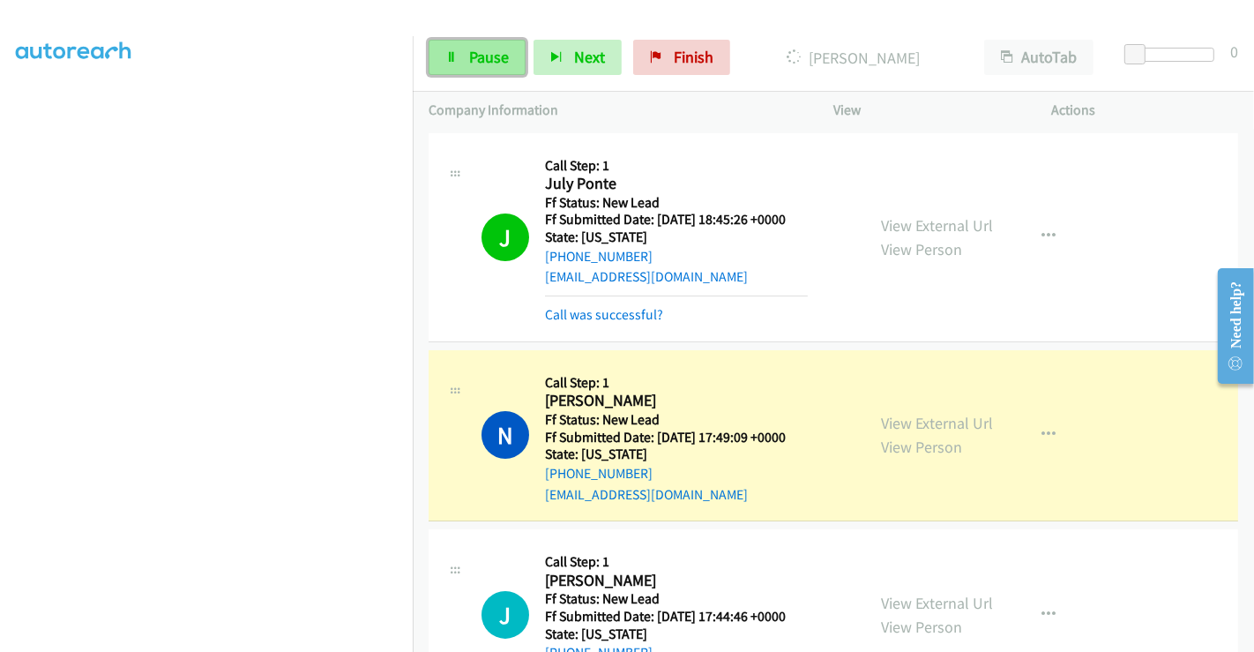
click at [469, 57] on span "Pause" at bounding box center [489, 57] width 40 height 20
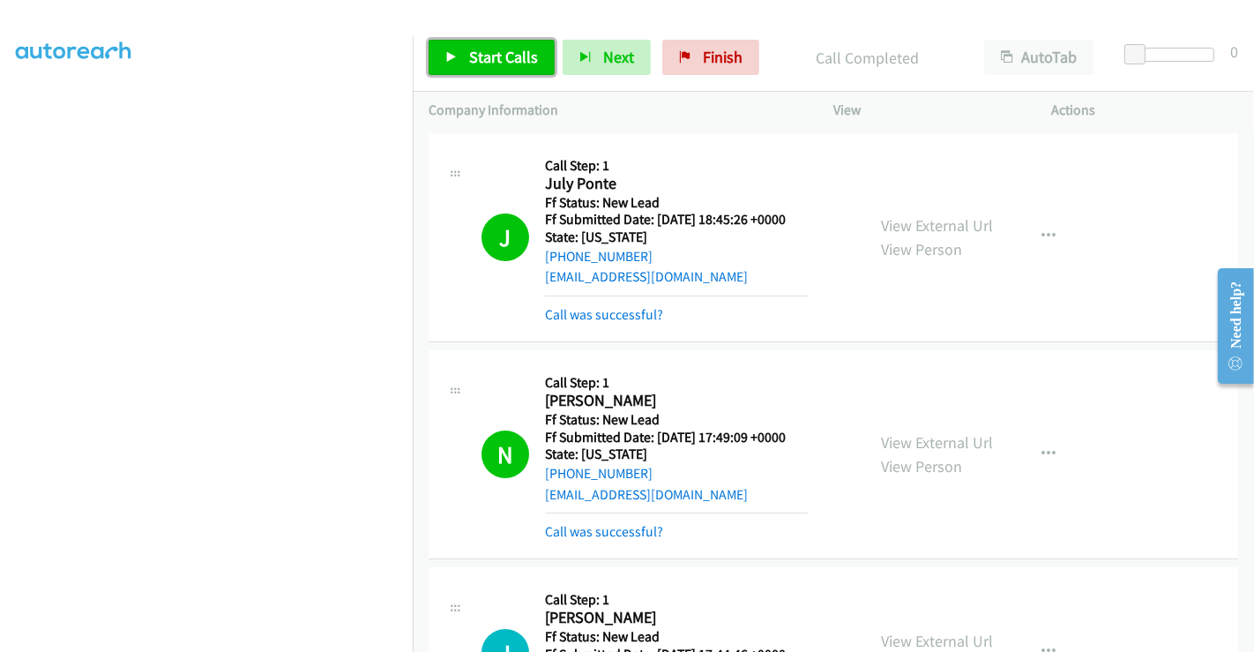
click at [483, 56] on span "Start Calls" at bounding box center [503, 57] width 69 height 20
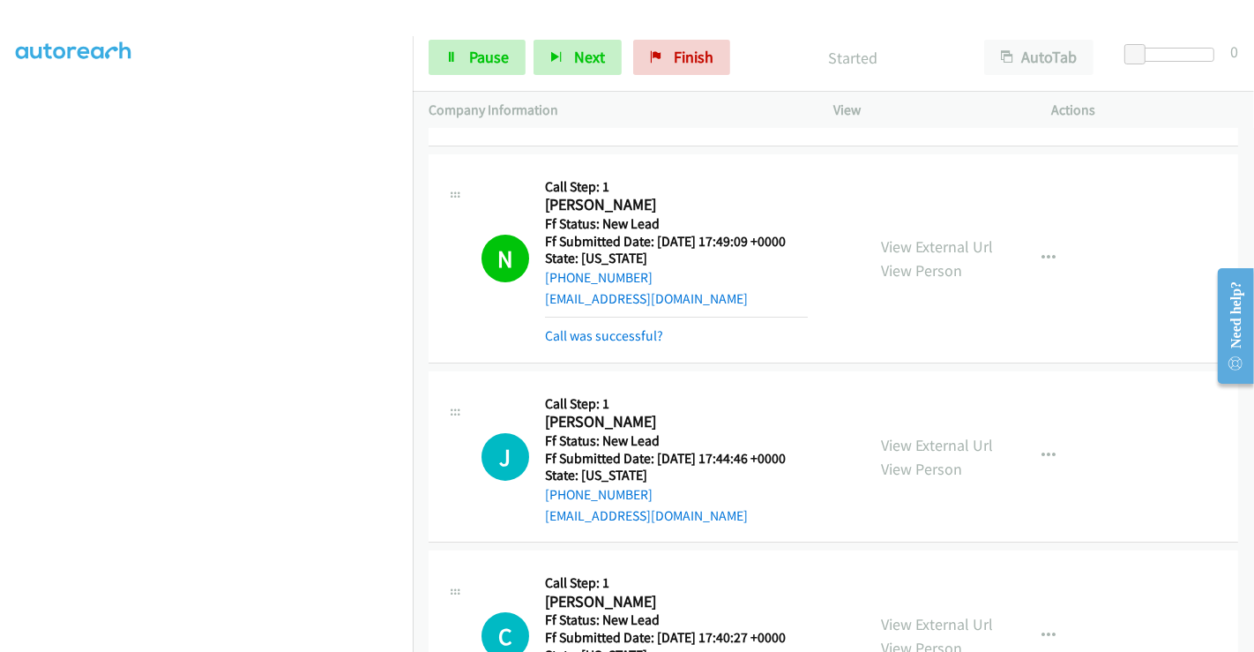
scroll to position [292, 0]
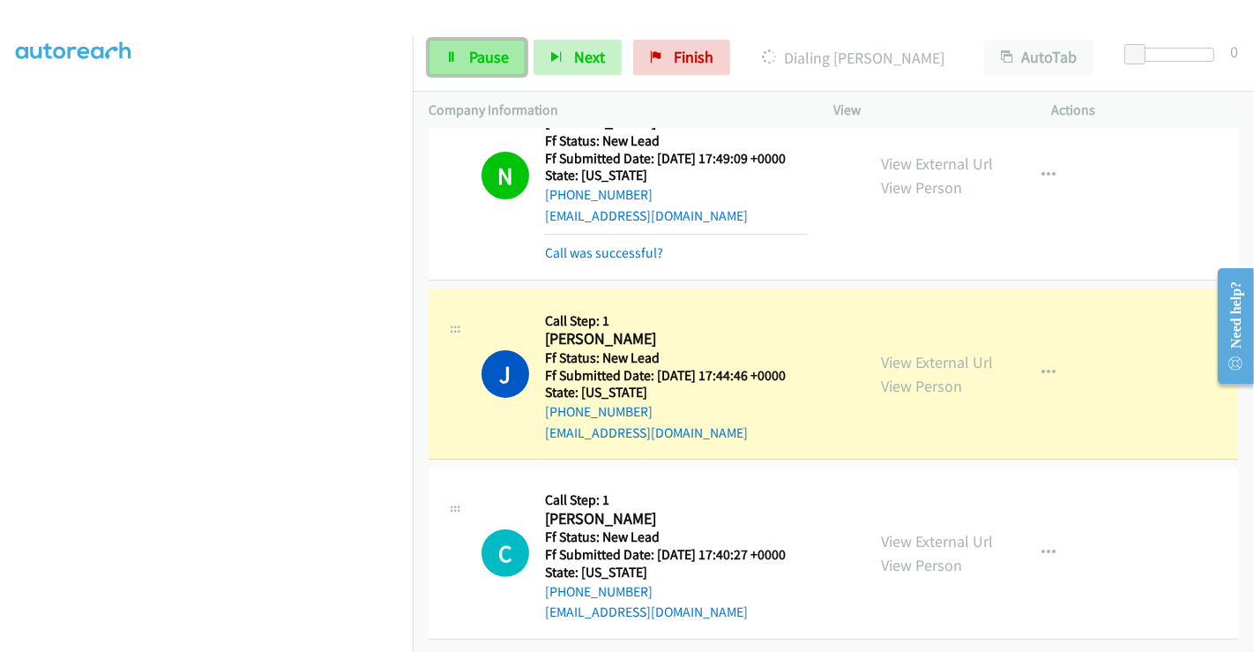
click at [478, 66] on span "Pause" at bounding box center [489, 57] width 40 height 20
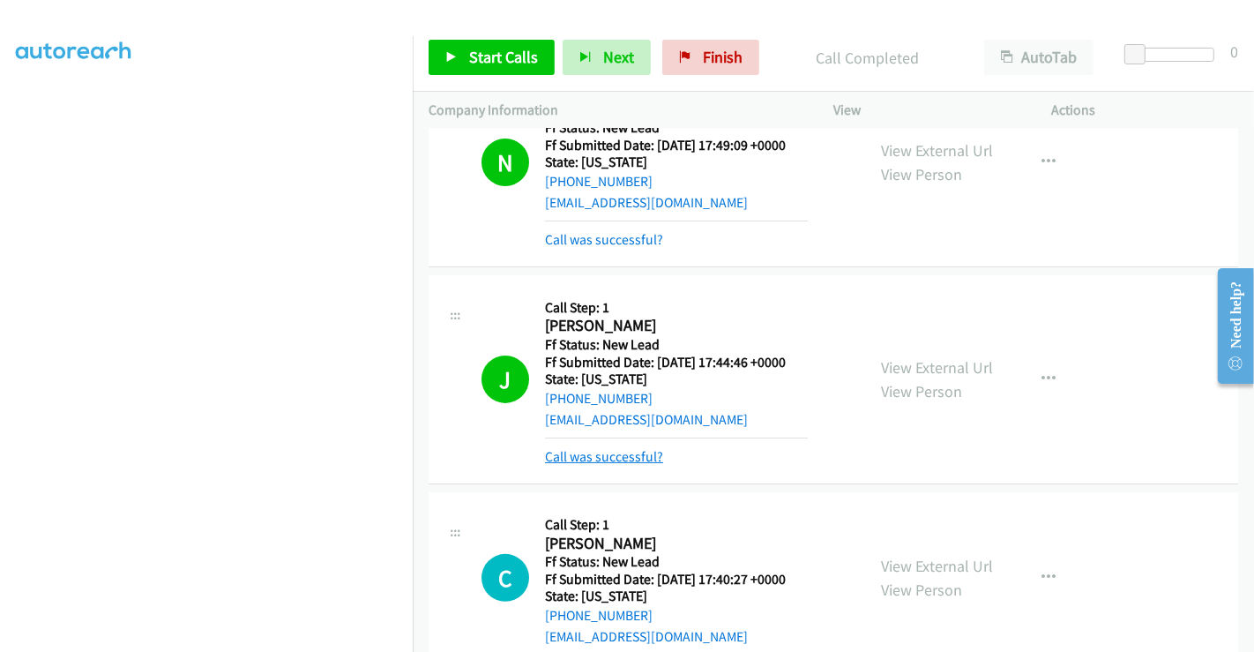
click at [619, 453] on link "Call was successful?" at bounding box center [604, 456] width 118 height 17
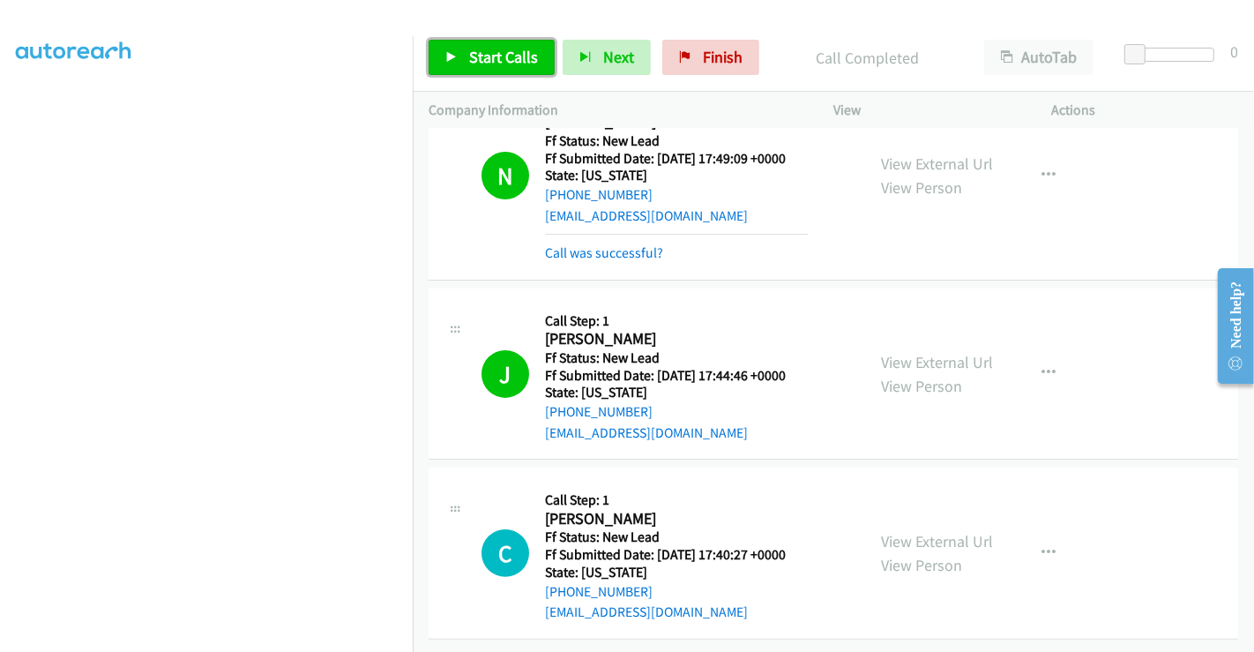
click at [510, 60] on span "Start Calls" at bounding box center [503, 57] width 69 height 20
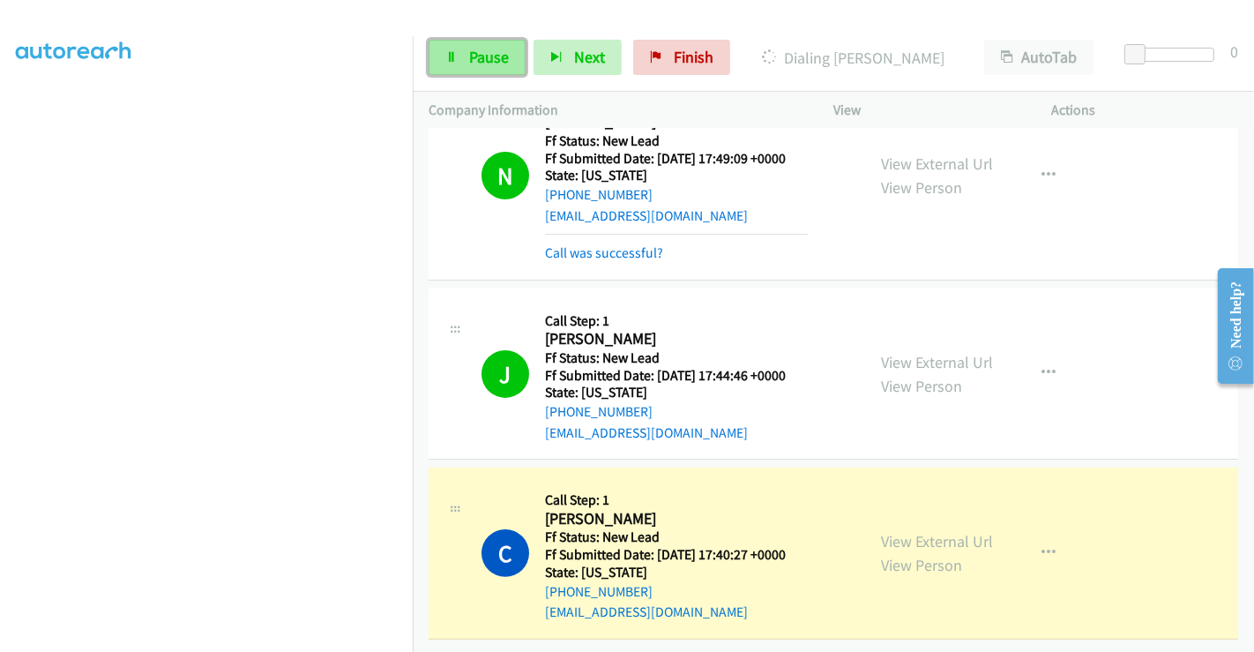
click at [466, 51] on link "Pause" at bounding box center [477, 57] width 97 height 35
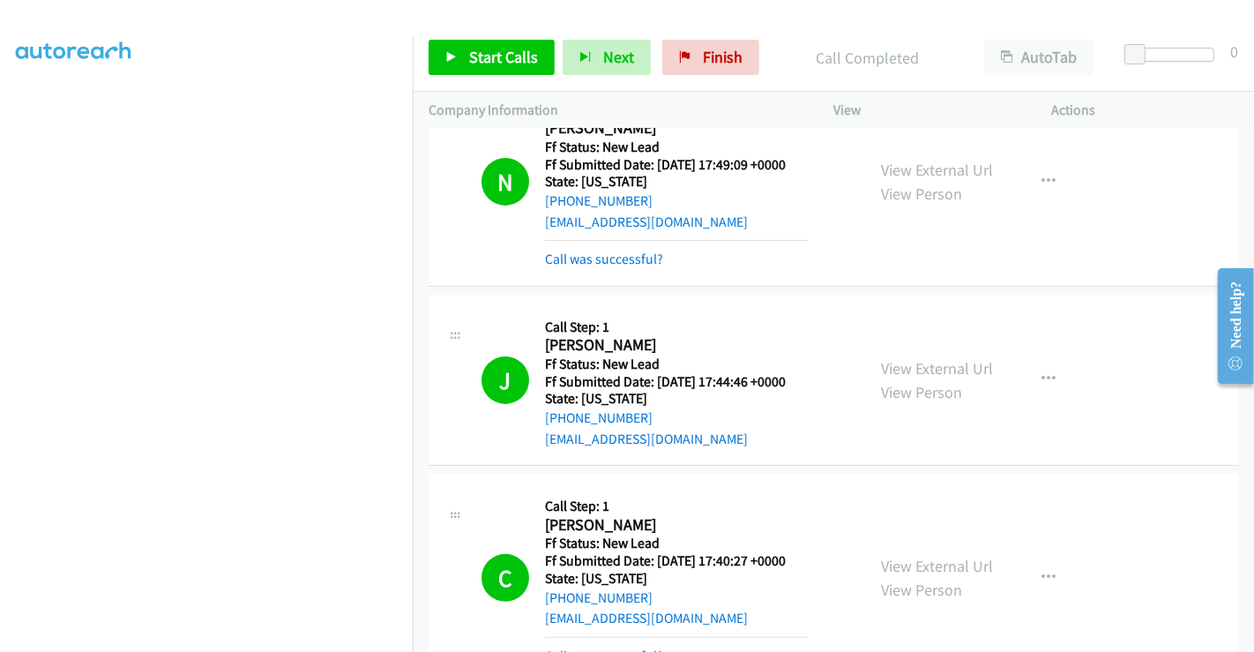
scroll to position [409, 0]
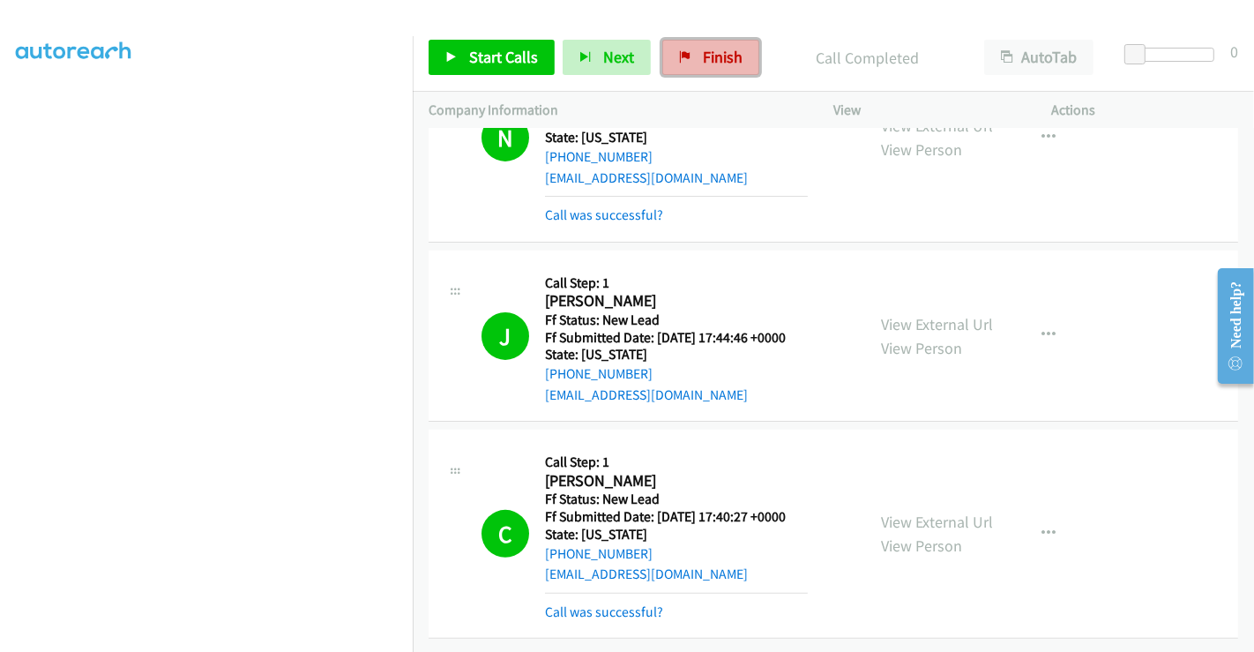
click at [693, 59] on link "Finish" at bounding box center [710, 57] width 97 height 35
